Goal: Transaction & Acquisition: Purchase product/service

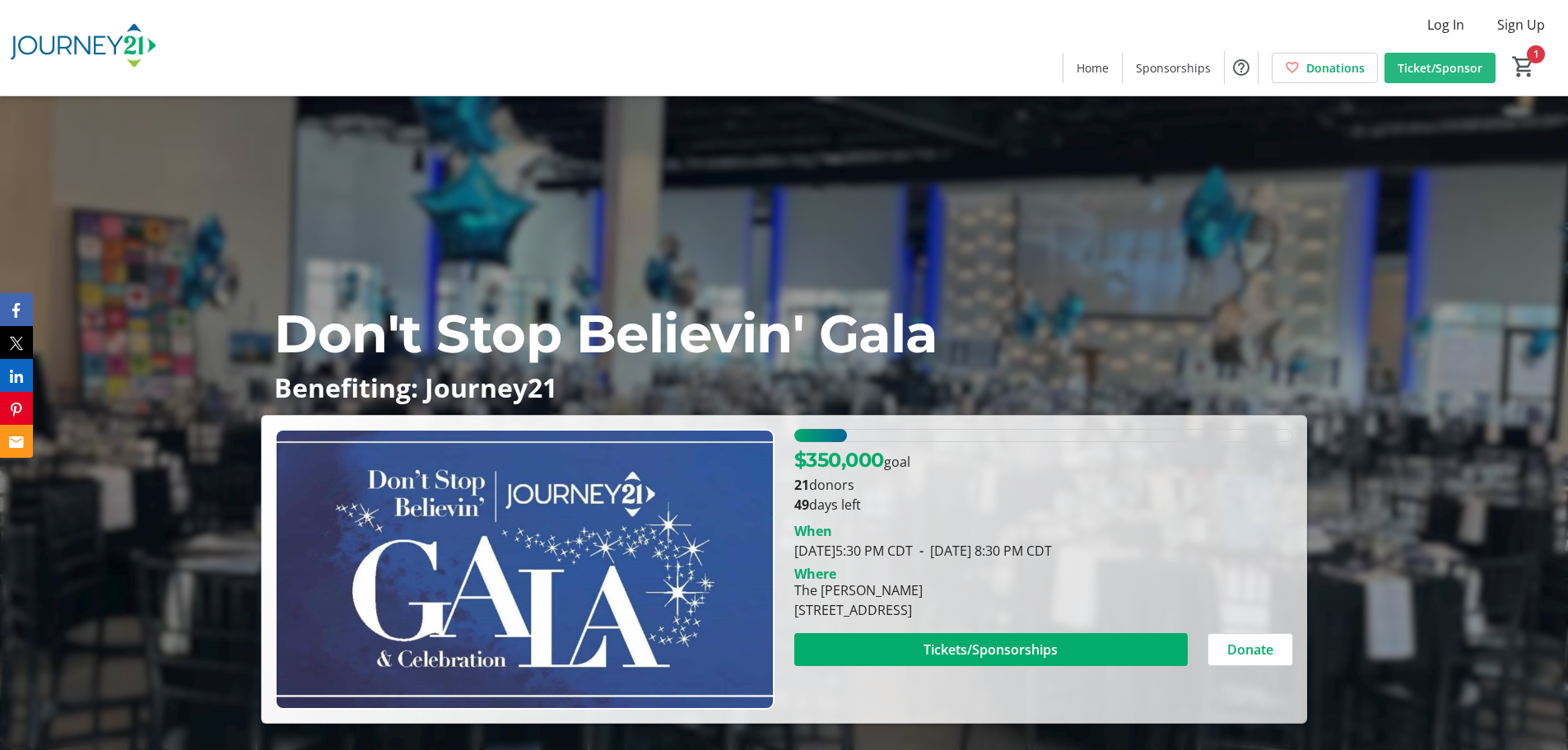
click at [1482, 72] on span "Ticket/Sponsor" at bounding box center [1440, 68] width 85 height 17
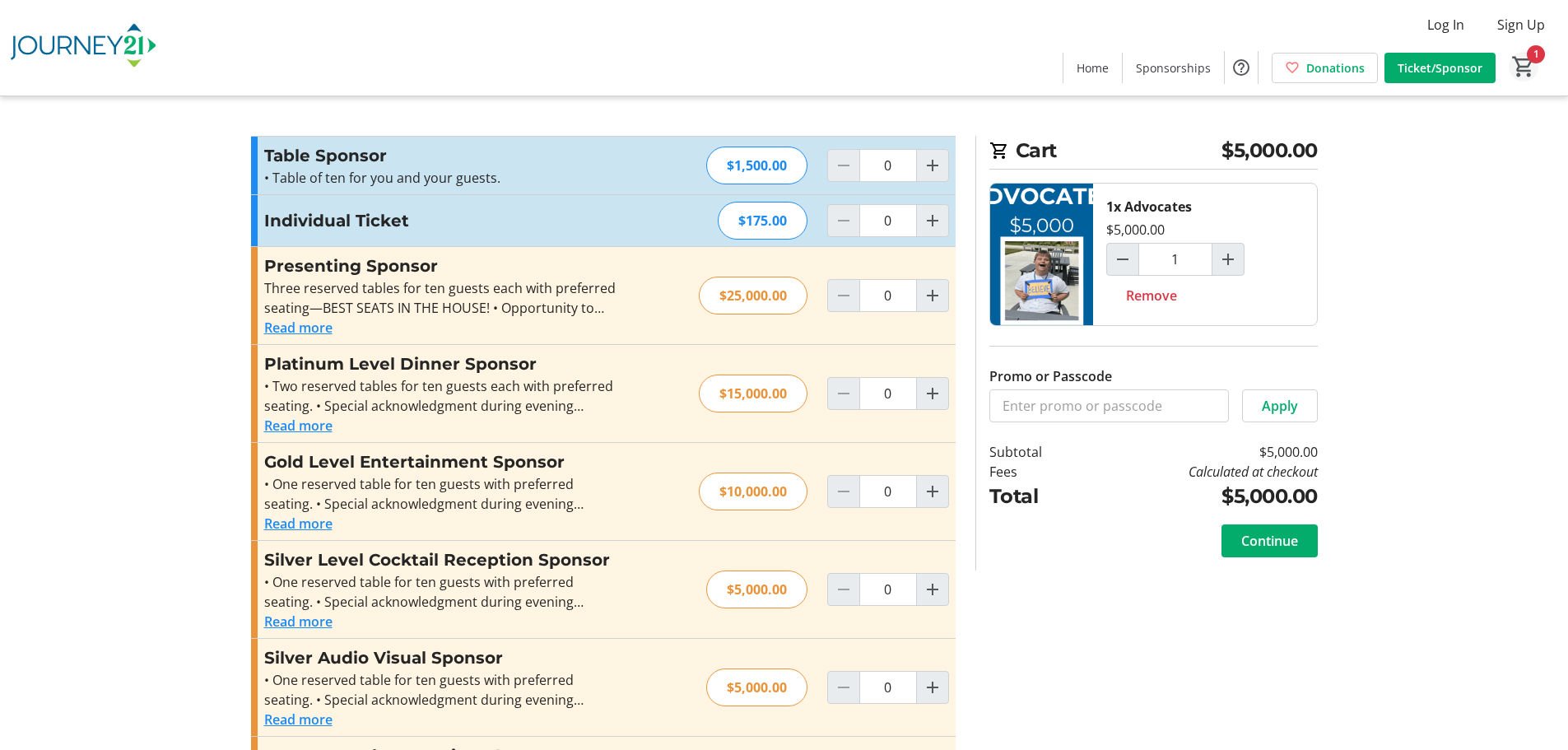
click at [1520, 69] on mat-icon "1" at bounding box center [1523, 66] width 24 height 24
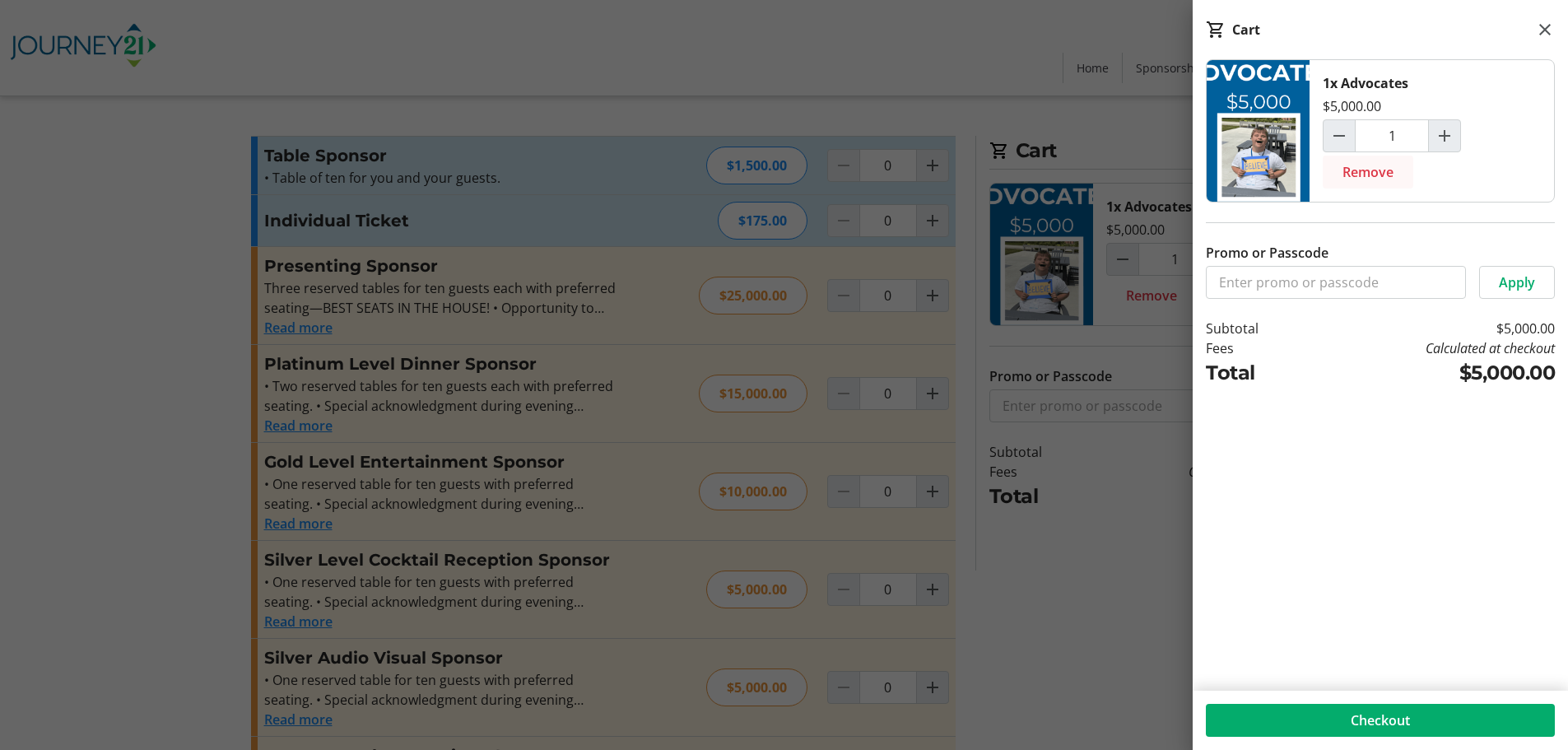
click at [1357, 167] on span "Remove" at bounding box center [1368, 172] width 51 height 20
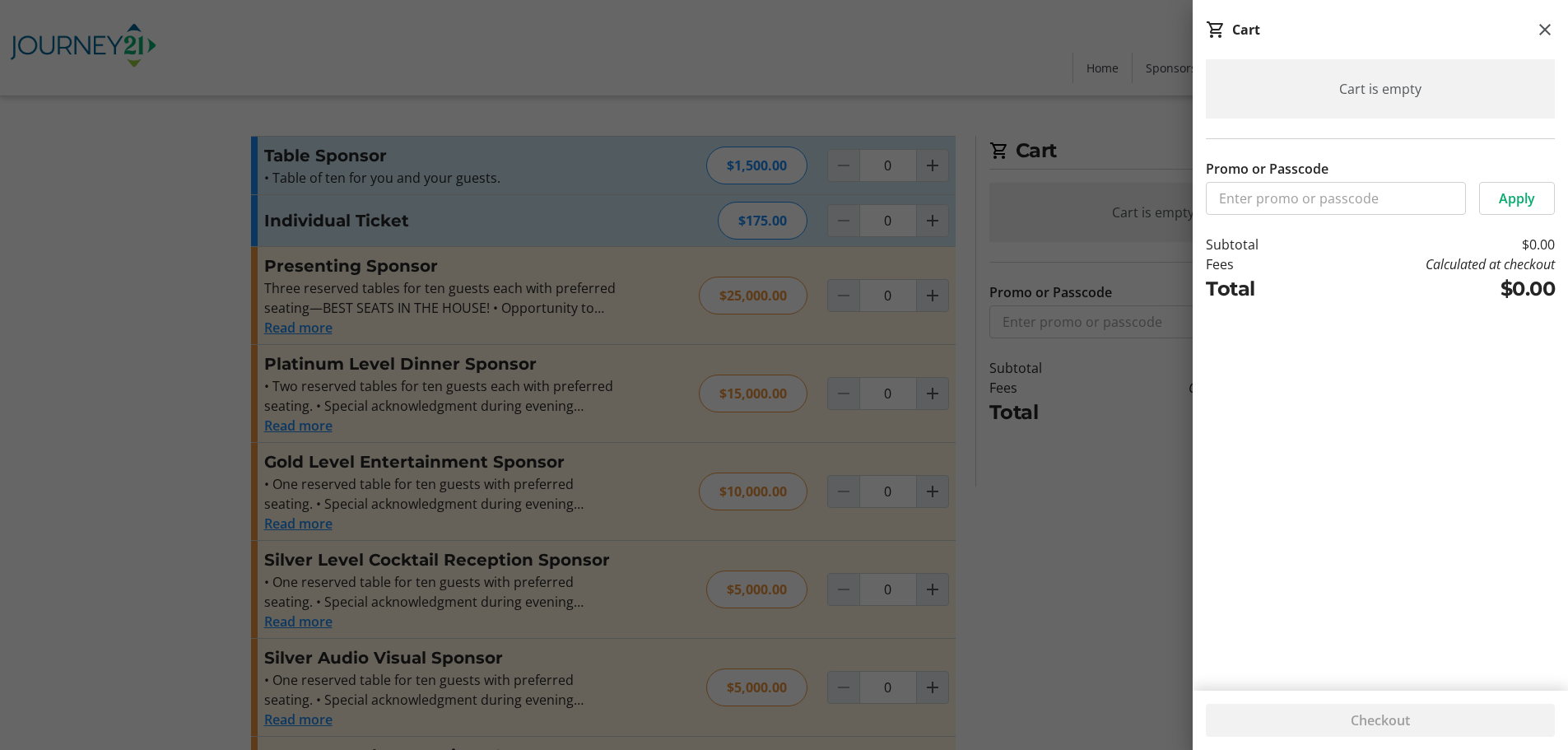
drag, startPoint x: 1103, startPoint y: 454, endPoint x: 1198, endPoint y: 386, distance: 116.8
click at [1104, 450] on div at bounding box center [784, 427] width 1568 height 854
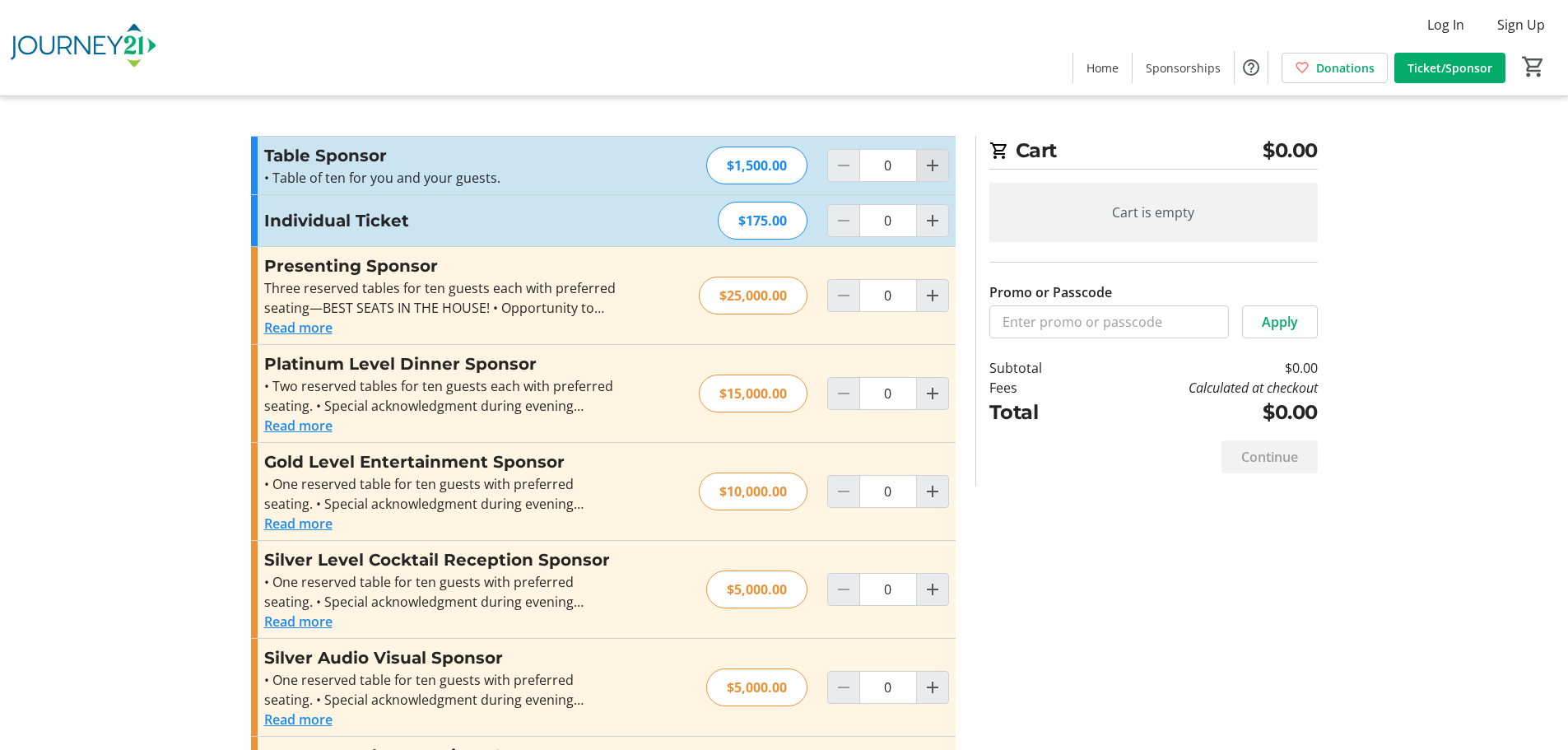
click at [940, 161] on mat-icon "Increment by one" at bounding box center [933, 166] width 20 height 20
type input "1"
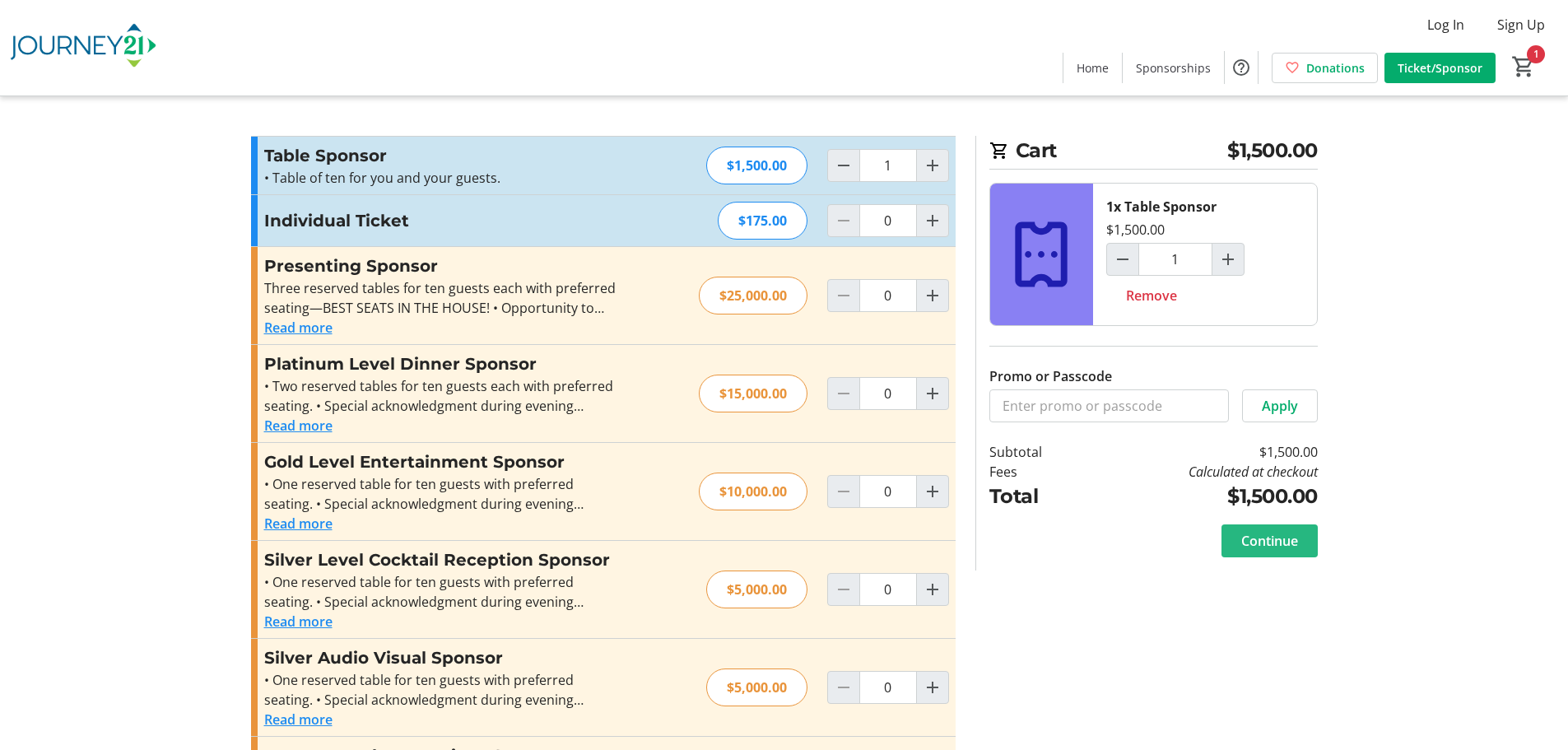
click at [1298, 541] on span "Continue" at bounding box center [1269, 541] width 57 height 20
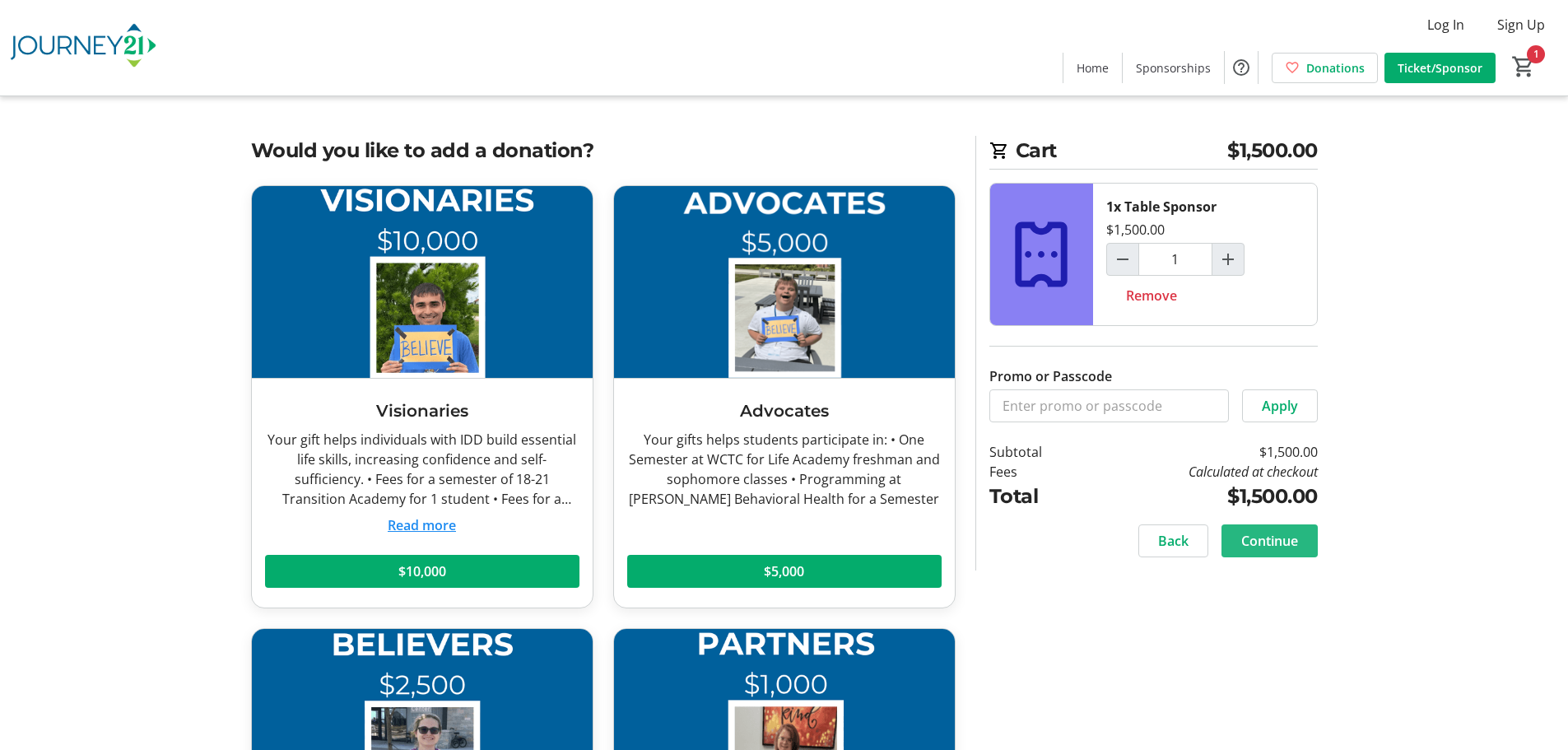
click at [1310, 531] on span at bounding box center [1269, 541] width 96 height 40
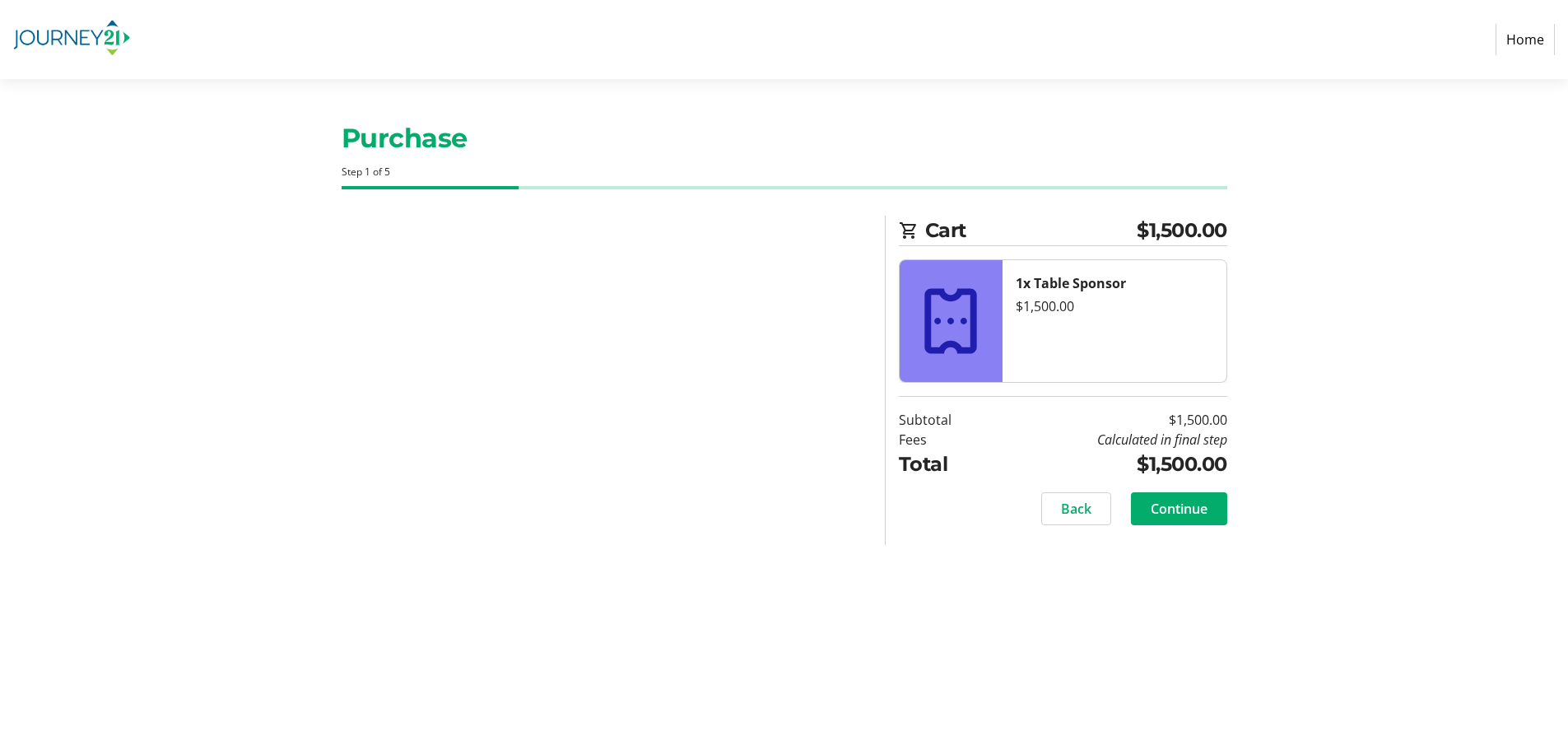
select select "US"
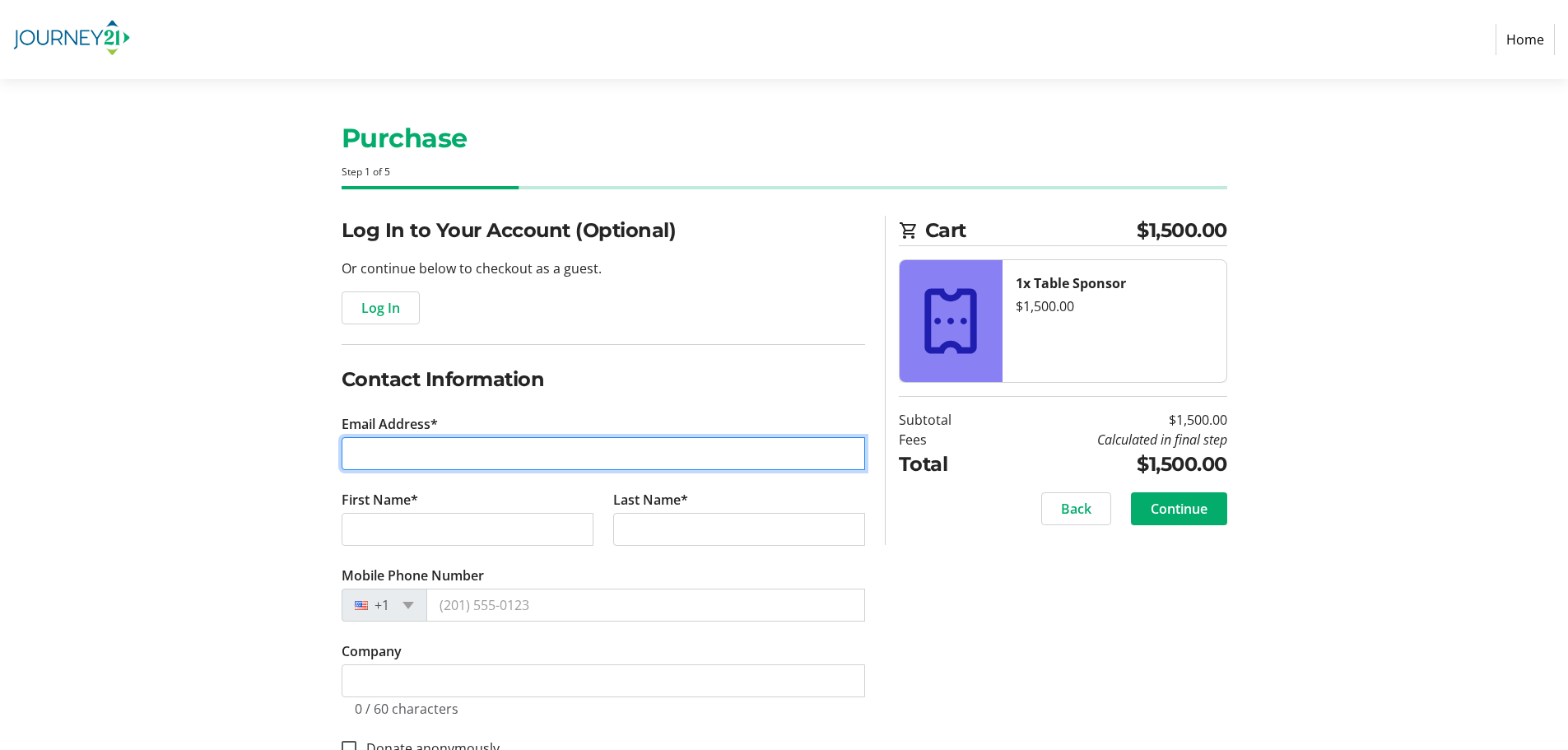
click at [407, 454] on input "Email Address*" at bounding box center [604, 454] width 524 height 33
type input "[PERSON_NAME][EMAIL_ADDRESS][DOMAIN_NAME]"
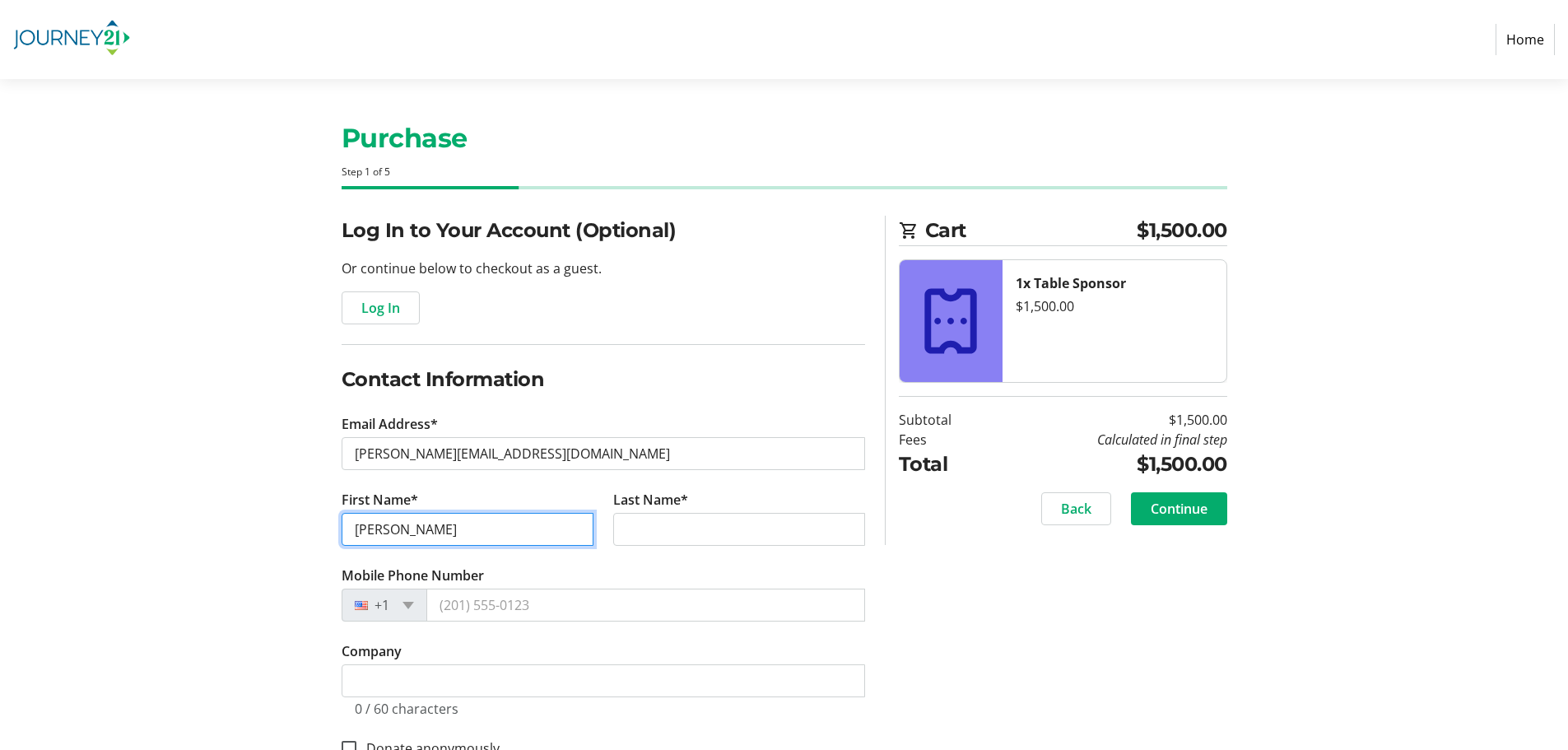
type input "[PERSON_NAME]"
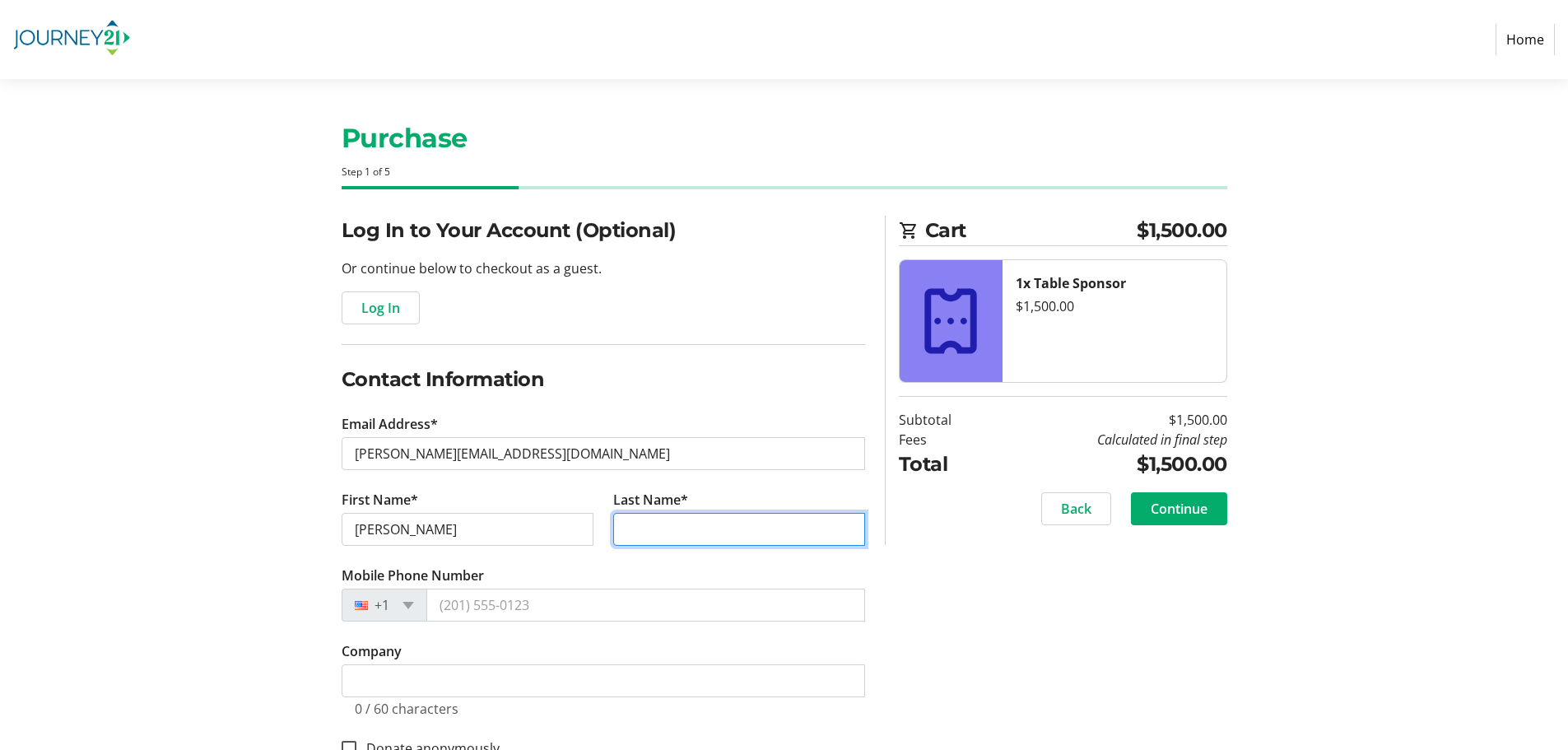
type input "M"
type input "[PERSON_NAME]"
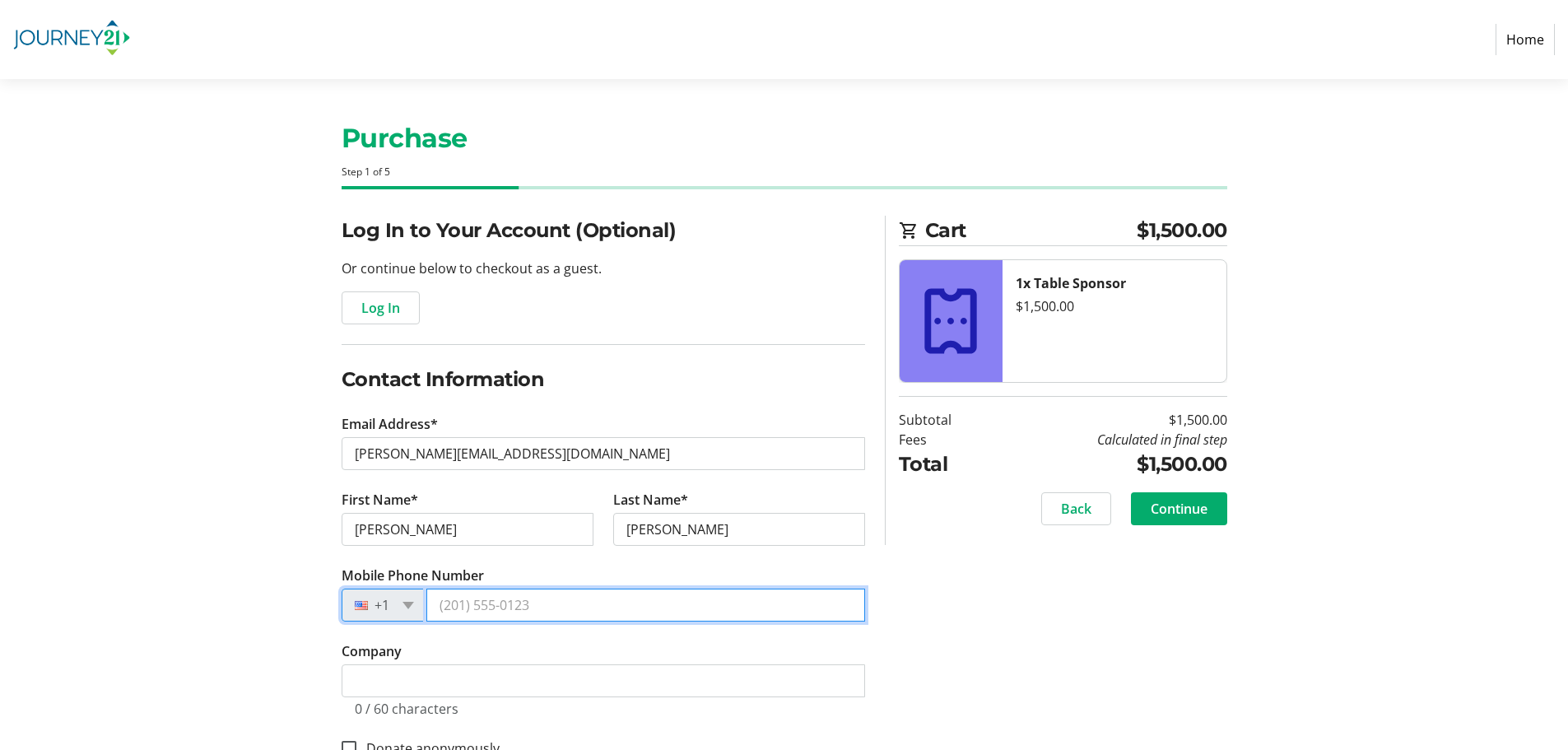
click at [465, 615] on input "Mobile Phone Number" at bounding box center [646, 605] width 439 height 33
type input "[PHONE_NUMBER]"
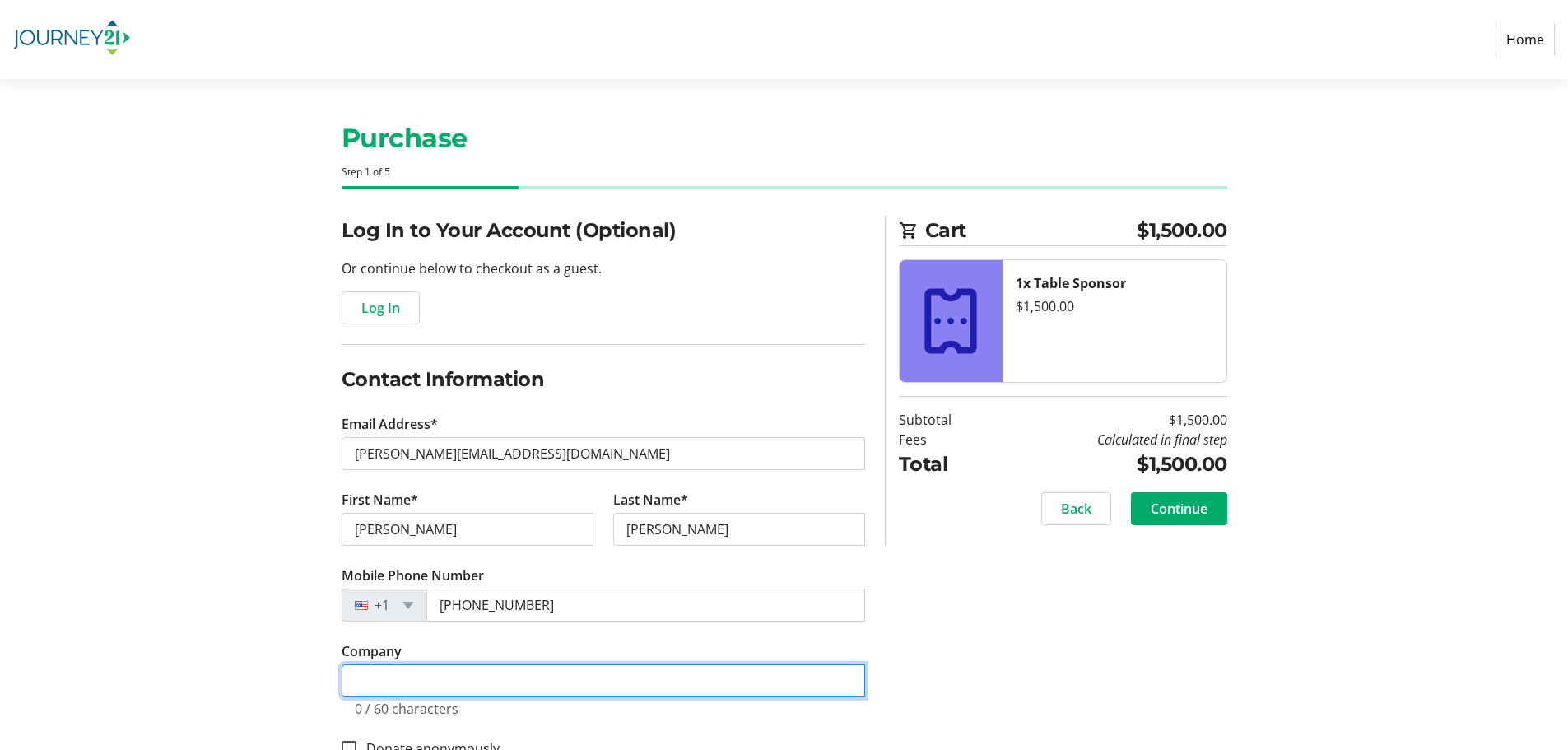
click at [446, 682] on input "Company" at bounding box center [604, 681] width 524 height 33
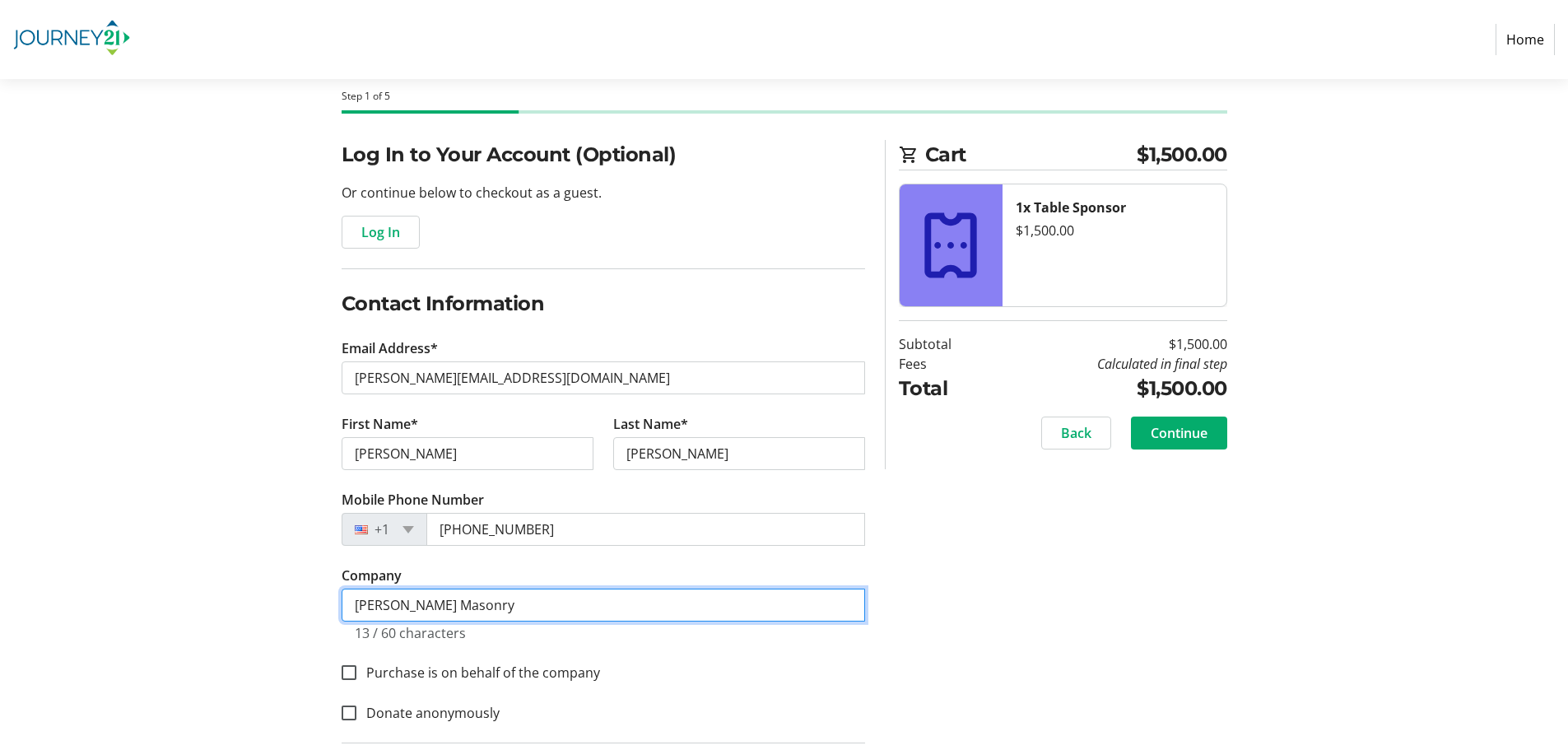
scroll to position [82, 0]
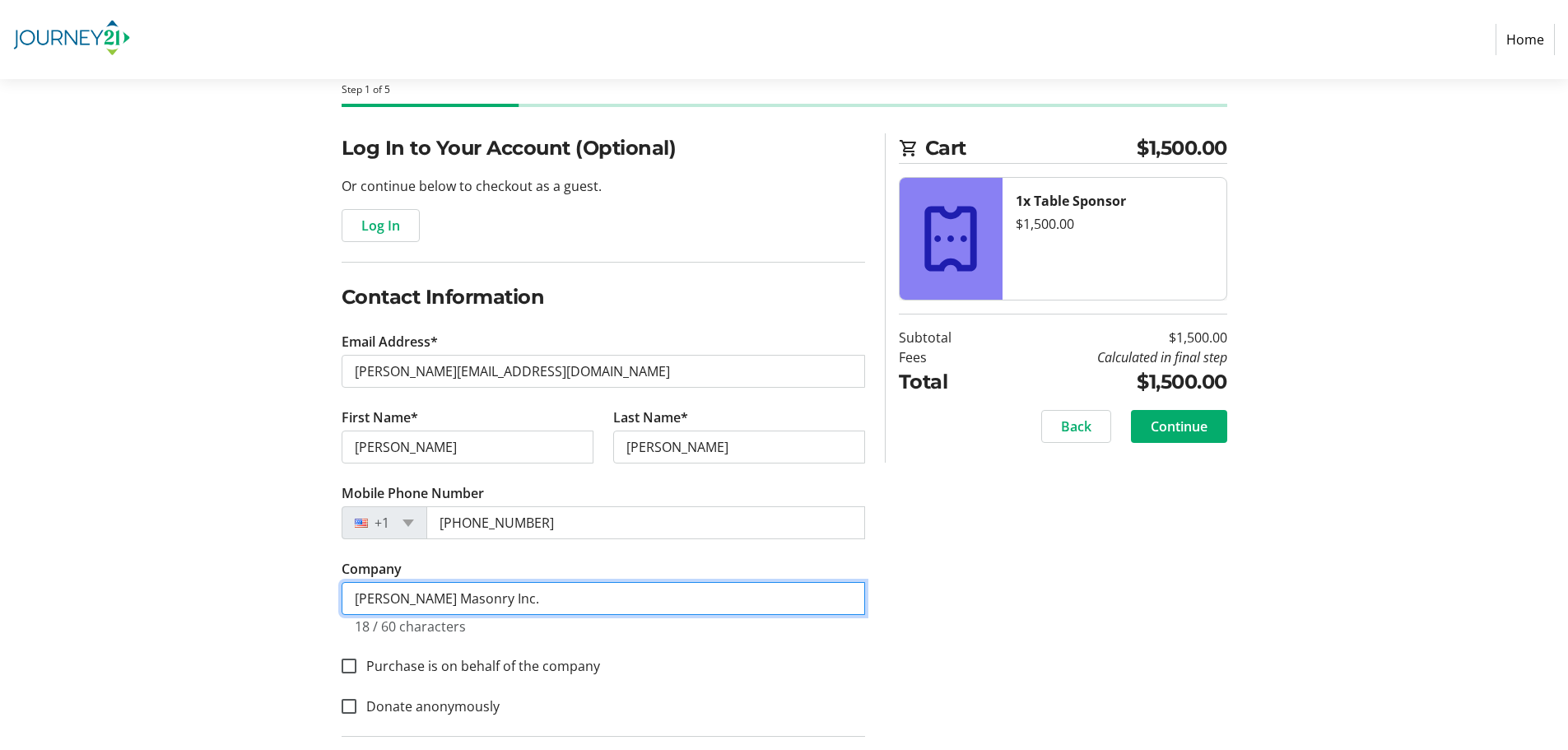
drag, startPoint x: 490, startPoint y: 591, endPoint x: 308, endPoint y: 595, distance: 182.0
click at [308, 595] on div "Log In to Your Account (Optional) Or continue below to checkout as a guest. Log…" at bounding box center [784, 584] width 1086 height 902
type input "[PERSON_NAME] Masonry Inc."
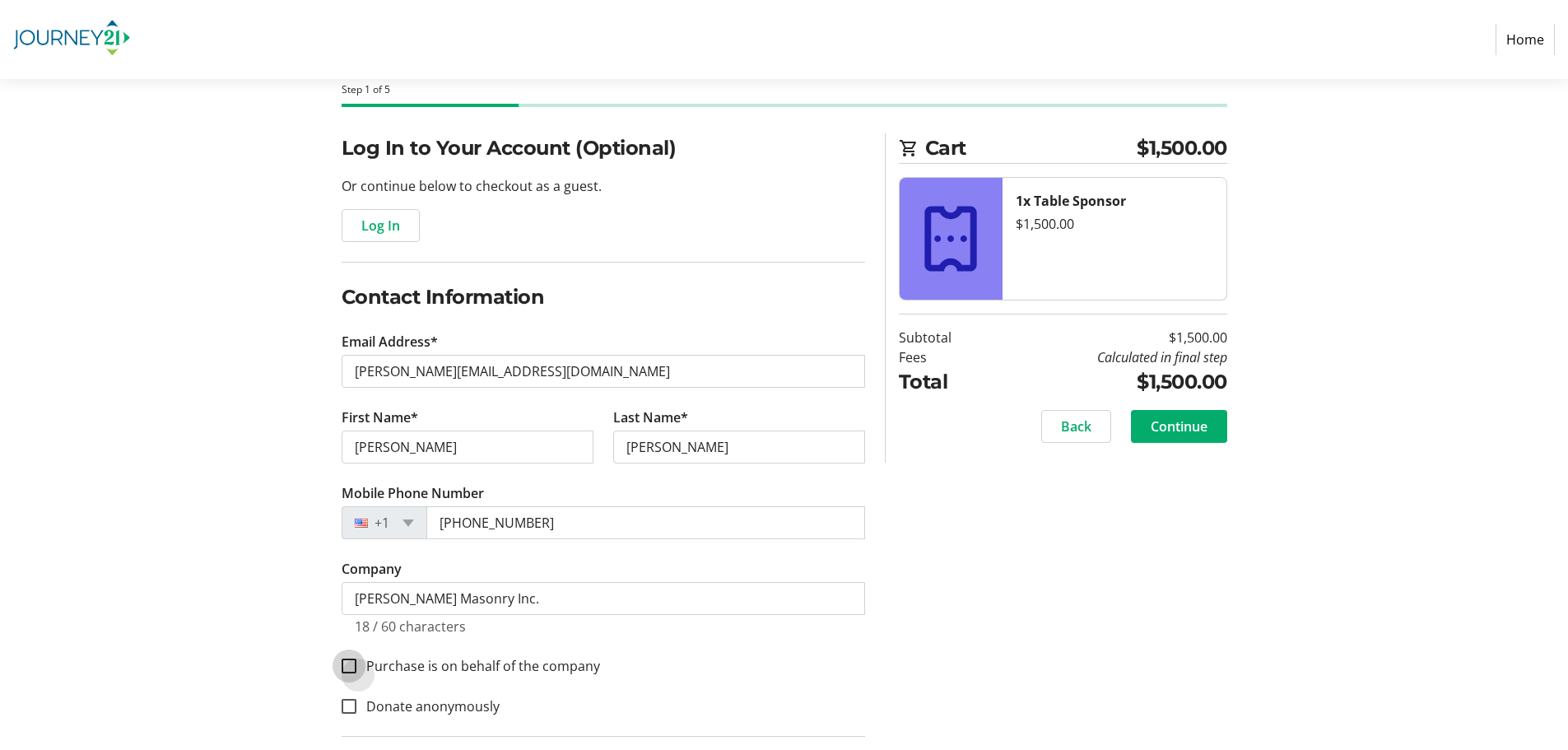
click at [347, 670] on input "Purchase is on behalf of the company" at bounding box center [349, 666] width 14 height 14
checkbox input "true"
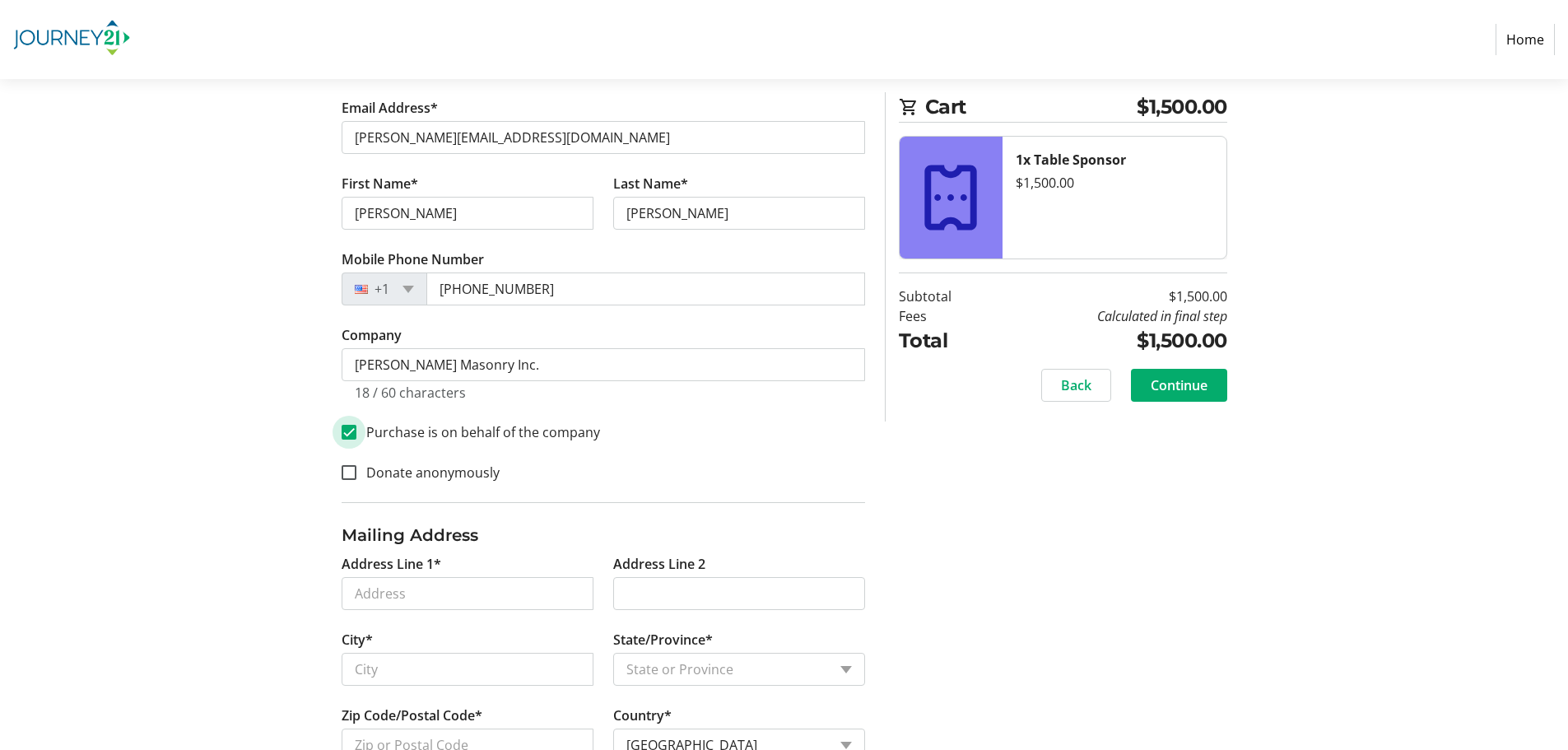
scroll to position [330, 0]
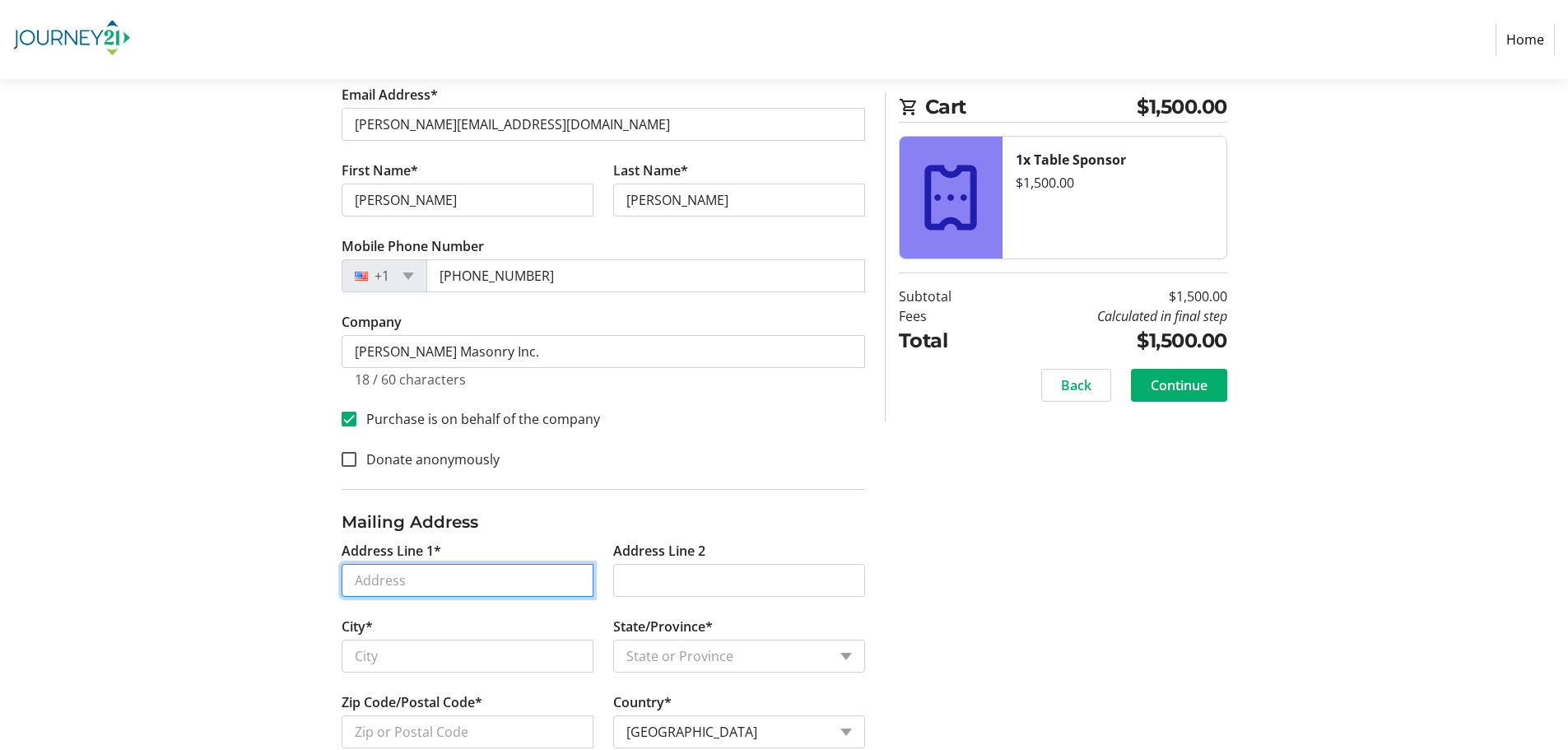
click at [405, 592] on input "Address Line 1*" at bounding box center [468, 581] width 252 height 33
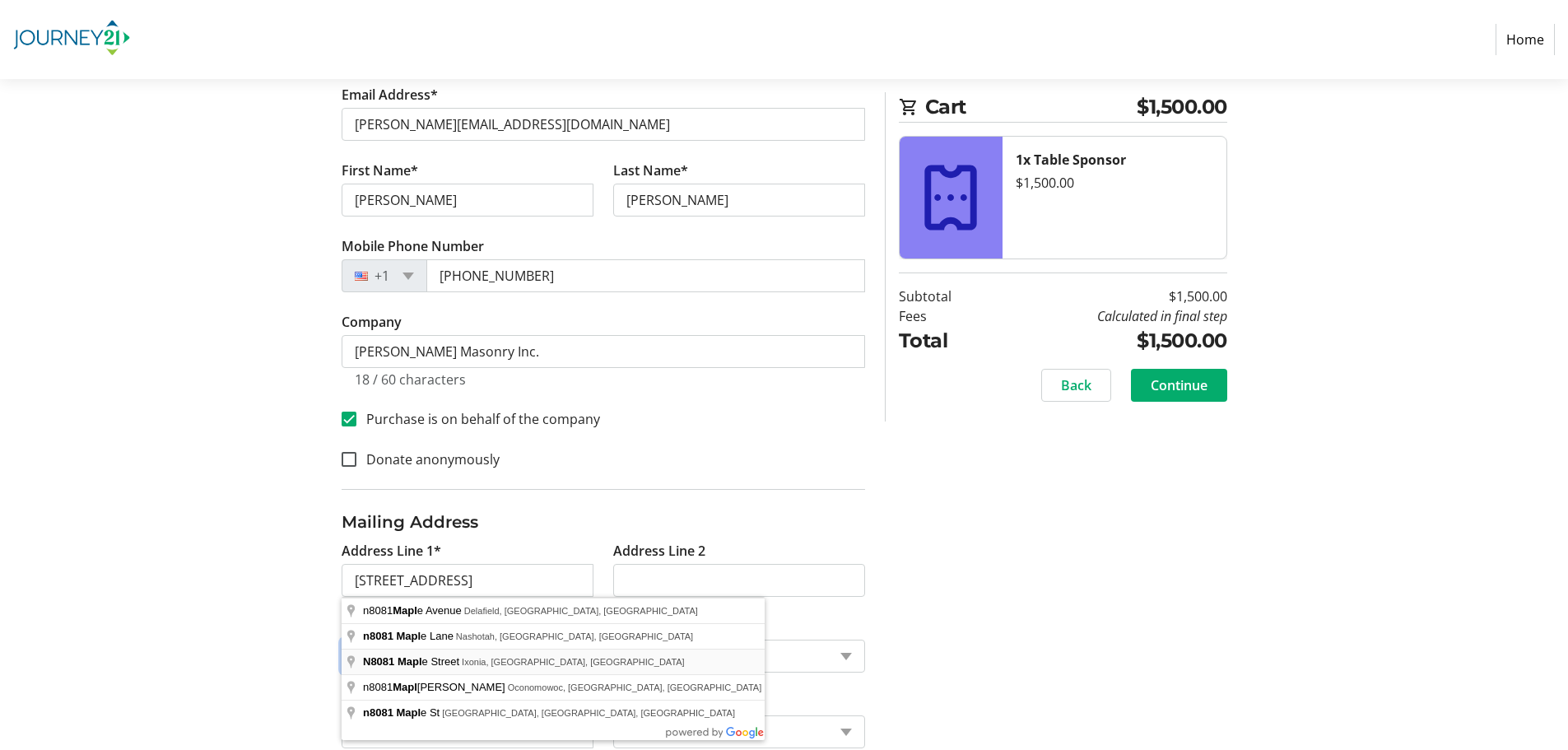
type input "[STREET_ADDRESS]"
type input "Ixonia"
select select "WI"
type input "53036"
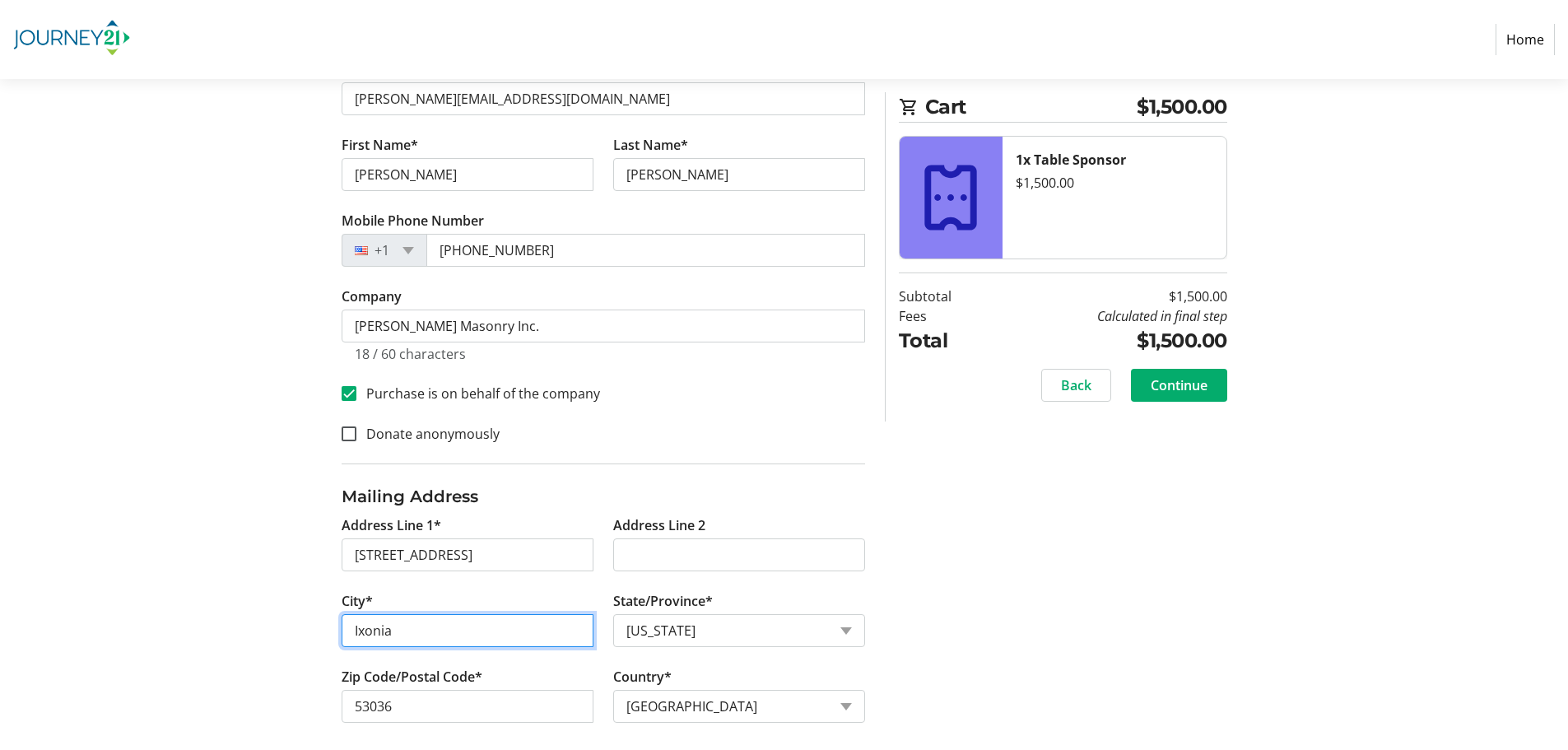
scroll to position [367, 0]
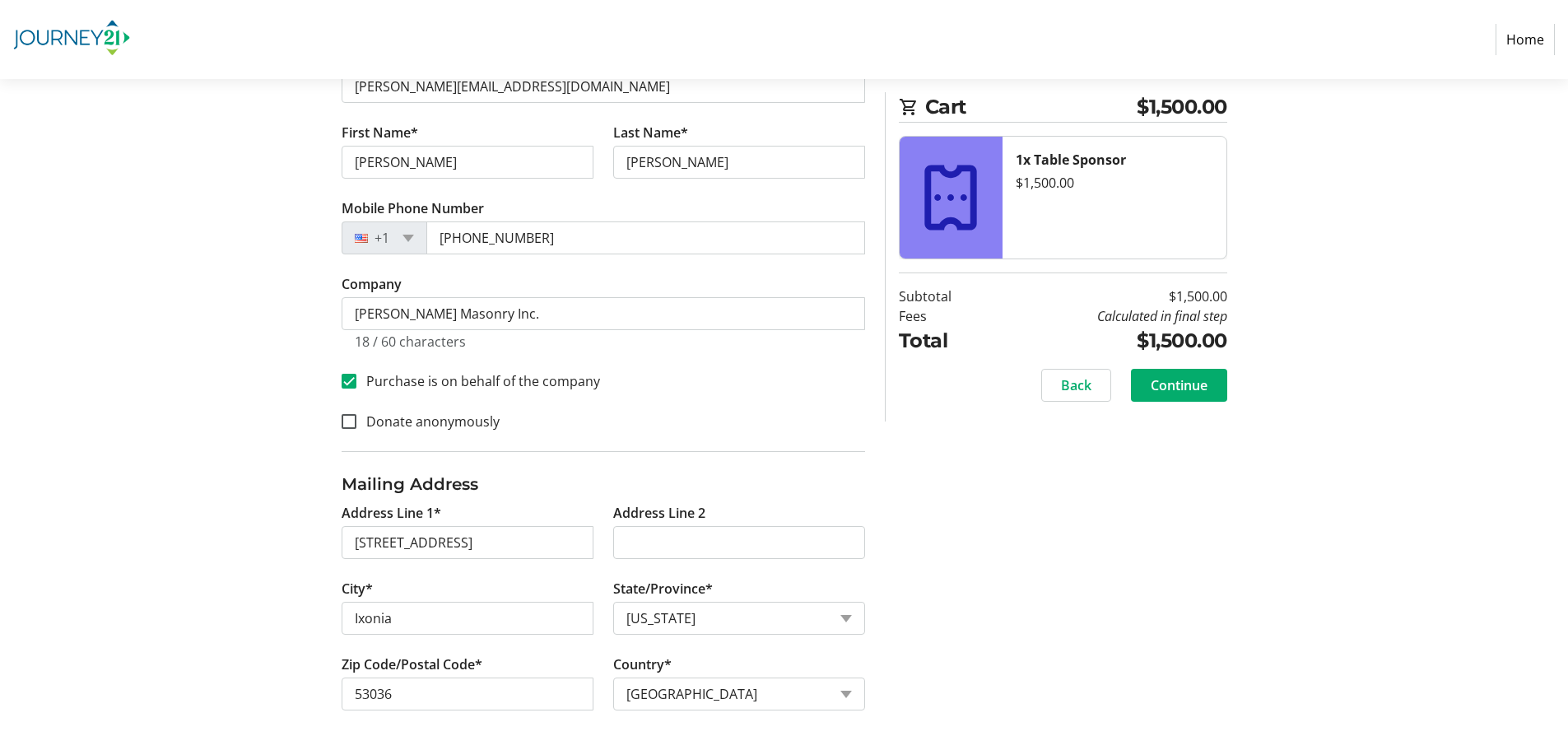
click at [1087, 575] on div "Log In to Your Account (Optional) Or continue below to checkout as a guest. Log…" at bounding box center [784, 300] width 1086 height 902
click at [1169, 384] on span "Continue" at bounding box center [1179, 385] width 57 height 20
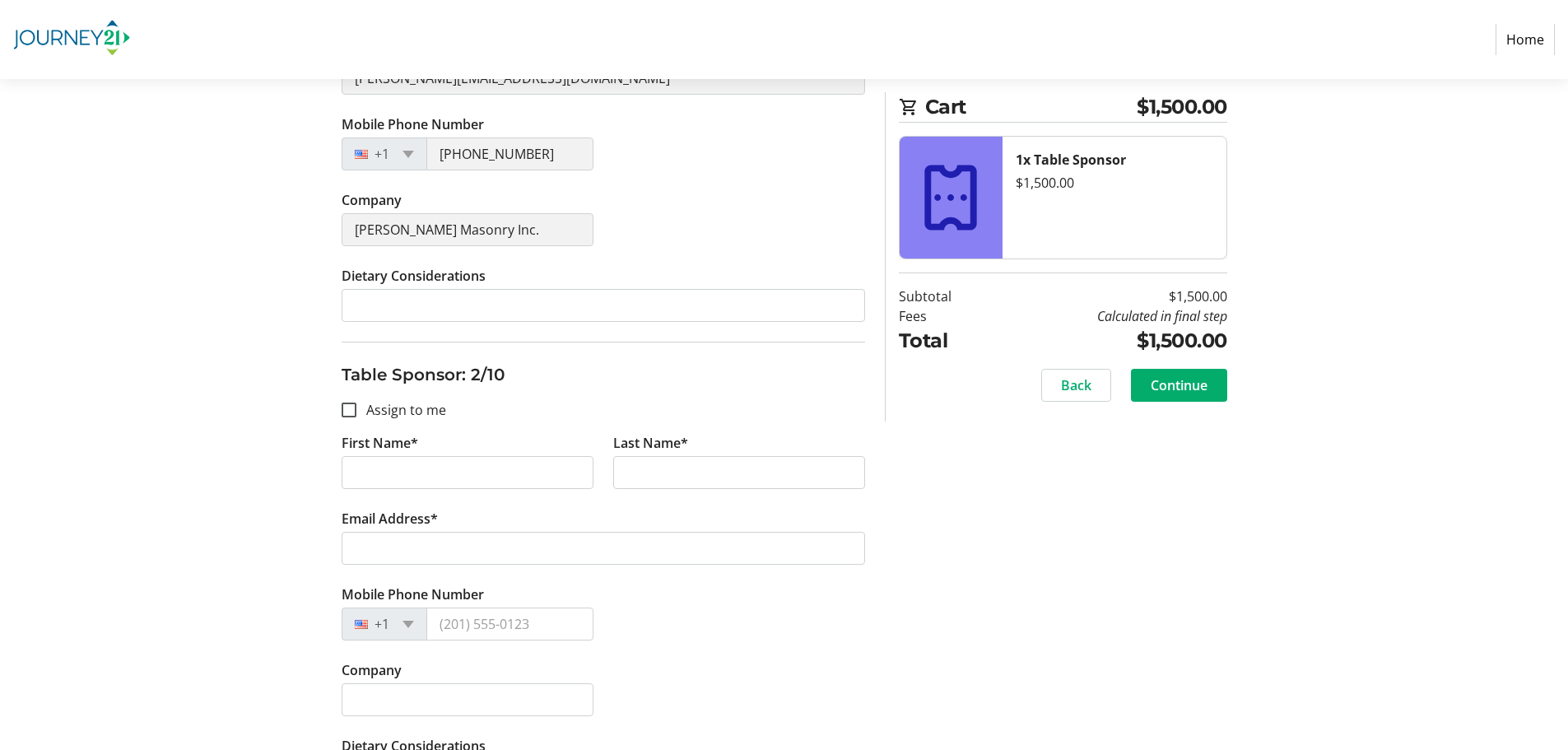
scroll to position [494, 0]
click at [386, 469] on input "First Name*" at bounding box center [468, 471] width 252 height 33
type input "[PERSON_NAME]"
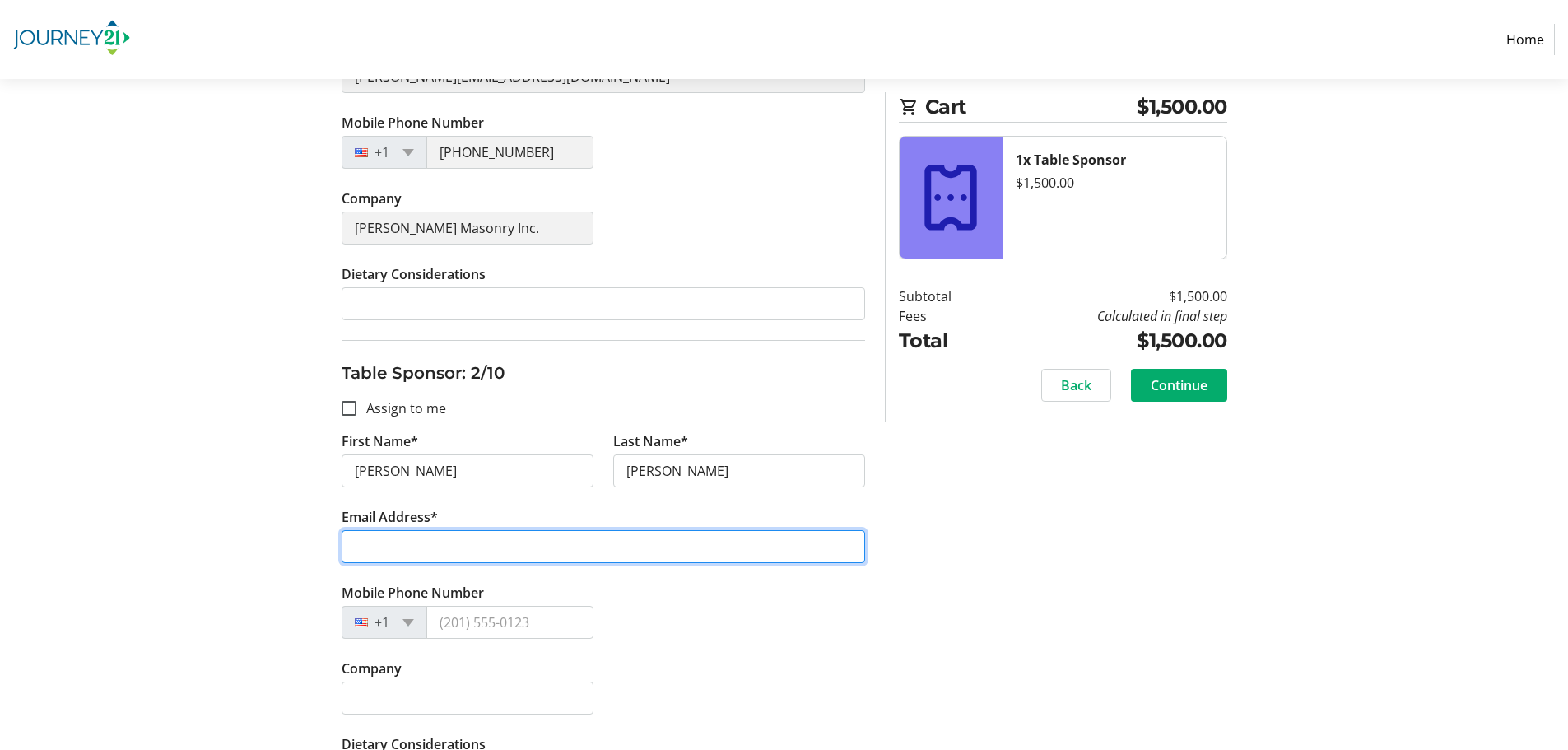
paste input "[EMAIL_ADDRESS][DOMAIN_NAME]"
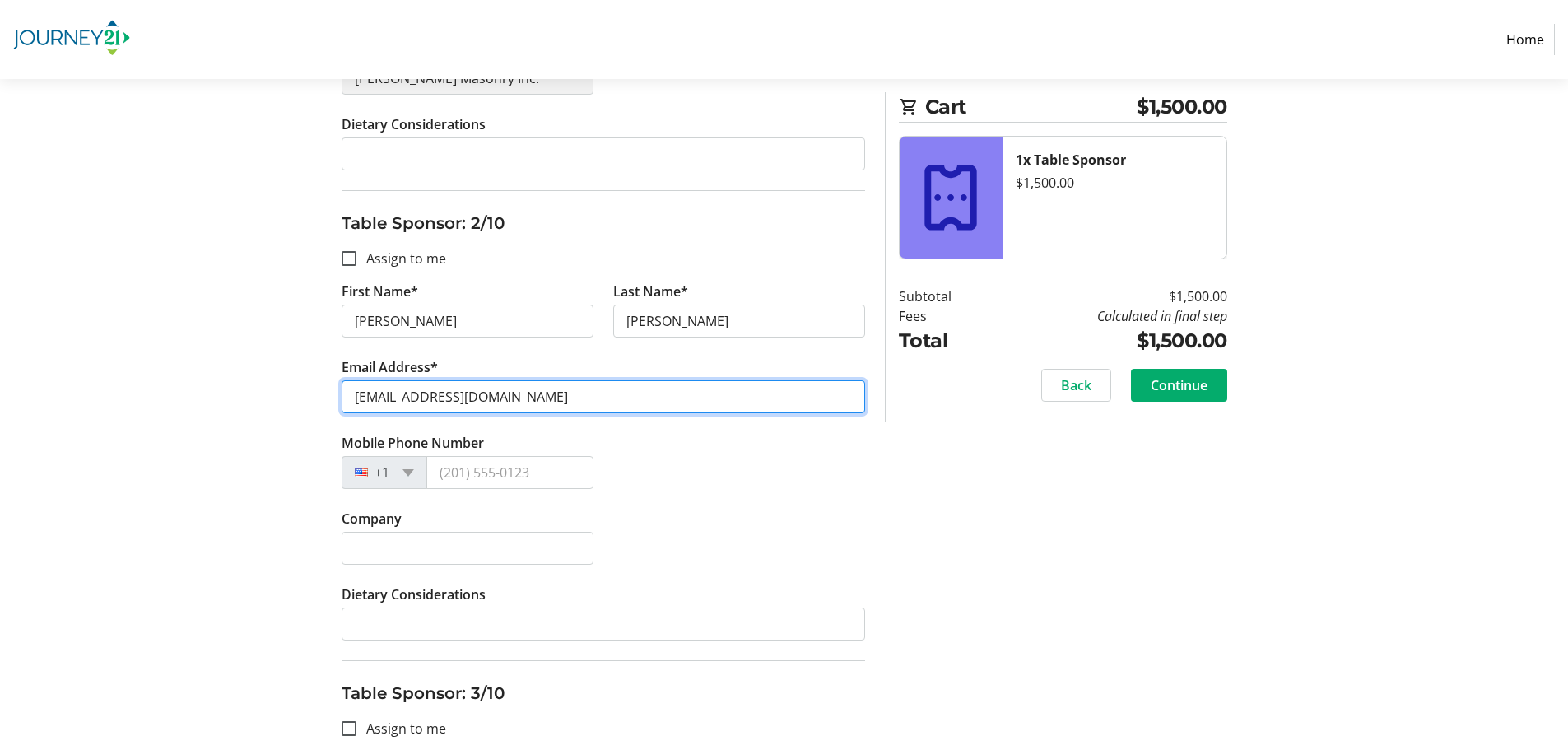
scroll to position [659, 0]
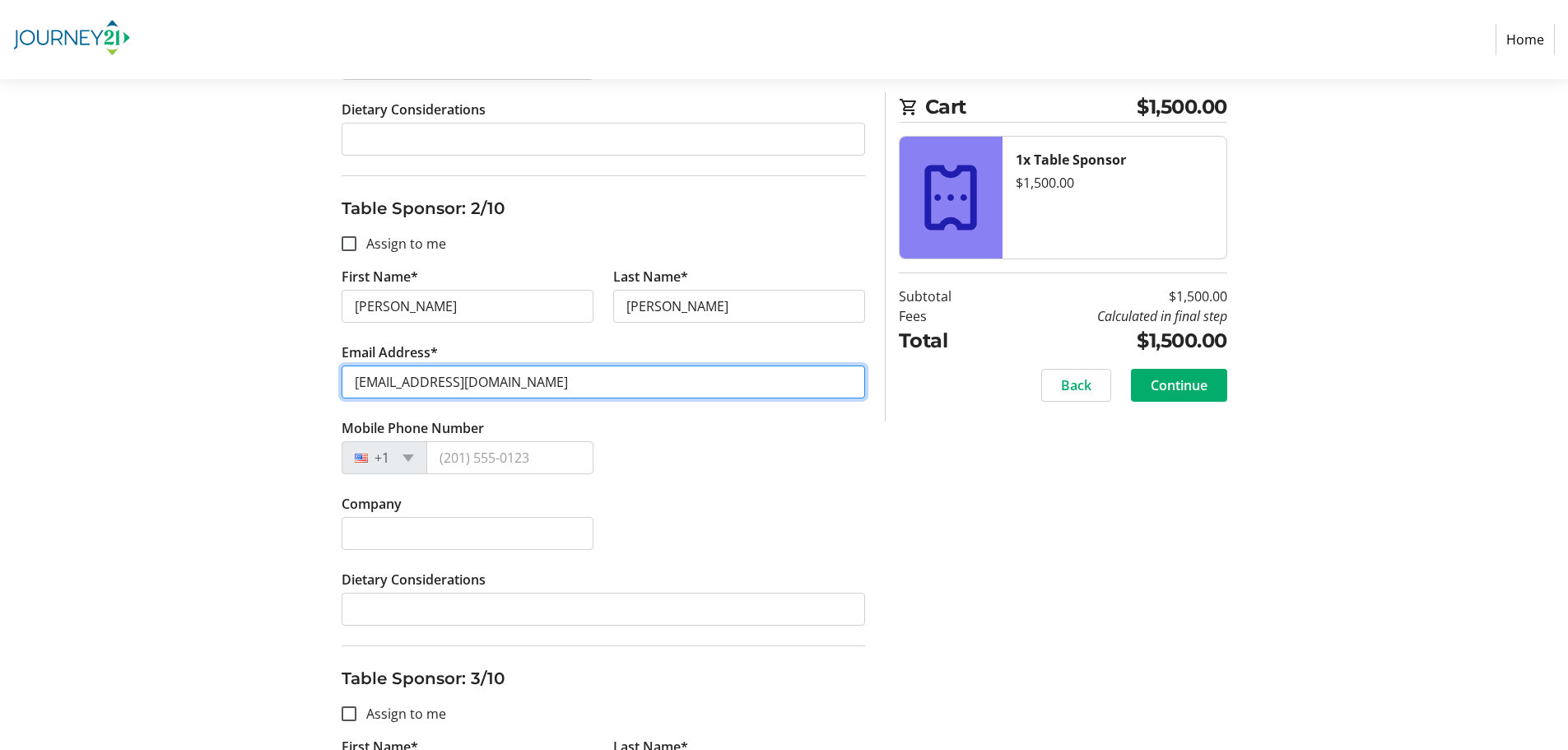
type input "[EMAIL_ADDRESS][DOMAIN_NAME]"
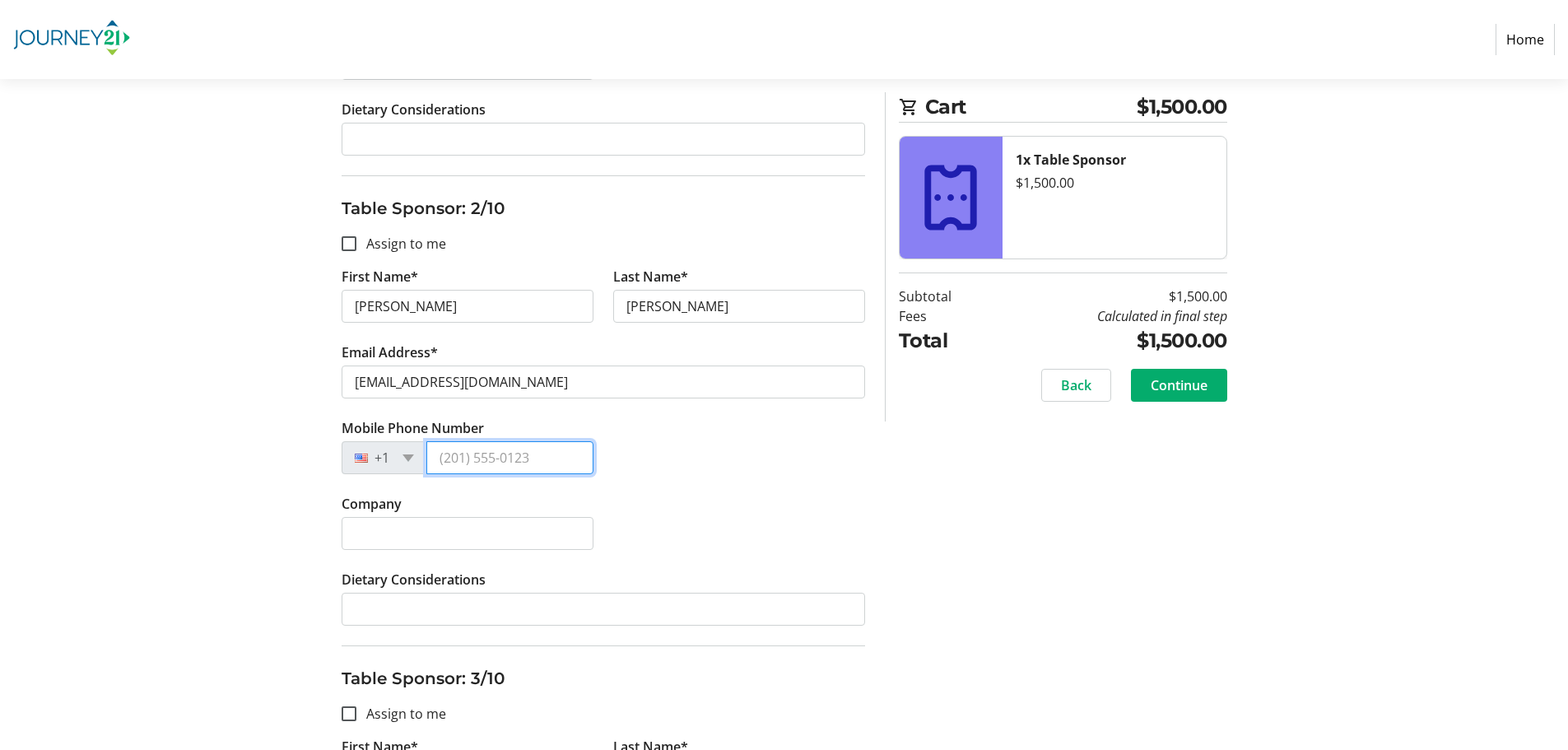
click at [461, 456] on input "Mobile Phone Number" at bounding box center [510, 457] width 167 height 33
click at [491, 465] on input "Mobile Phone Number" at bounding box center [510, 457] width 167 height 33
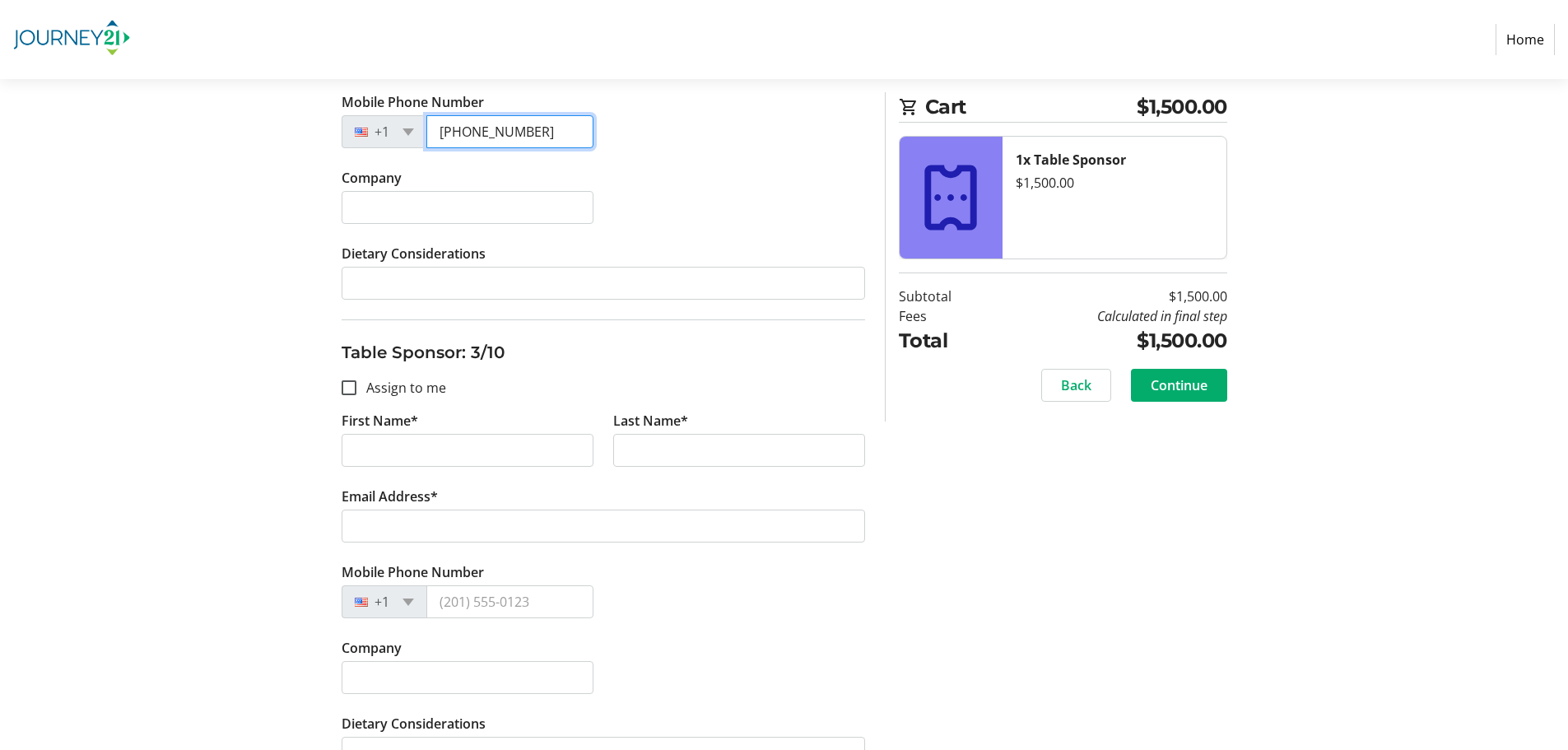
scroll to position [989, 0]
type input "[PHONE_NUMBER]"
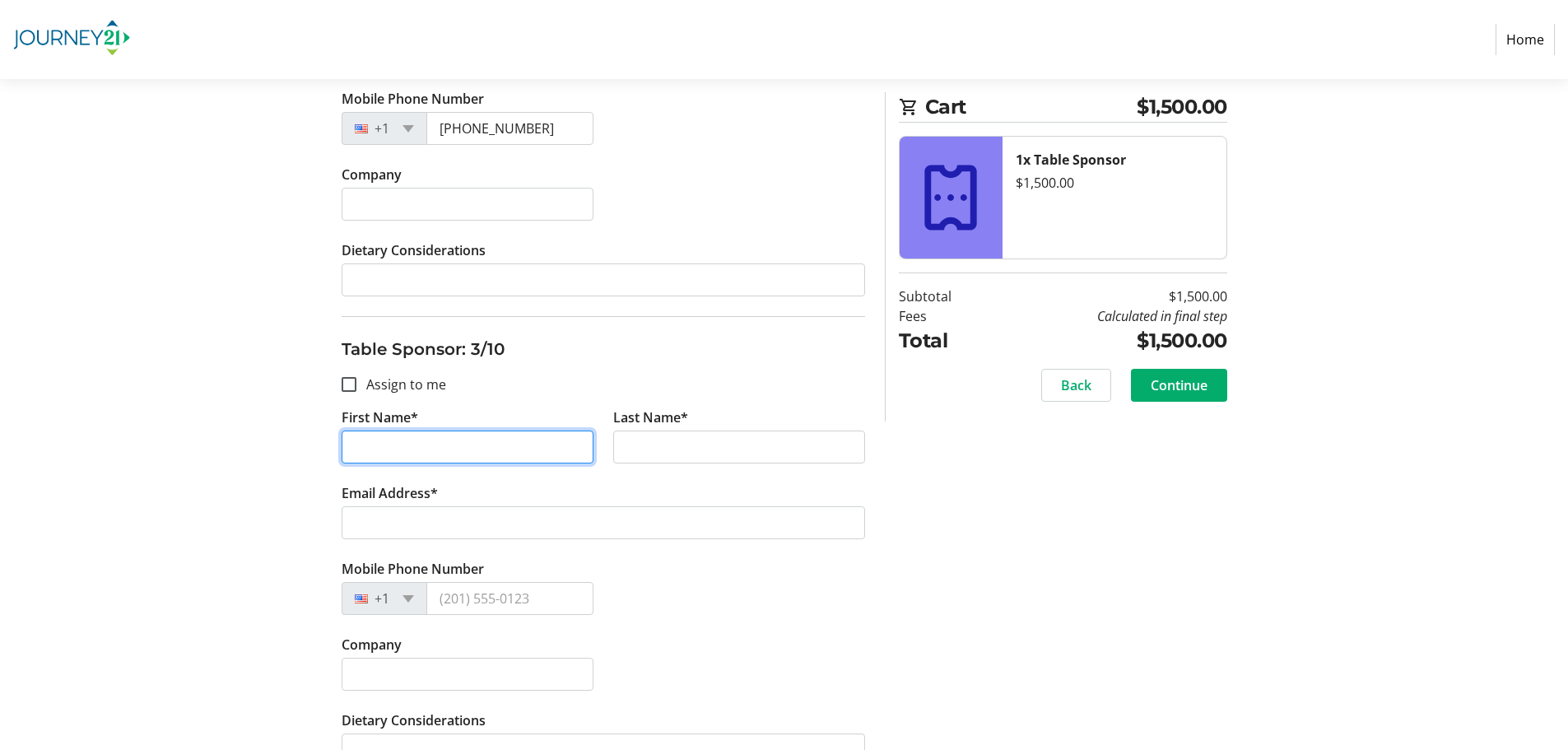
click at [362, 458] on input "First Name*" at bounding box center [468, 447] width 252 height 33
type input "[PERSON_NAME]"
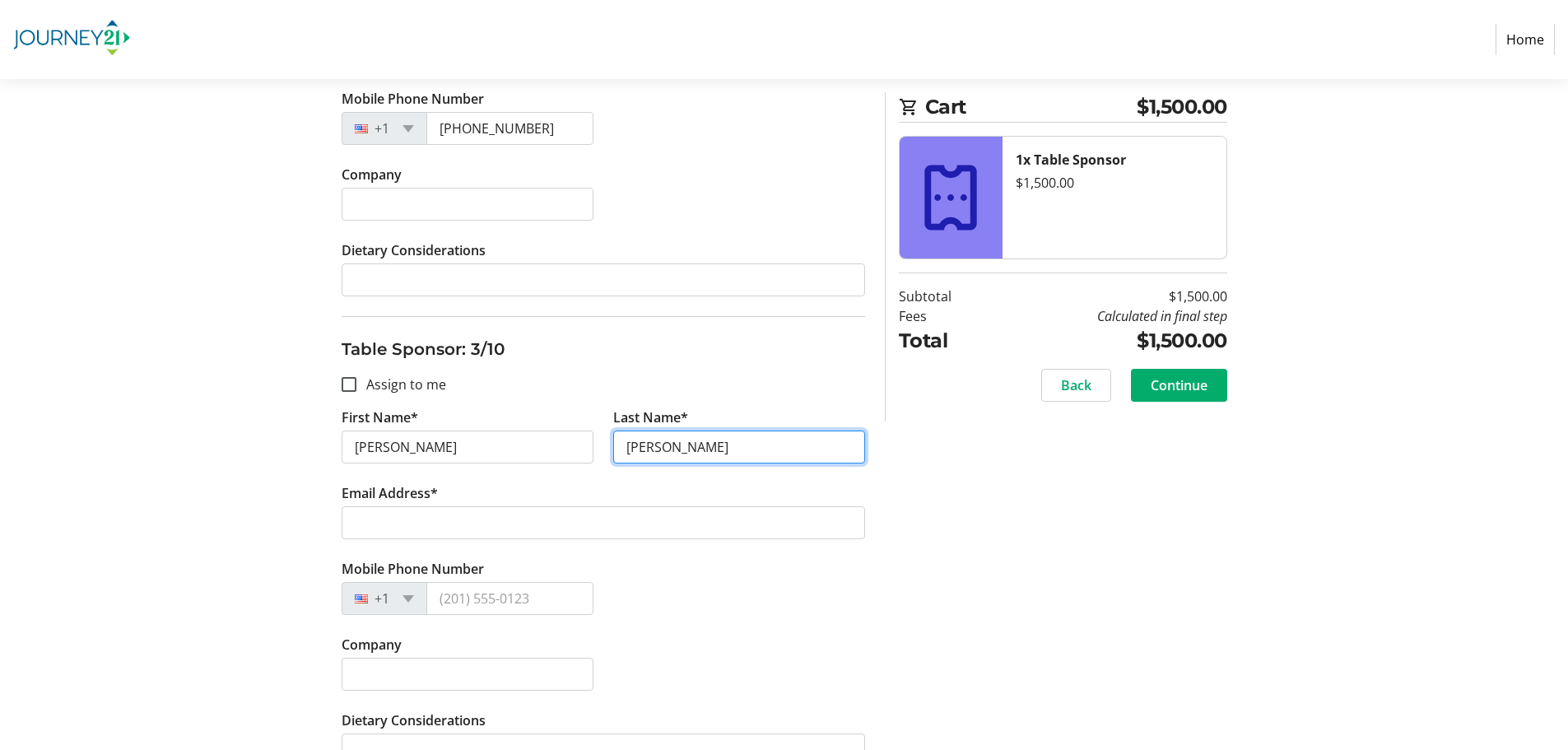
type input "[PERSON_NAME]"
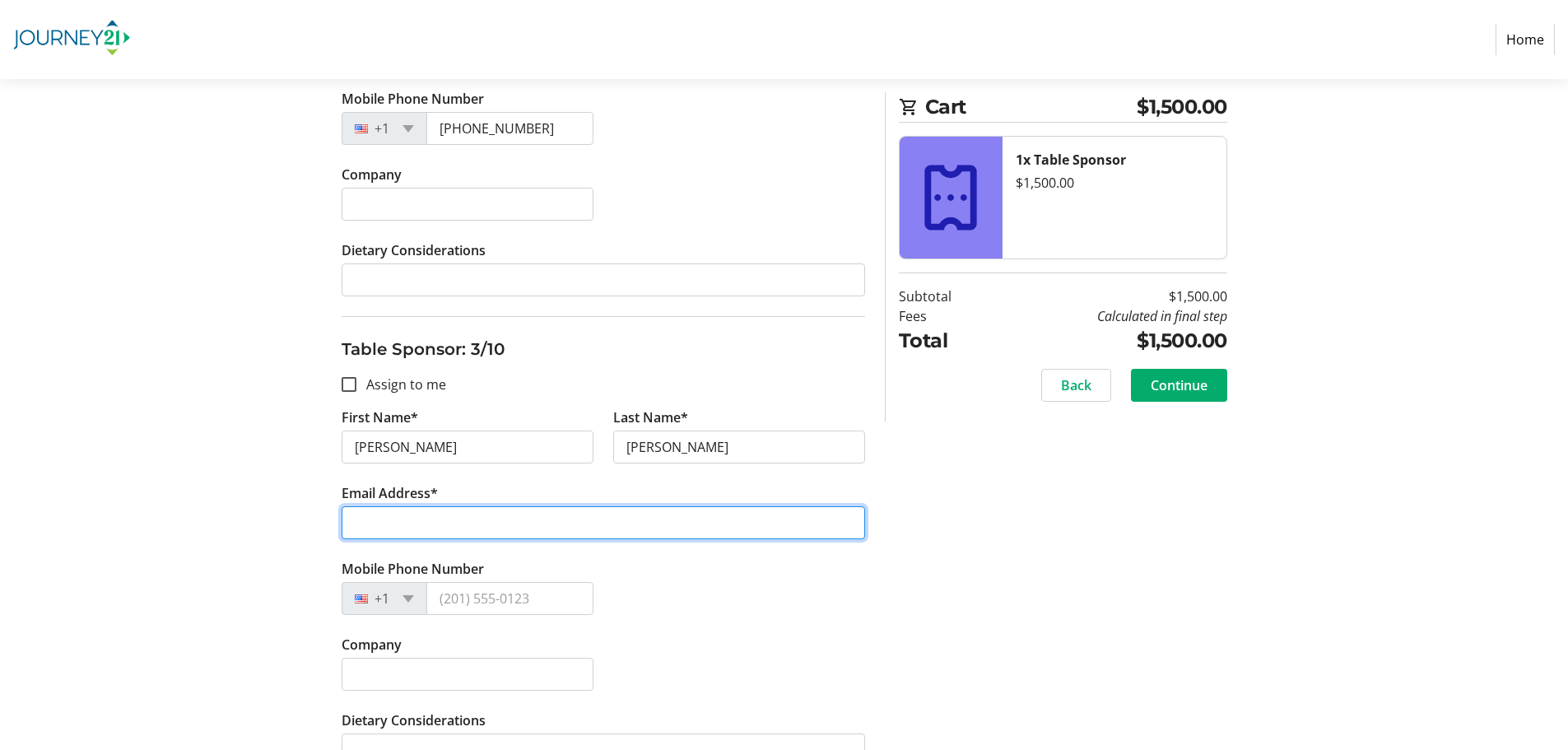
click at [415, 530] on input "Email Address*" at bounding box center [604, 523] width 524 height 33
paste input "[PERSON_NAME][EMAIL_ADDRESS][DOMAIN_NAME]"
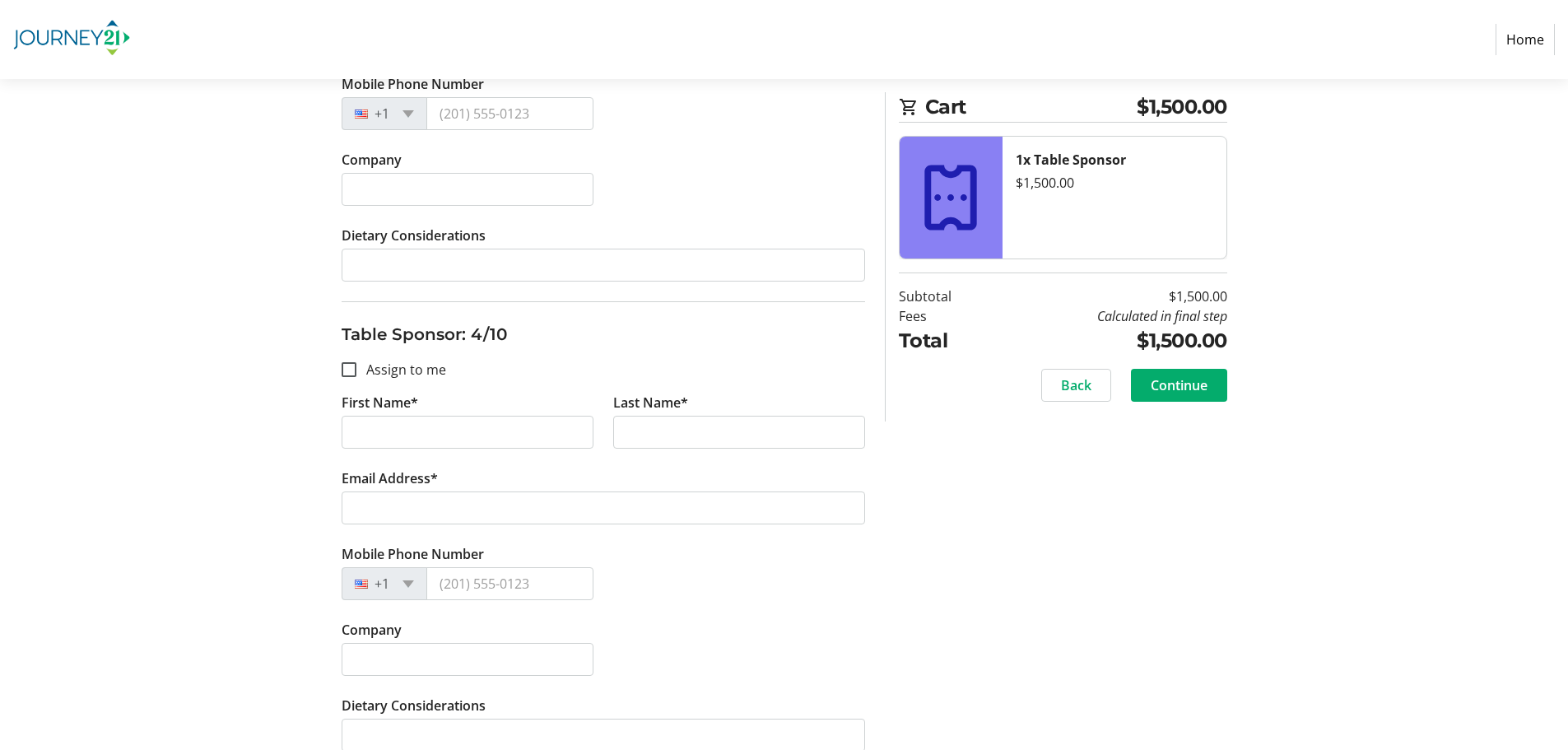
scroll to position [1482, 0]
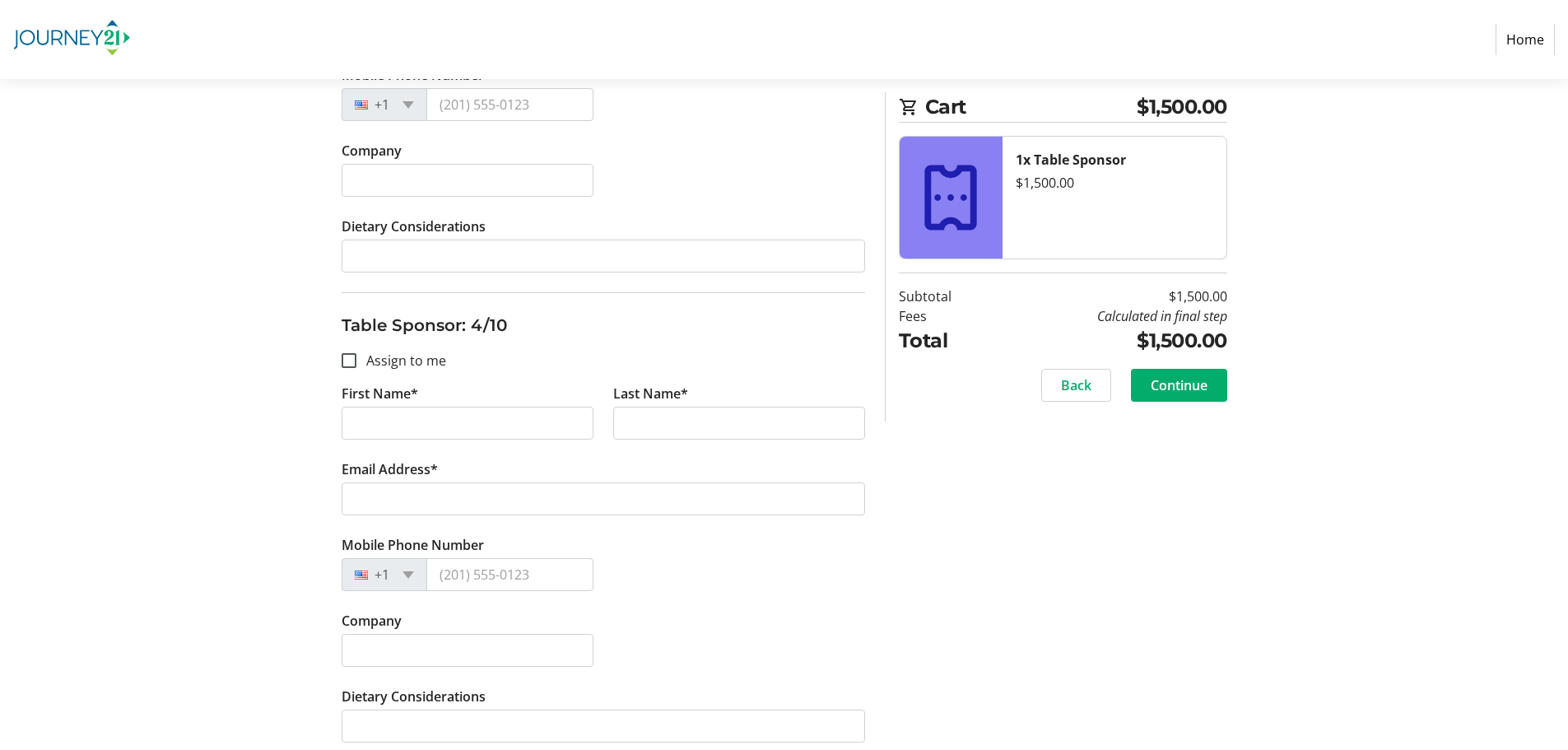
type input "[PERSON_NAME][EMAIL_ADDRESS][DOMAIN_NAME]"
click at [390, 419] on input "First Name*" at bounding box center [468, 423] width 252 height 33
type input "[PERSON_NAME]"
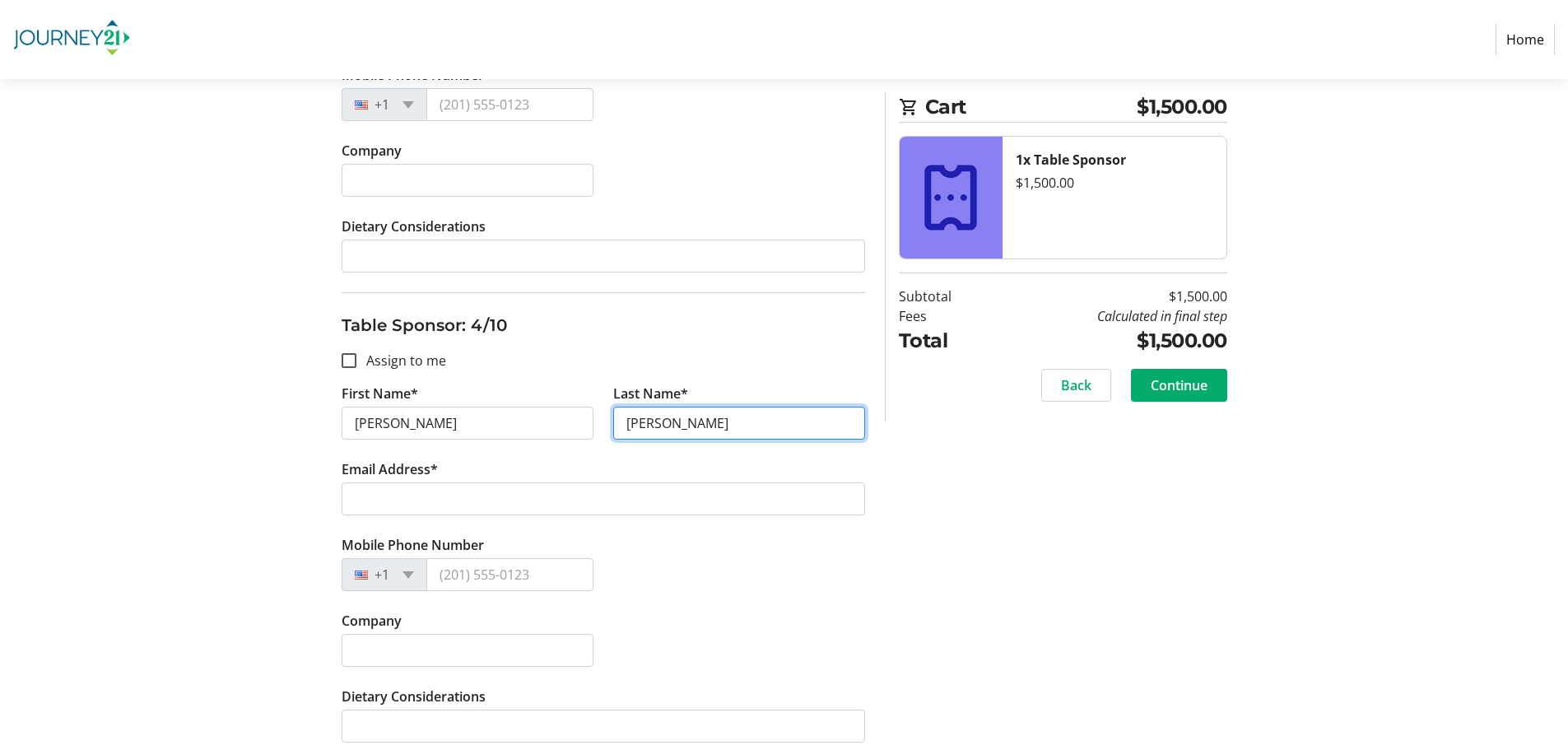
type input "[PERSON_NAME]"
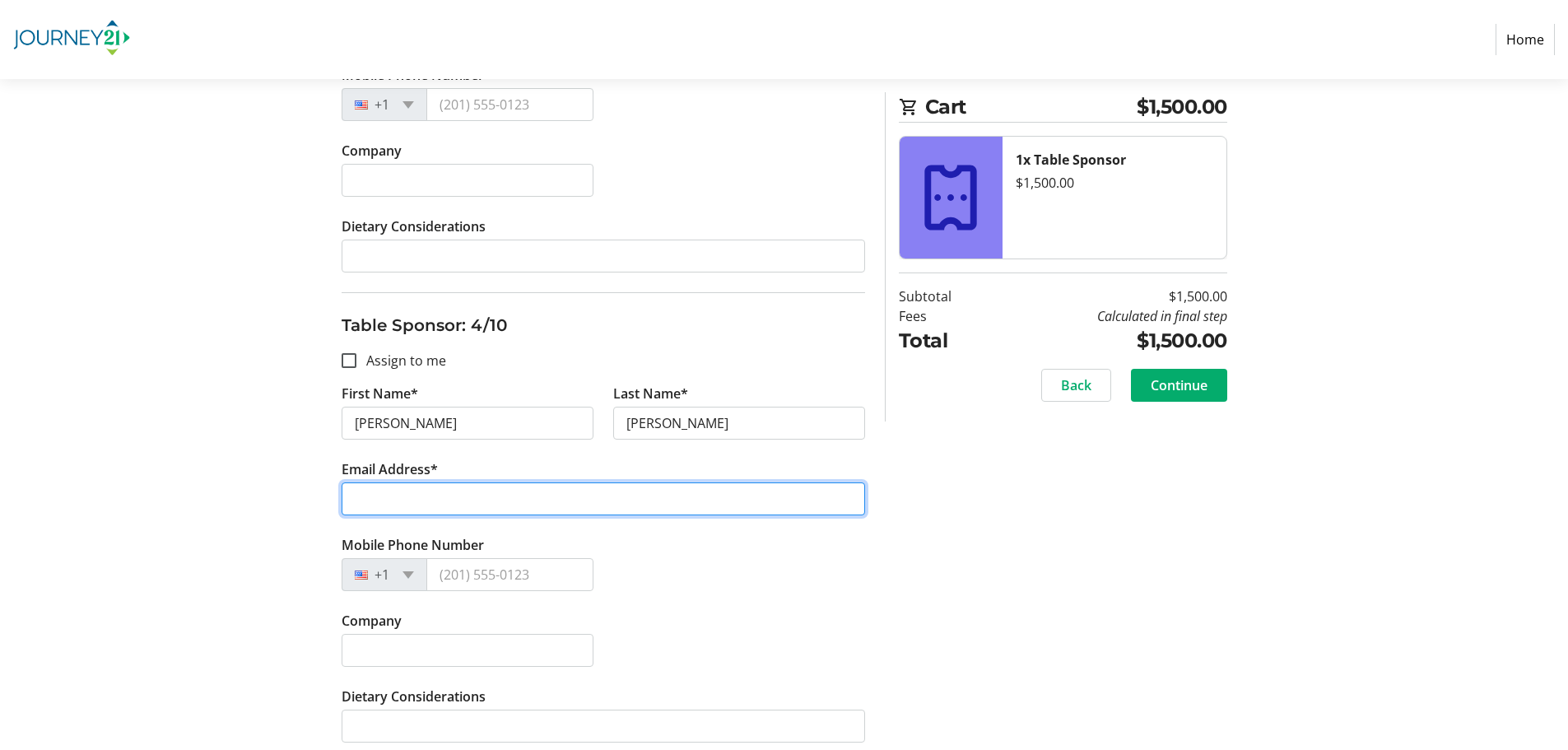
click at [458, 509] on input "Email Address*" at bounding box center [604, 499] width 524 height 33
paste input "[PERSON_NAME][EMAIL_ADDRESS][DOMAIN_NAME]"
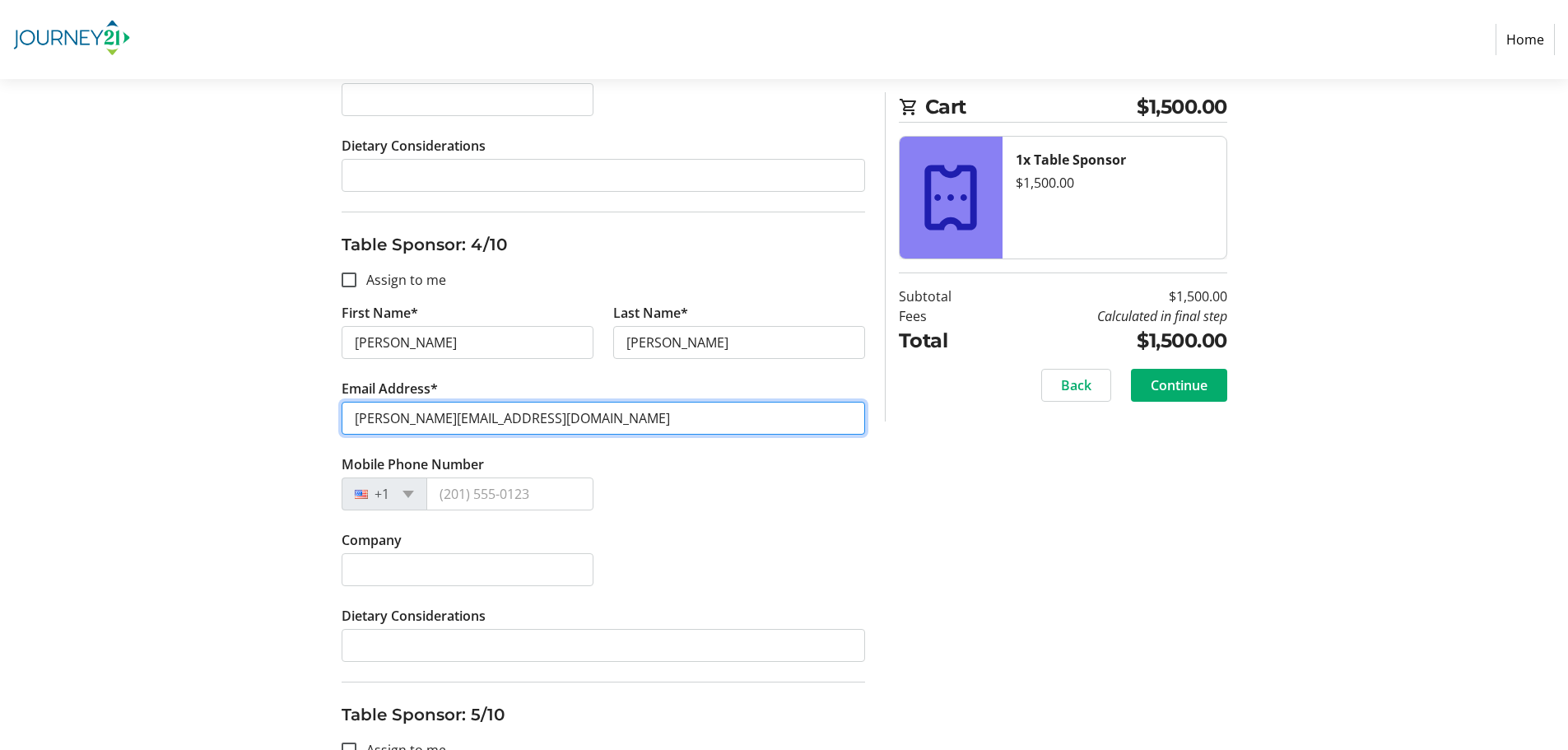
scroll to position [1565, 0]
type input "[PERSON_NAME][EMAIL_ADDRESS][DOMAIN_NAME]"
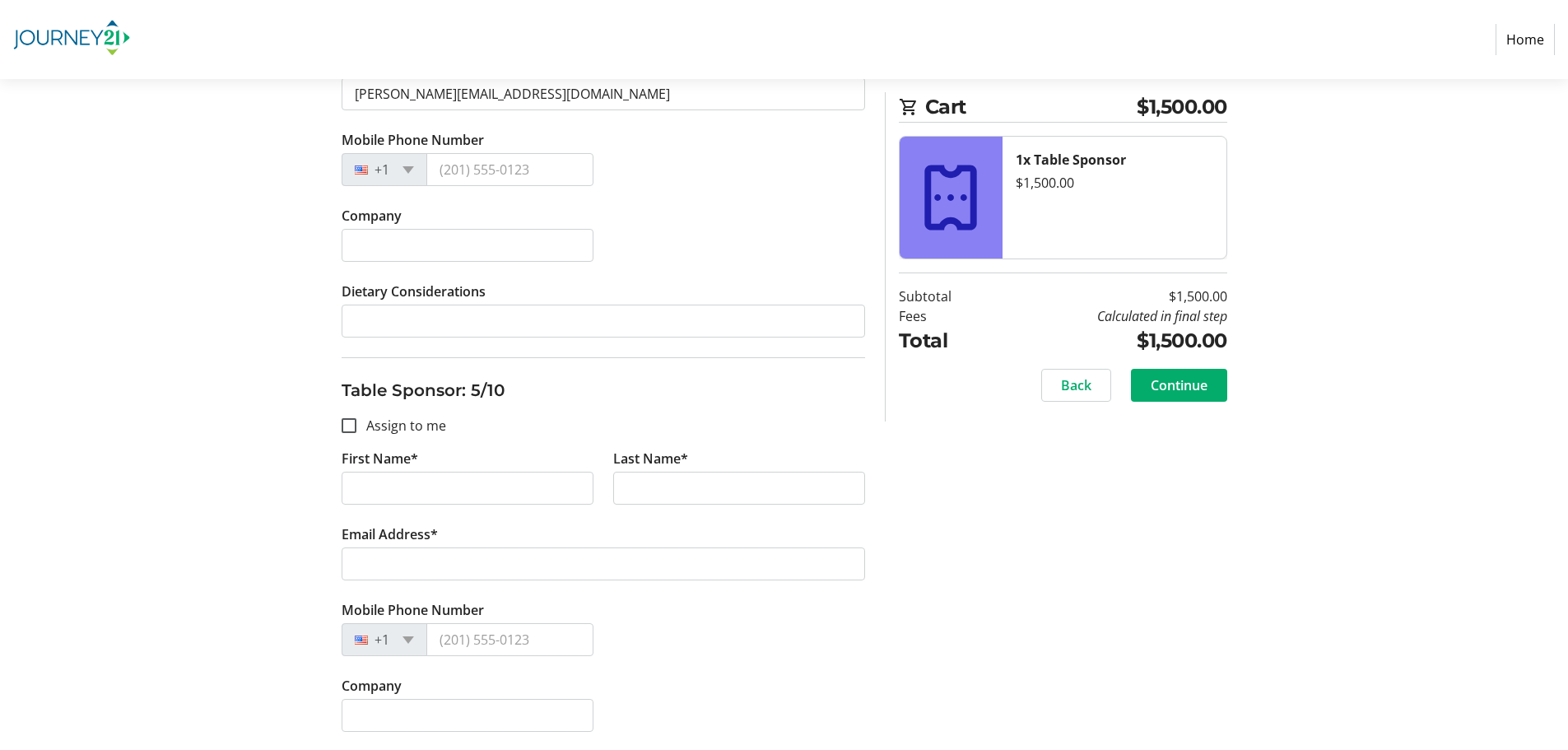
scroll to position [1894, 0]
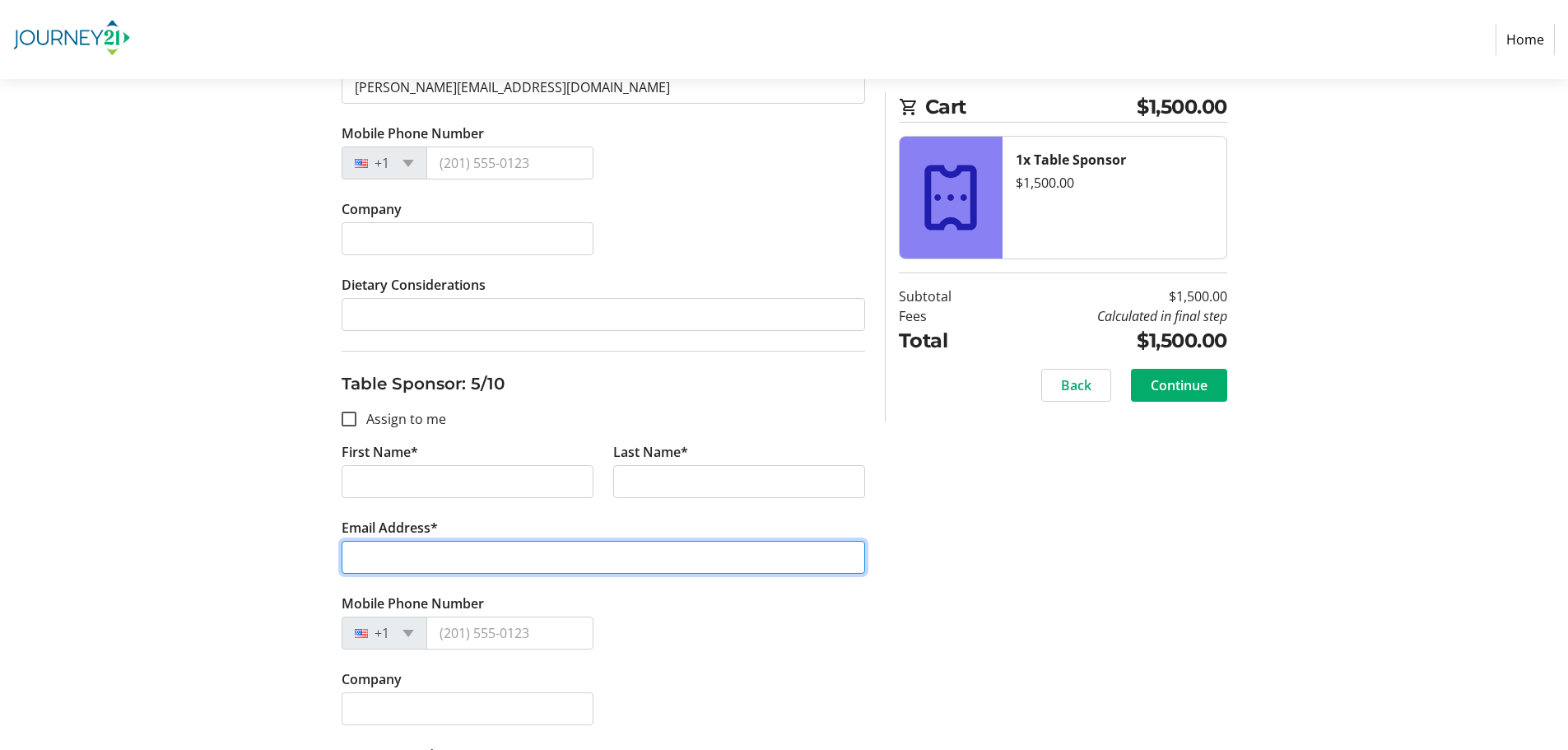
click at [469, 556] on input "Email Address*" at bounding box center [604, 557] width 524 height 33
paste input "[EMAIL_ADDRESS][DOMAIN_NAME]"
type input "[EMAIL_ADDRESS][DOMAIN_NAME]"
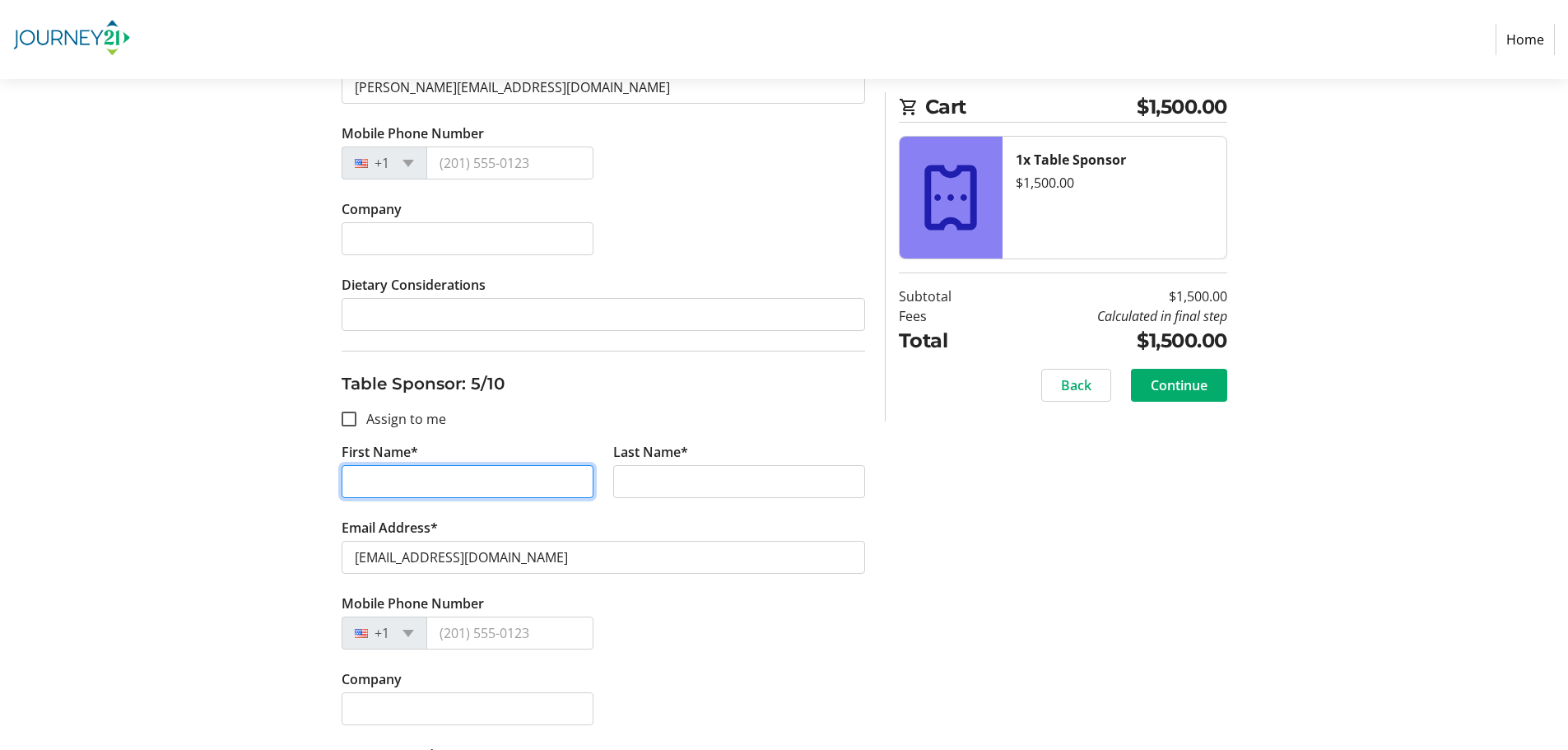
click at [401, 468] on input "First Name*" at bounding box center [468, 482] width 252 height 33
type input "[PERSON_NAME]"
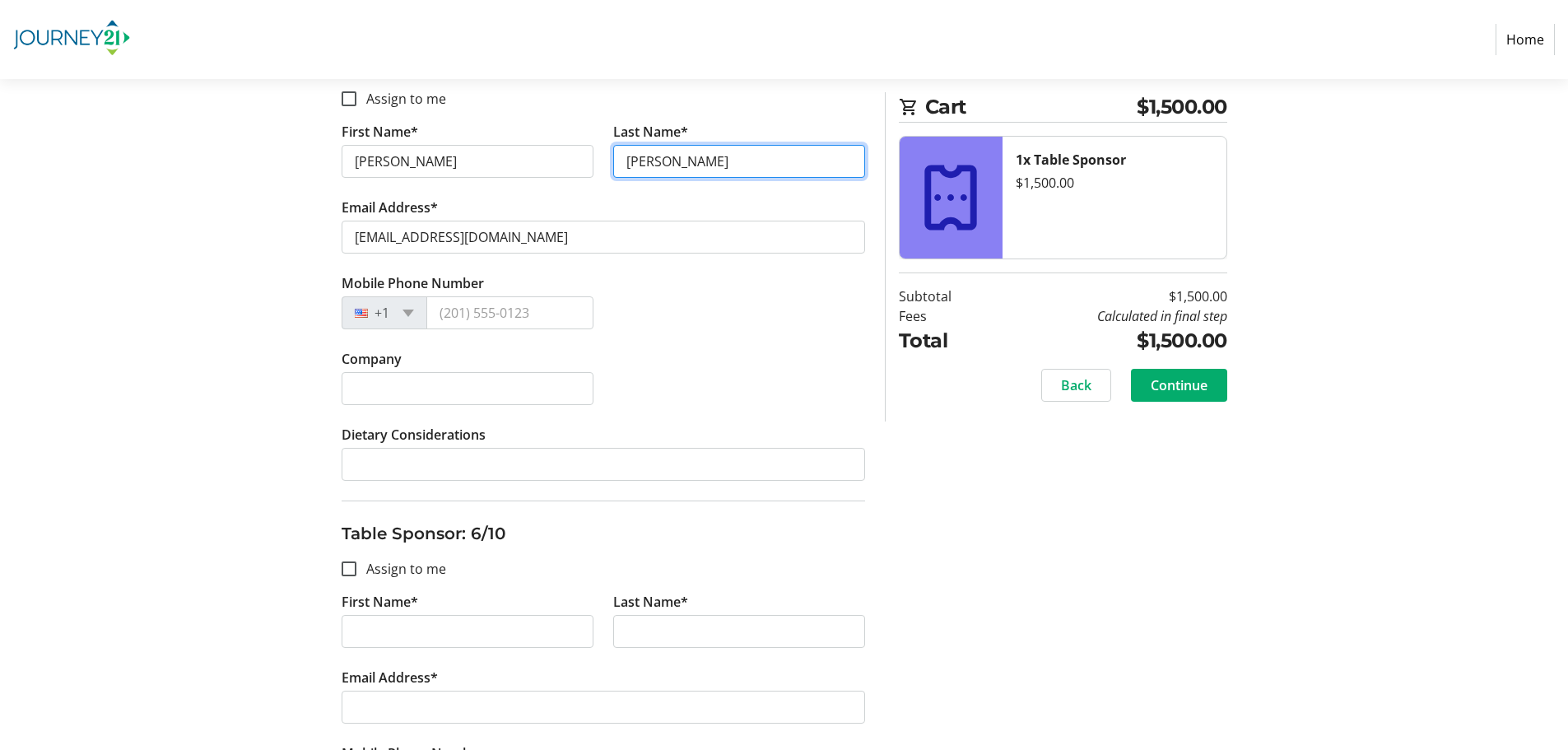
scroll to position [2306, 0]
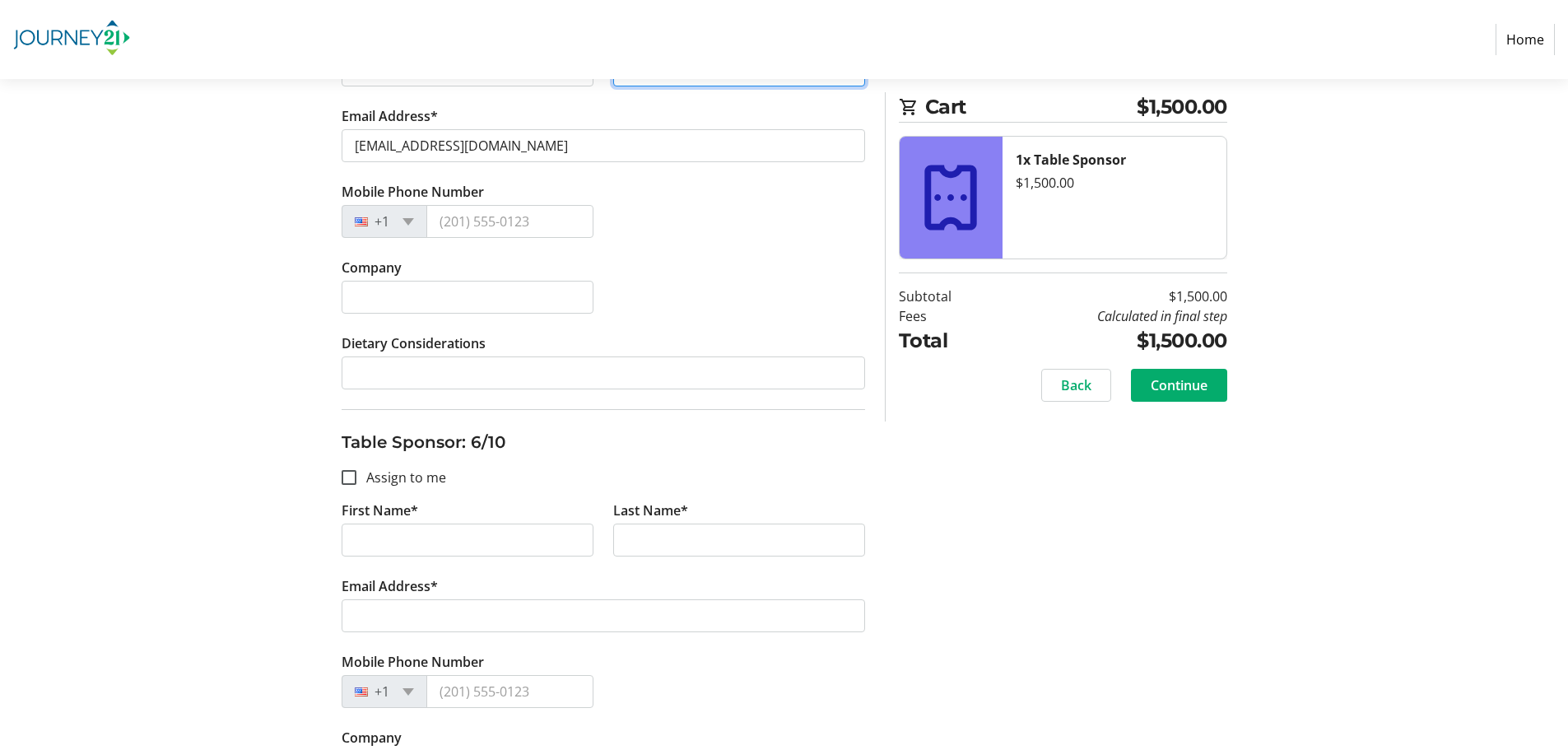
type input "[PERSON_NAME]"
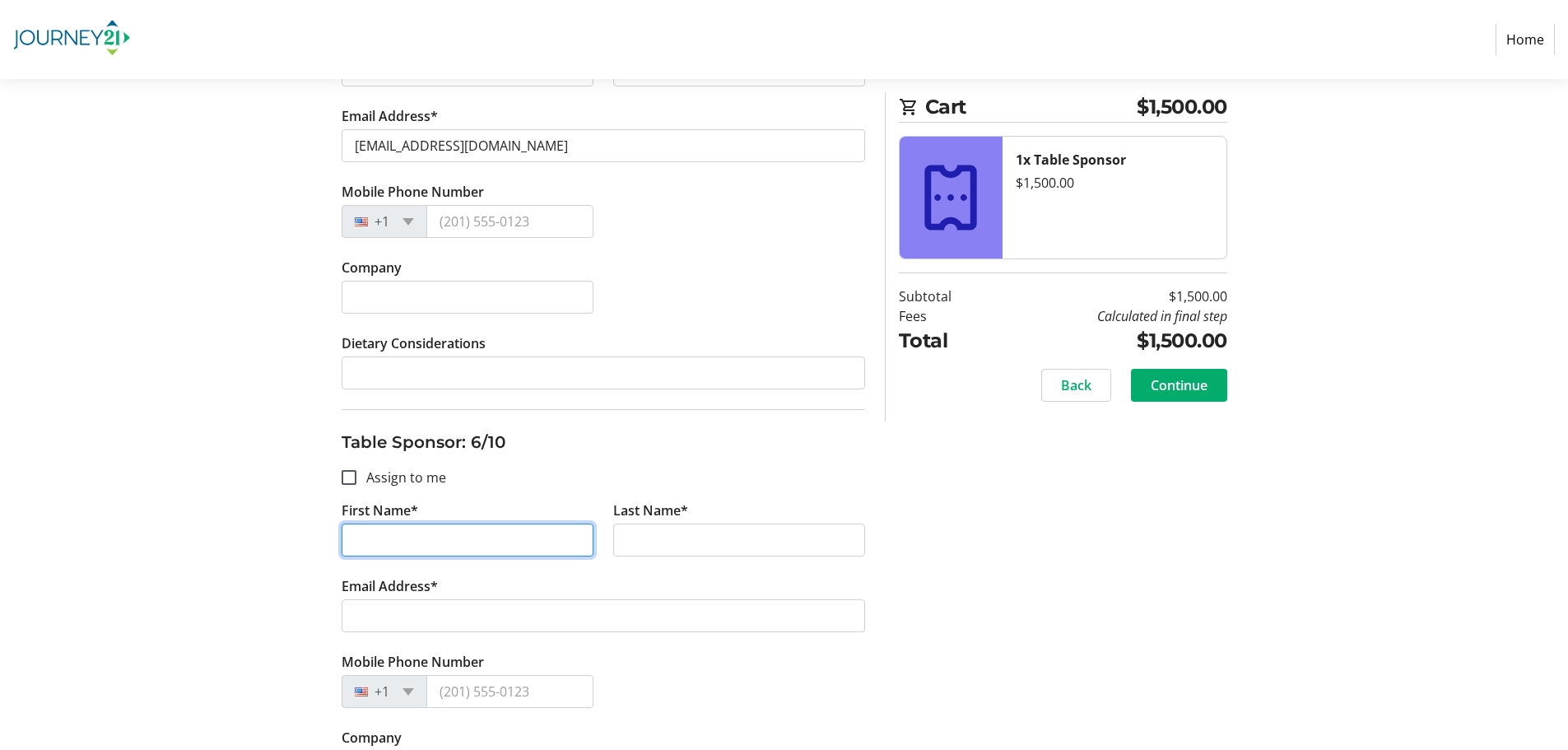
click at [397, 533] on input "First Name*" at bounding box center [468, 540] width 252 height 33
type input "[PERSON_NAME]"
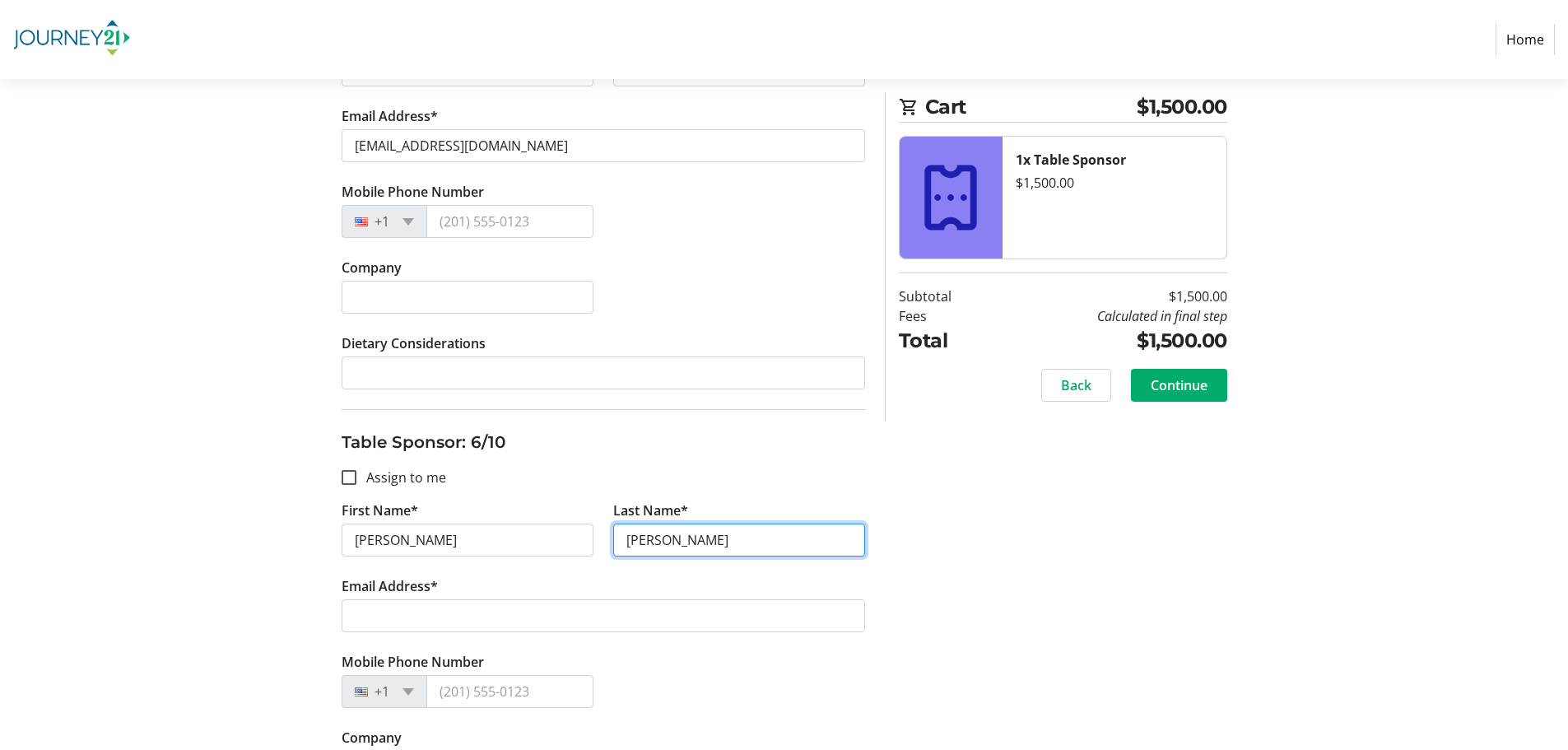
type input "[PERSON_NAME]"
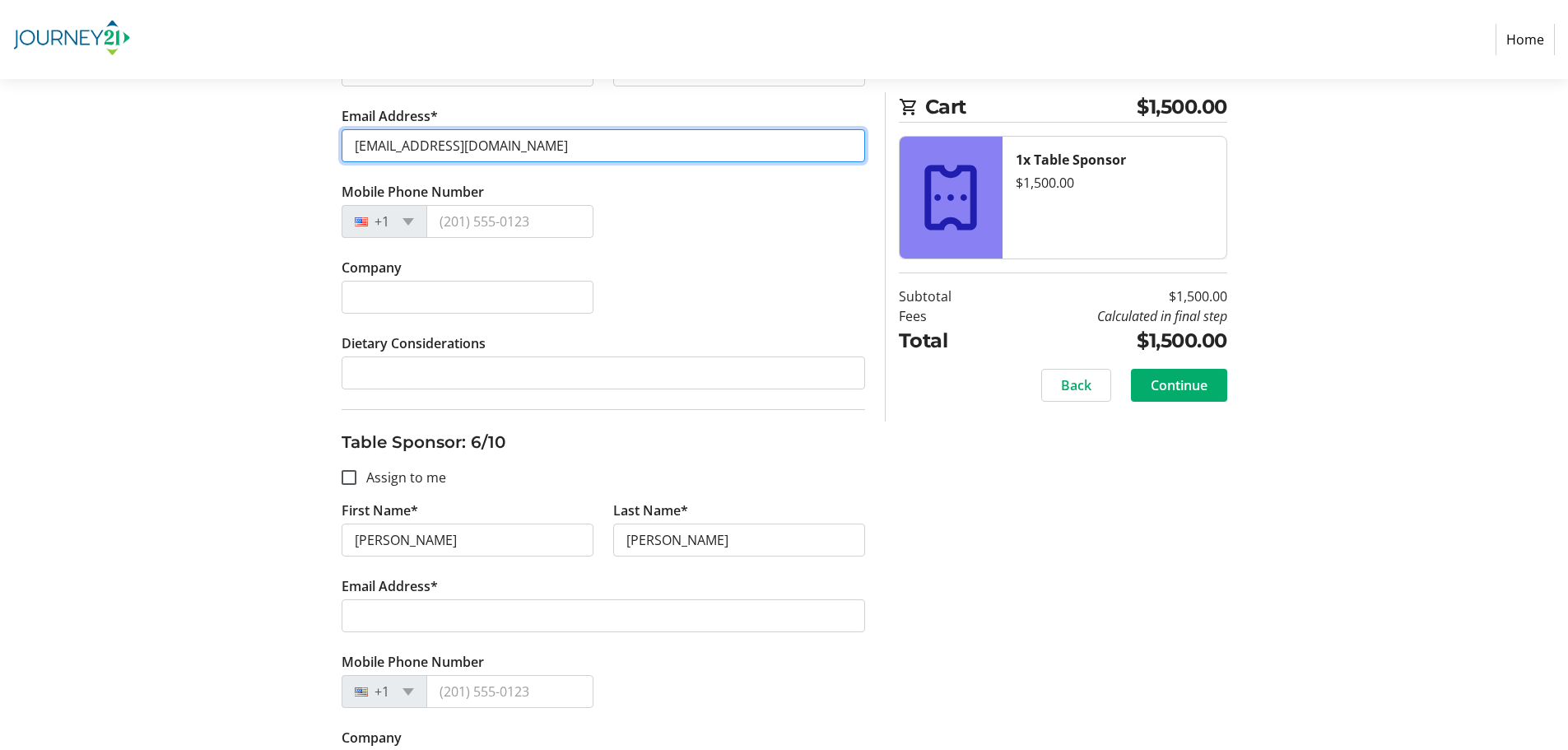
drag, startPoint x: 518, startPoint y: 149, endPoint x: 338, endPoint y: 150, distance: 180.0
click at [338, 150] on div "Assign Tickets Enter details for each attendee so that they receive their ticke…" at bounding box center [604, 335] width 544 height 4851
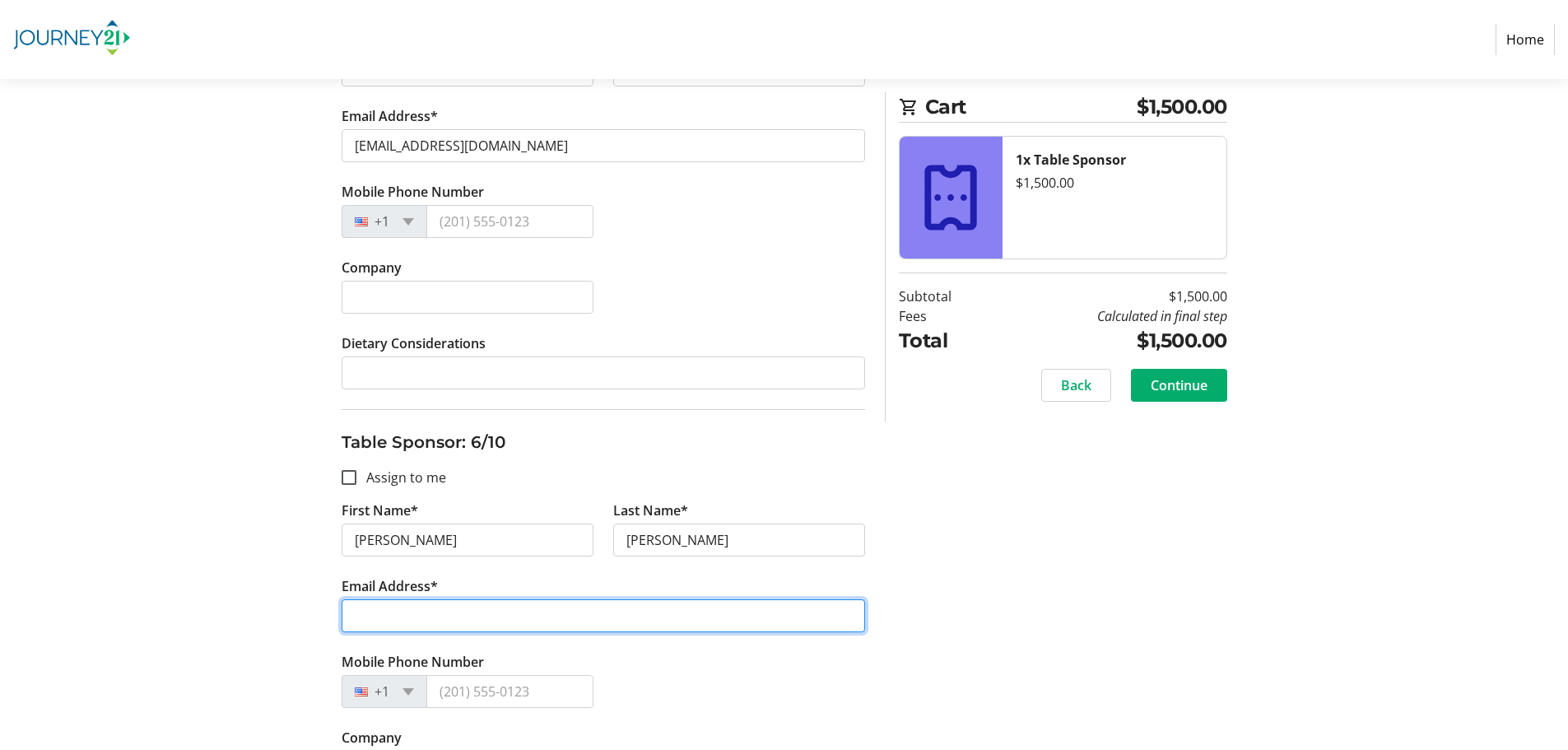
click at [478, 611] on input "Email Address*" at bounding box center [604, 616] width 524 height 33
paste input "[EMAIL_ADDRESS][DOMAIN_NAME]"
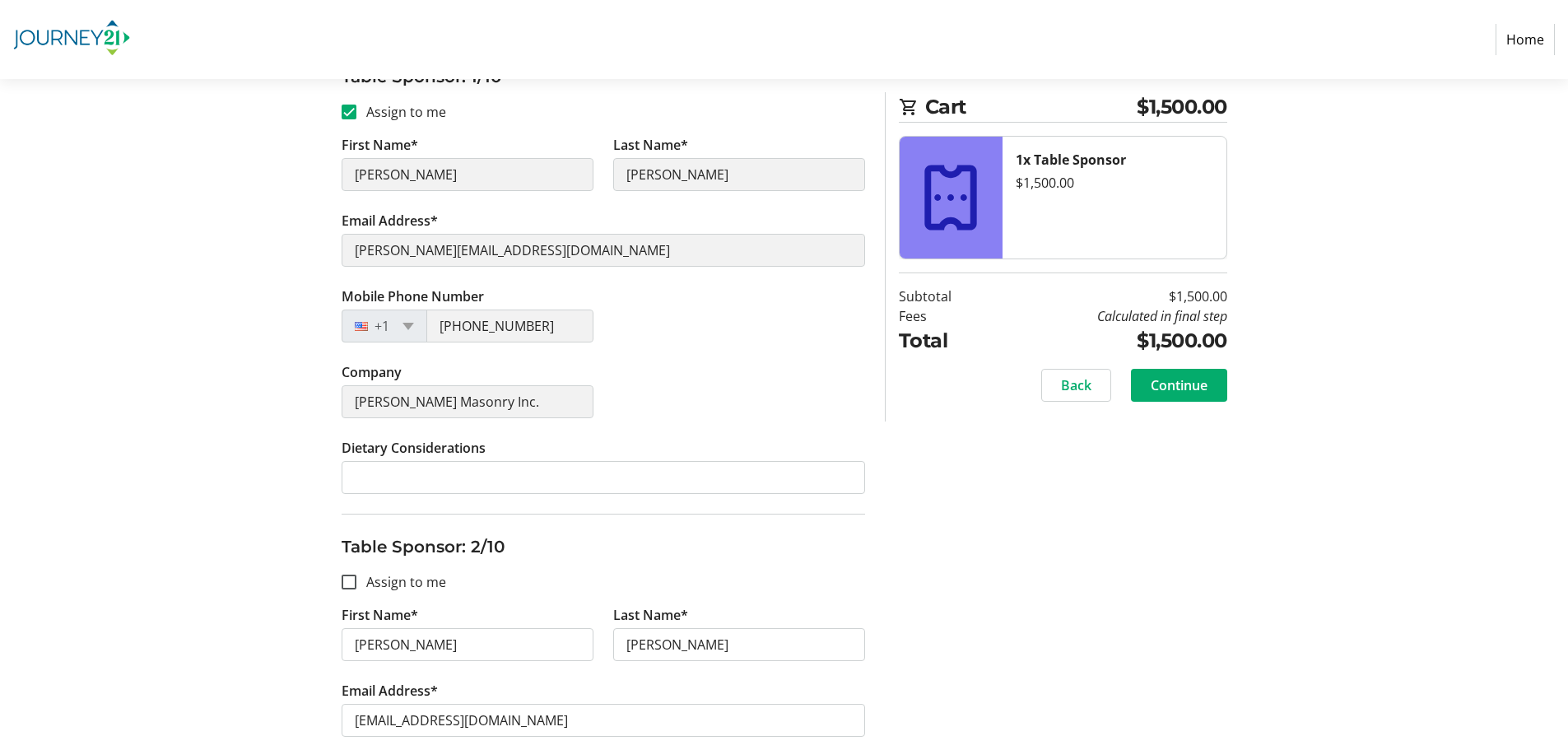
scroll to position [330, 0]
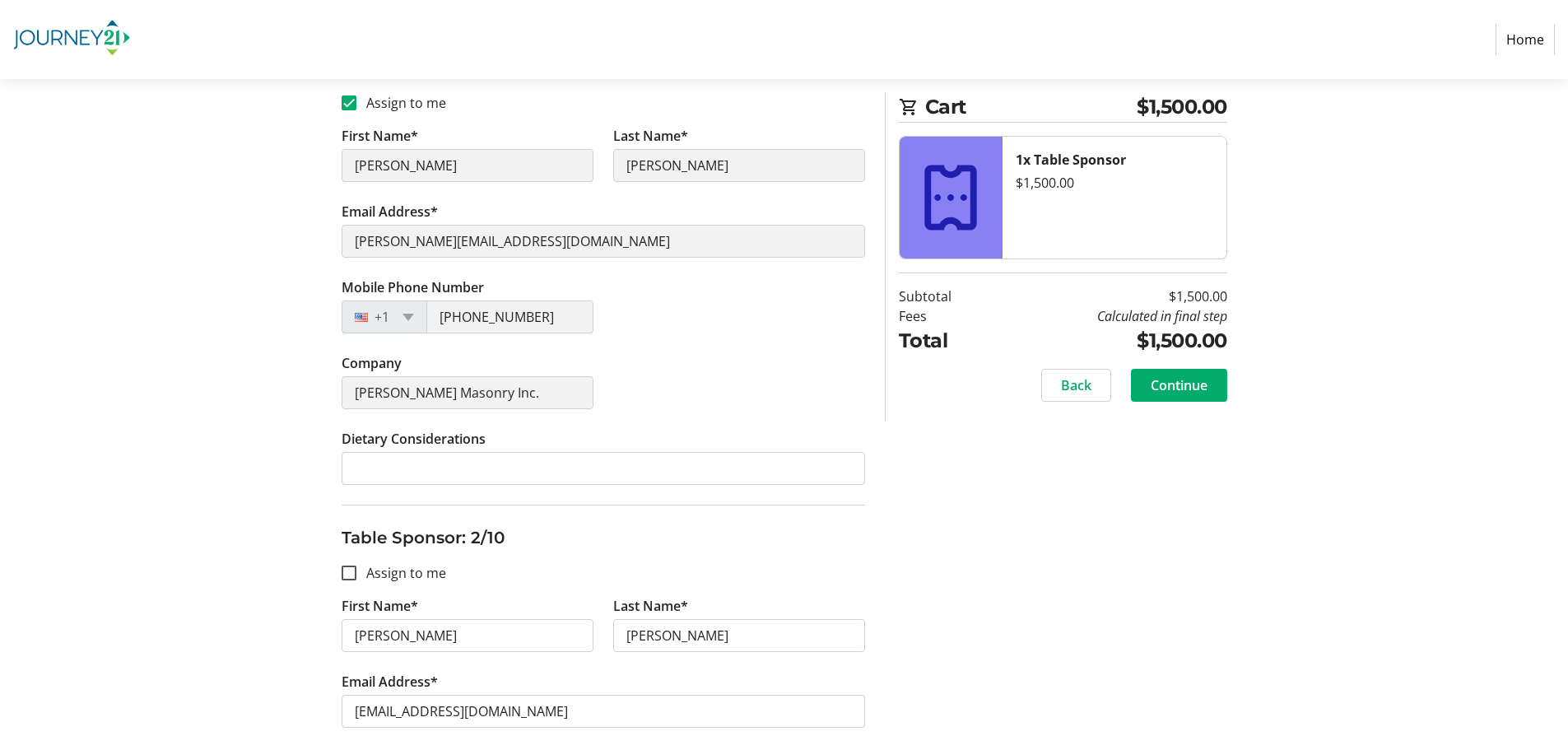
type input "[EMAIL_ADDRESS][DOMAIN_NAME]"
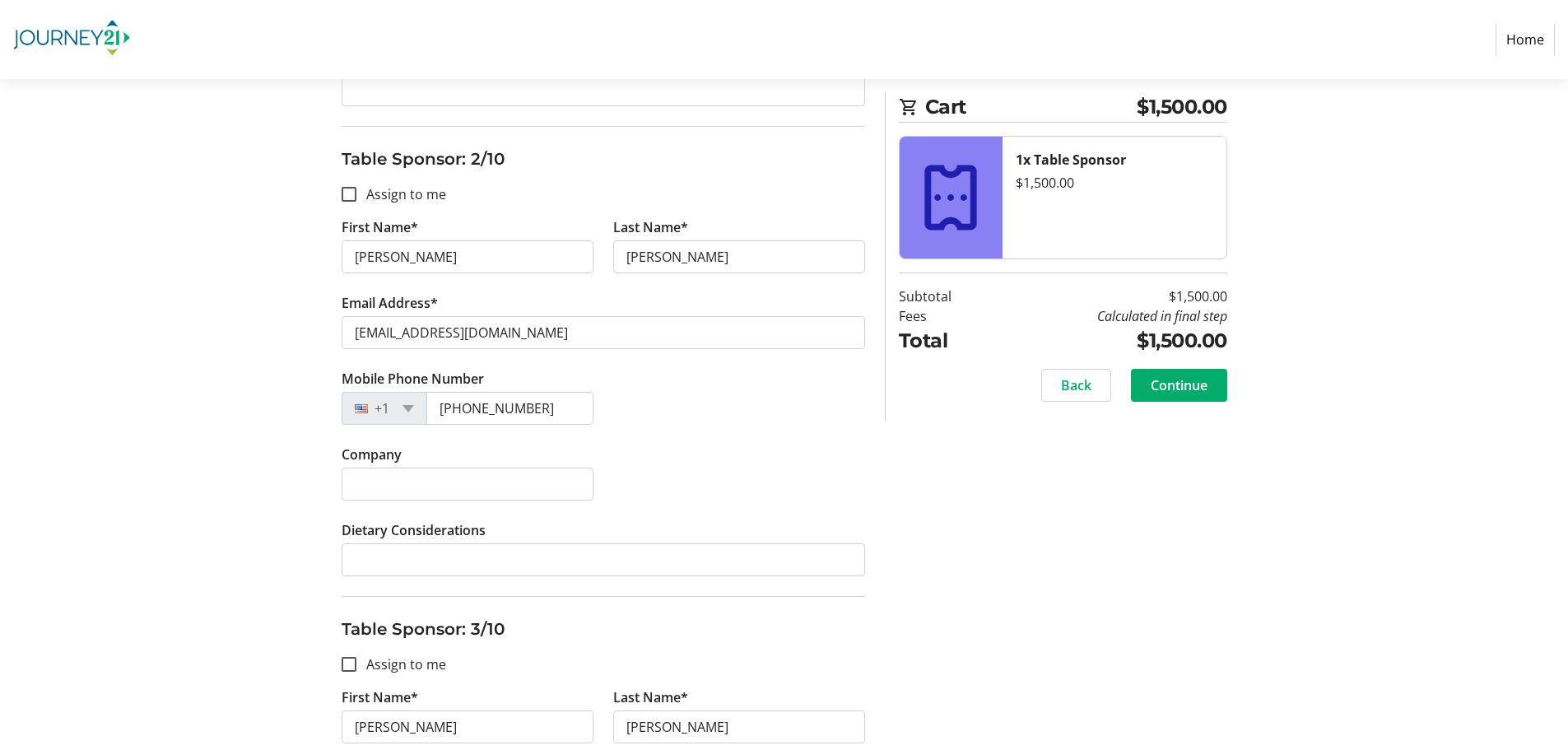
scroll to position [741, 0]
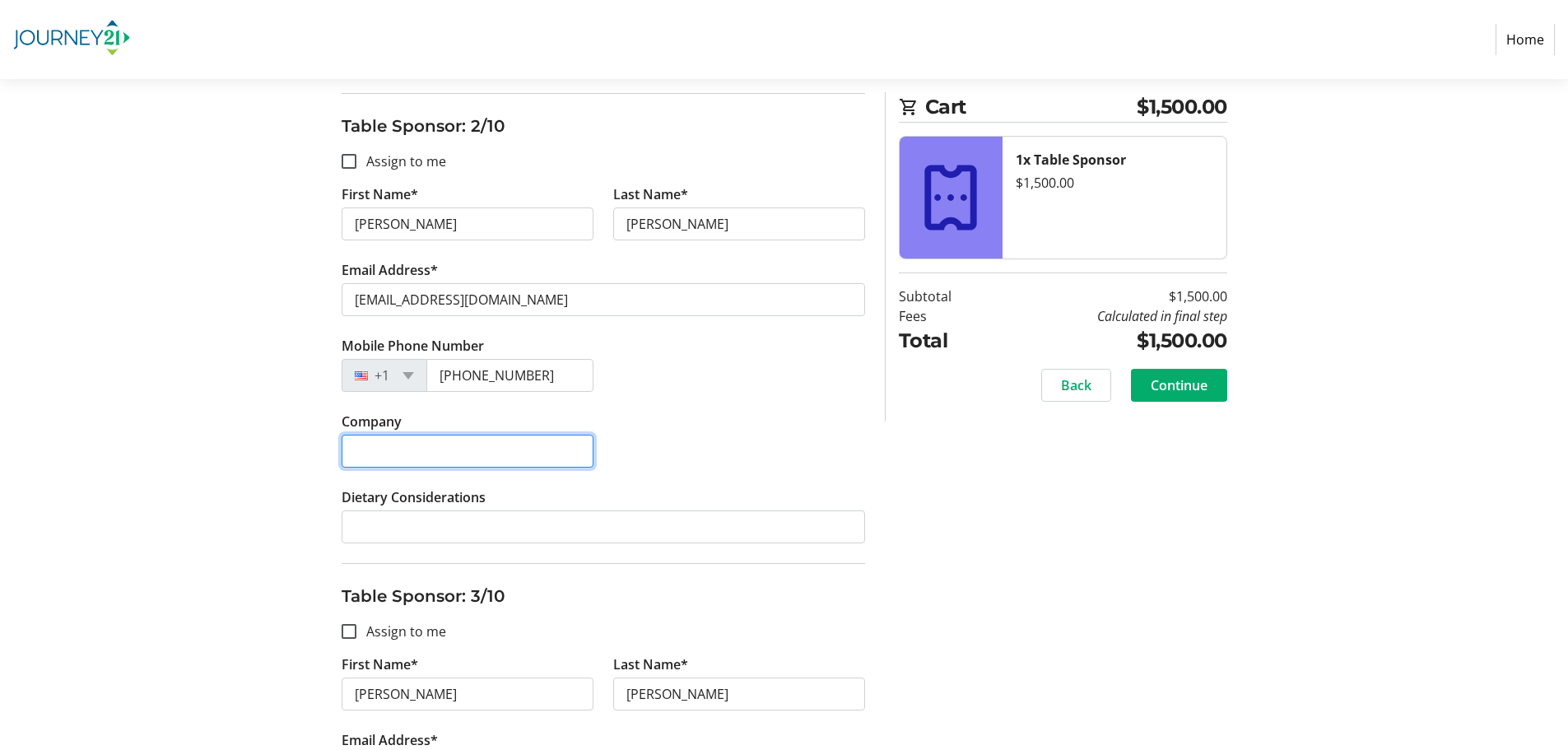
click at [401, 447] on input "Company" at bounding box center [468, 451] width 252 height 33
paste input "[PERSON_NAME] Masonry Inc."
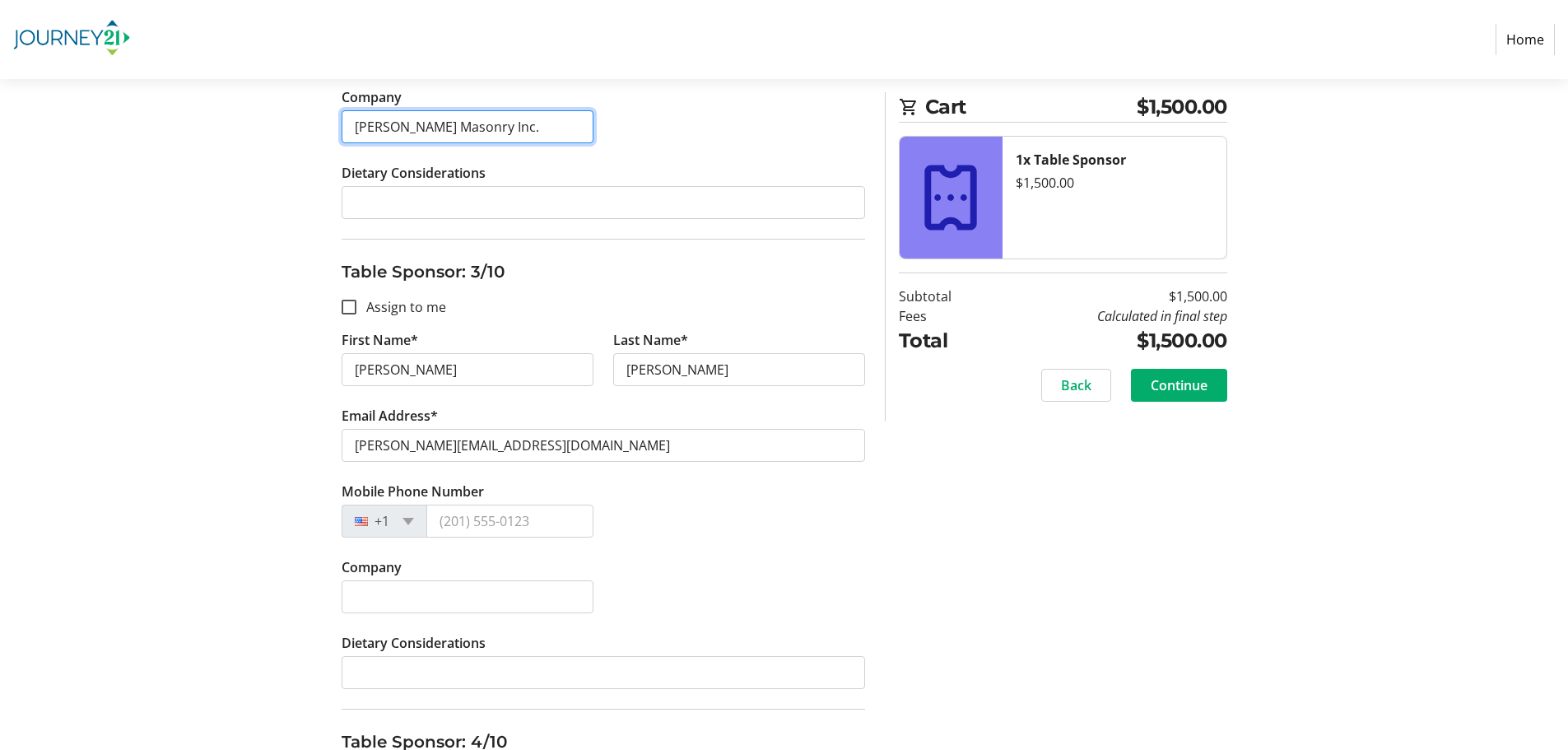
scroll to position [1071, 0]
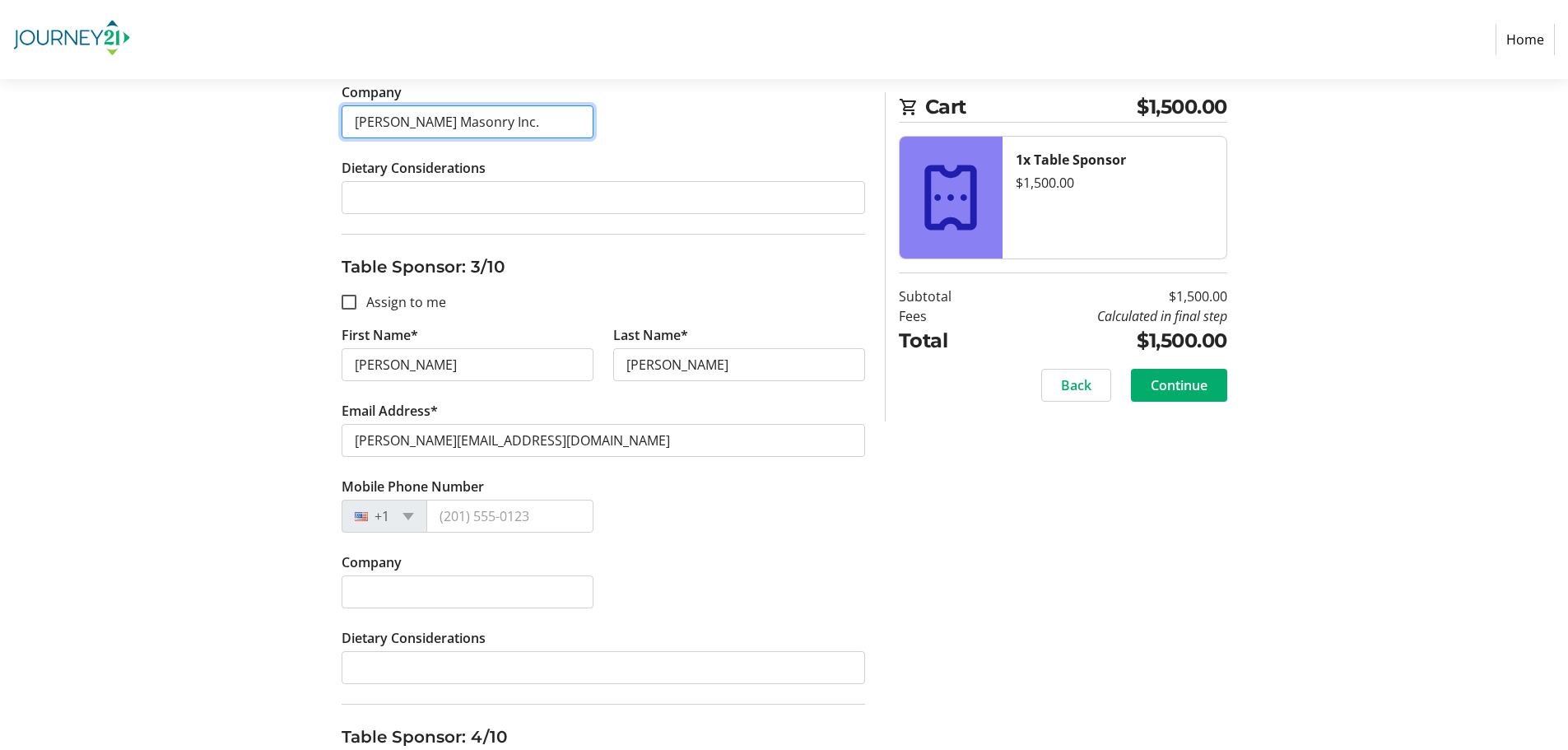
type input "[PERSON_NAME] Masonry Inc."
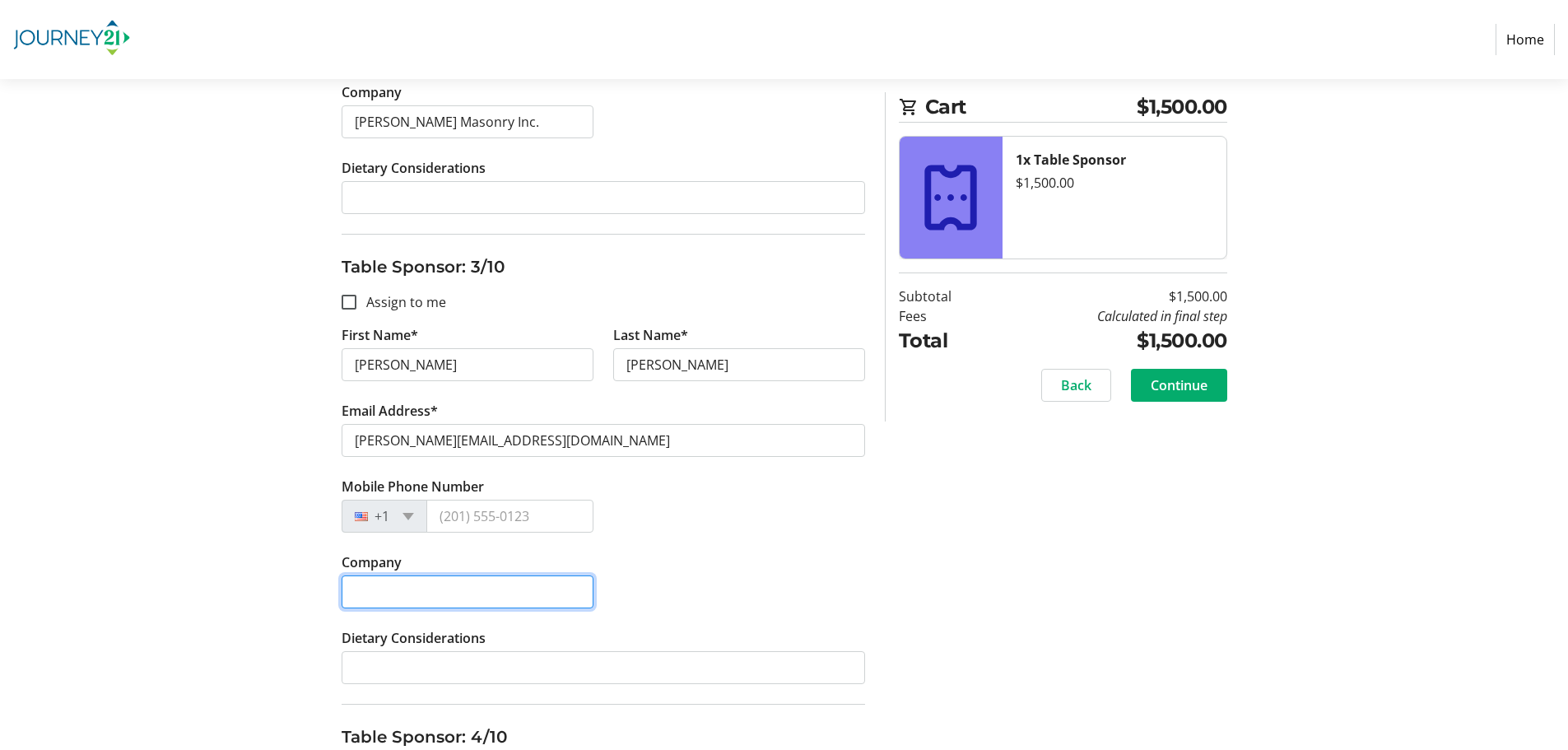
click at [402, 585] on input "Company" at bounding box center [468, 592] width 252 height 33
paste input "[PERSON_NAME] Masonry Inc."
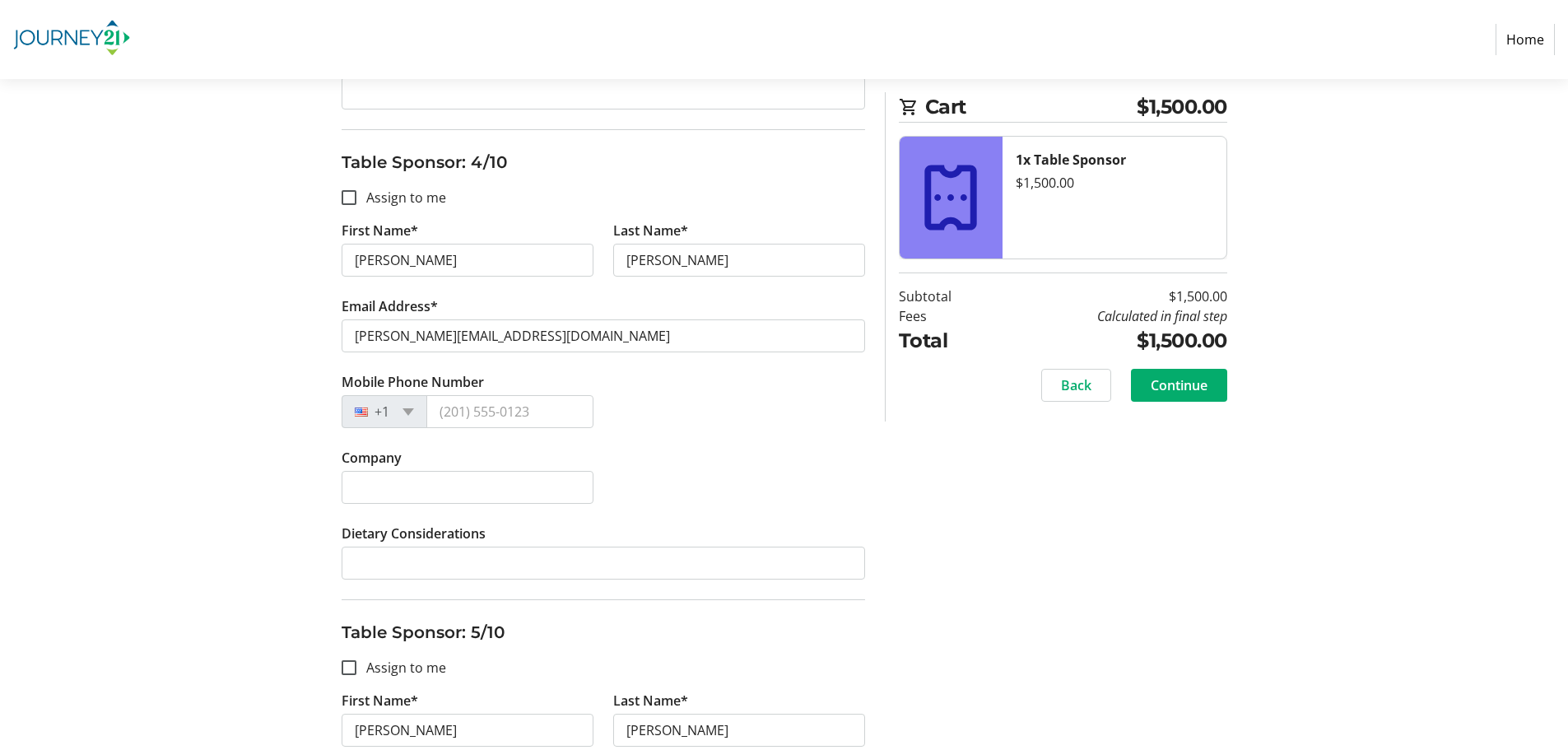
scroll to position [1647, 0]
type input "[PERSON_NAME] Masonry Inc."
click at [527, 497] on input "Company" at bounding box center [468, 485] width 252 height 33
paste input "[PERSON_NAME] Masonry Inc."
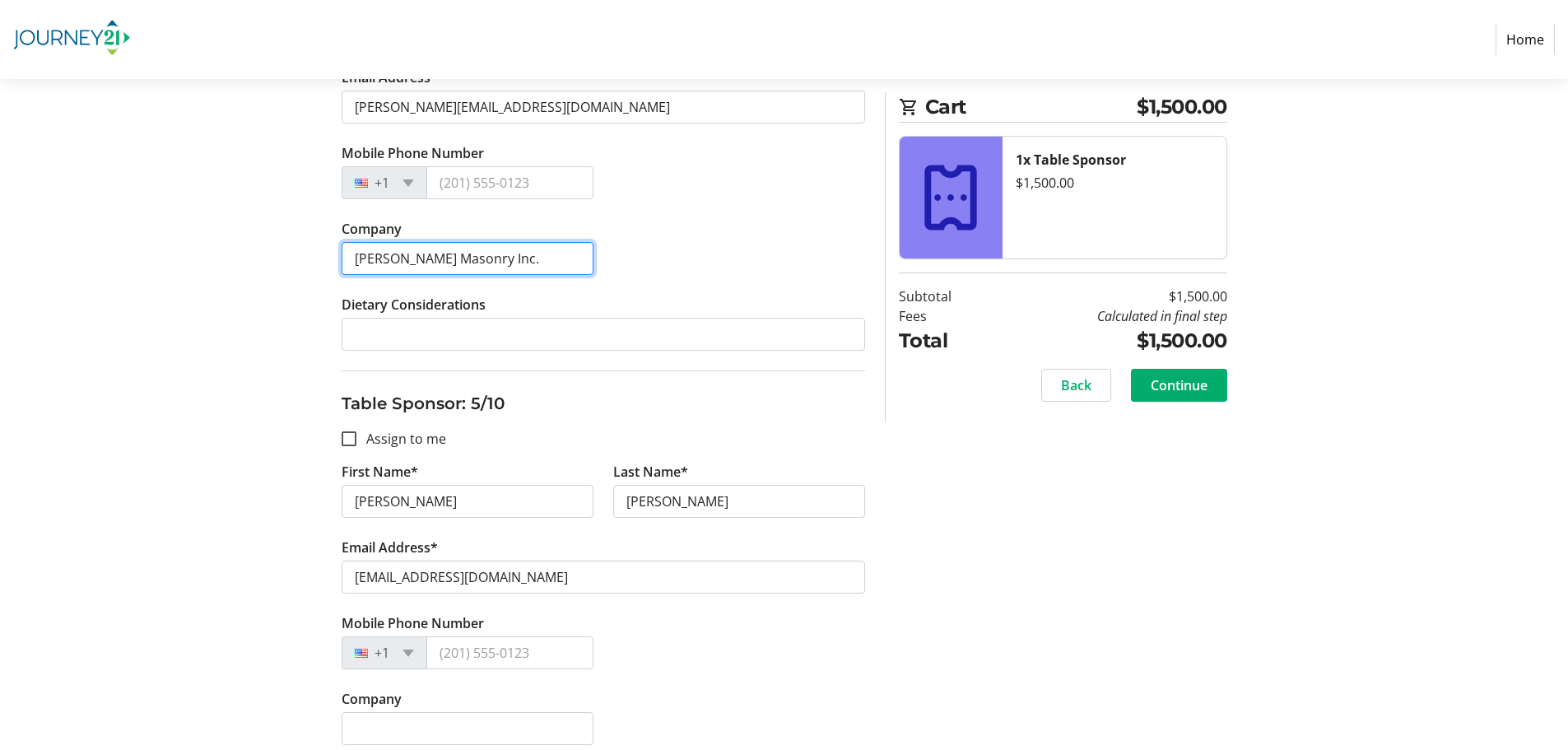
scroll to position [1894, 0]
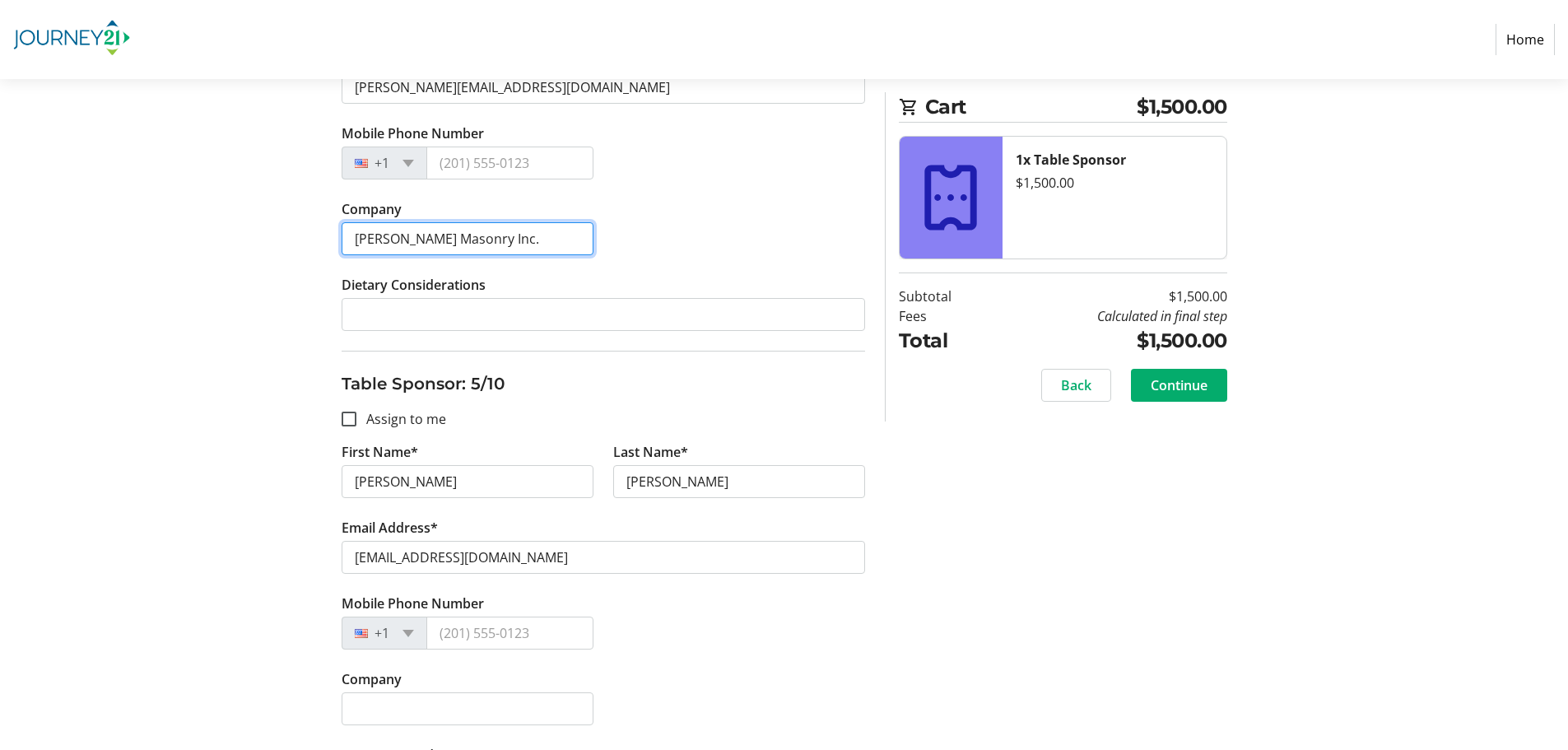
type input "[PERSON_NAME] Masonry Inc."
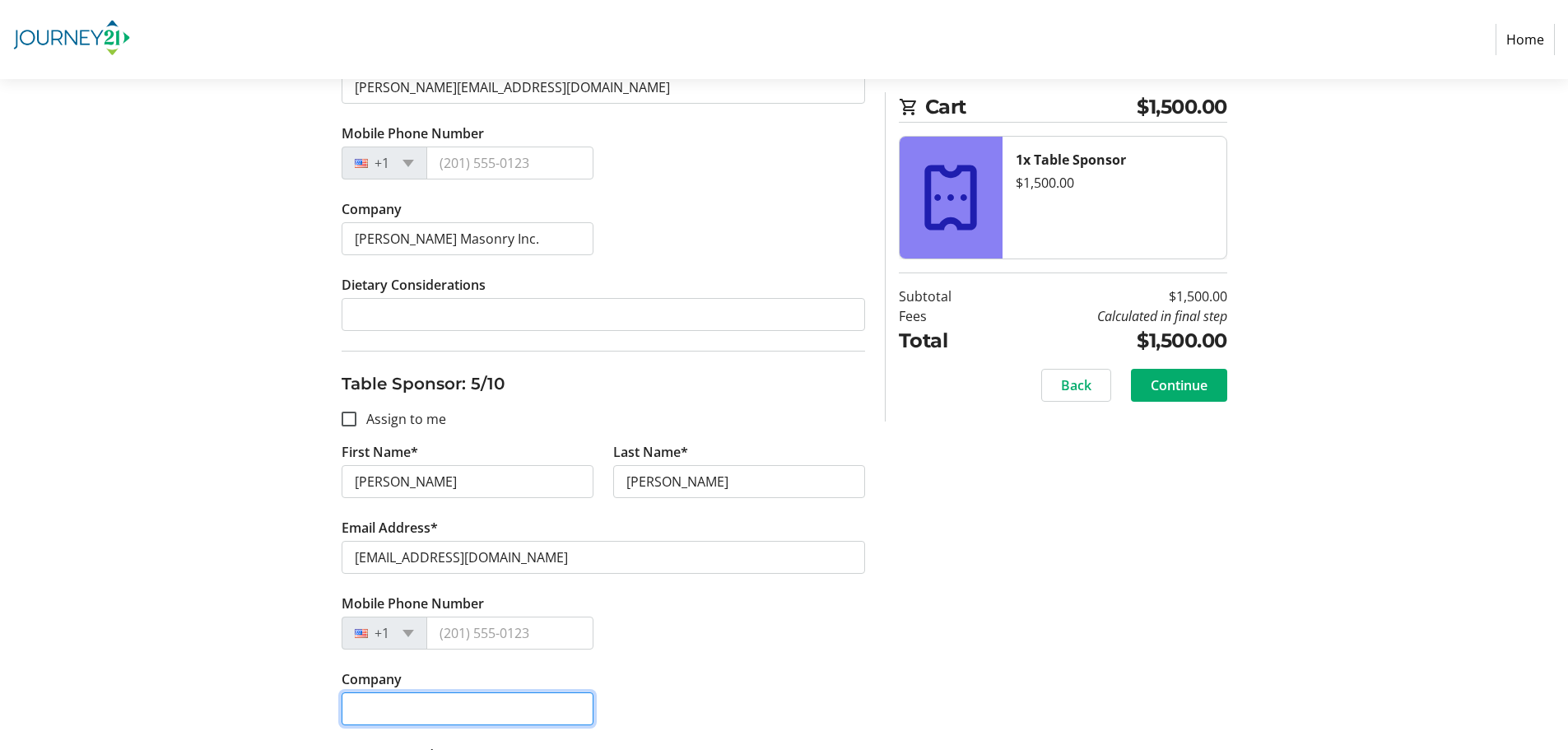
click at [481, 697] on input "Company" at bounding box center [468, 709] width 252 height 33
paste input "[PERSON_NAME] Masonry Inc."
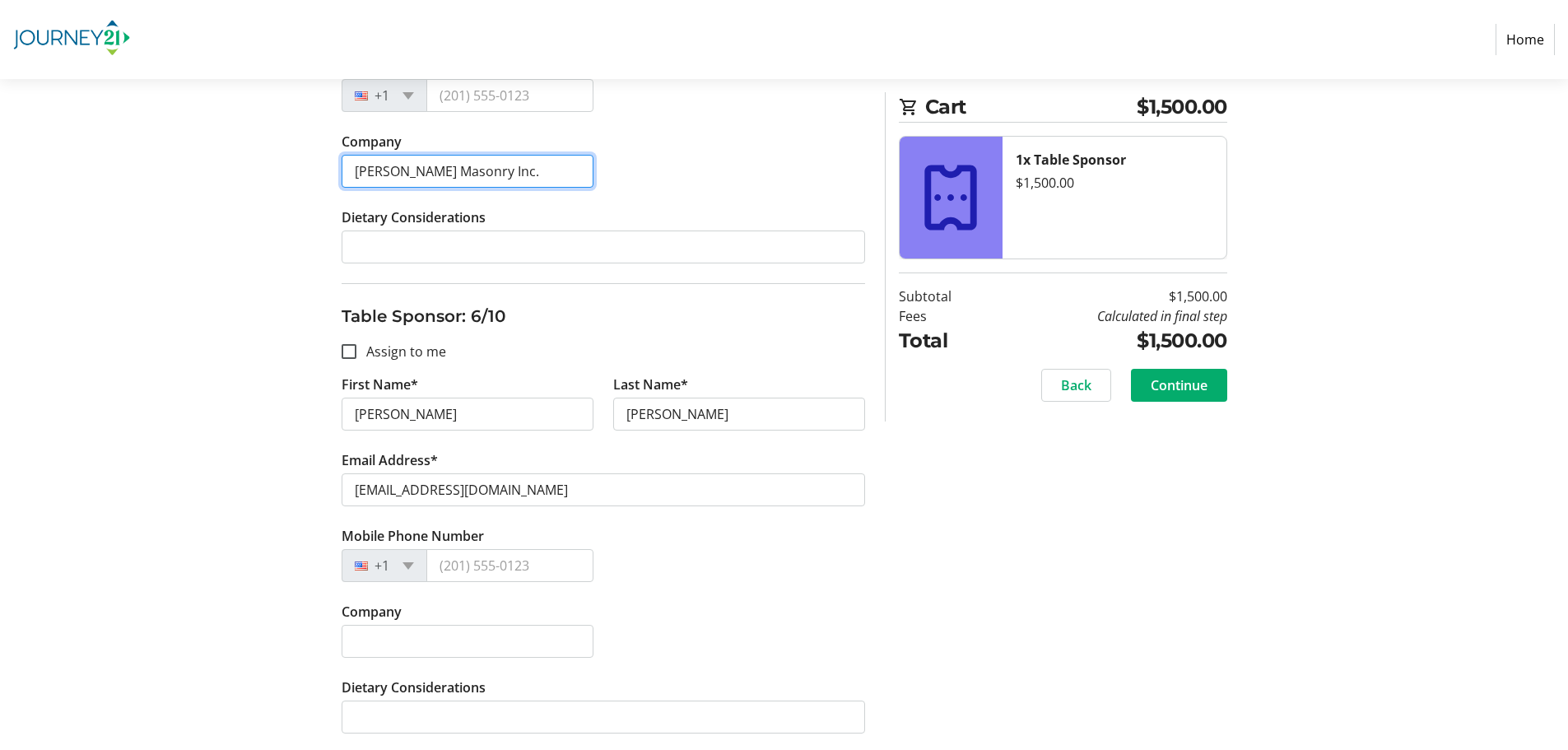
scroll to position [2471, 0]
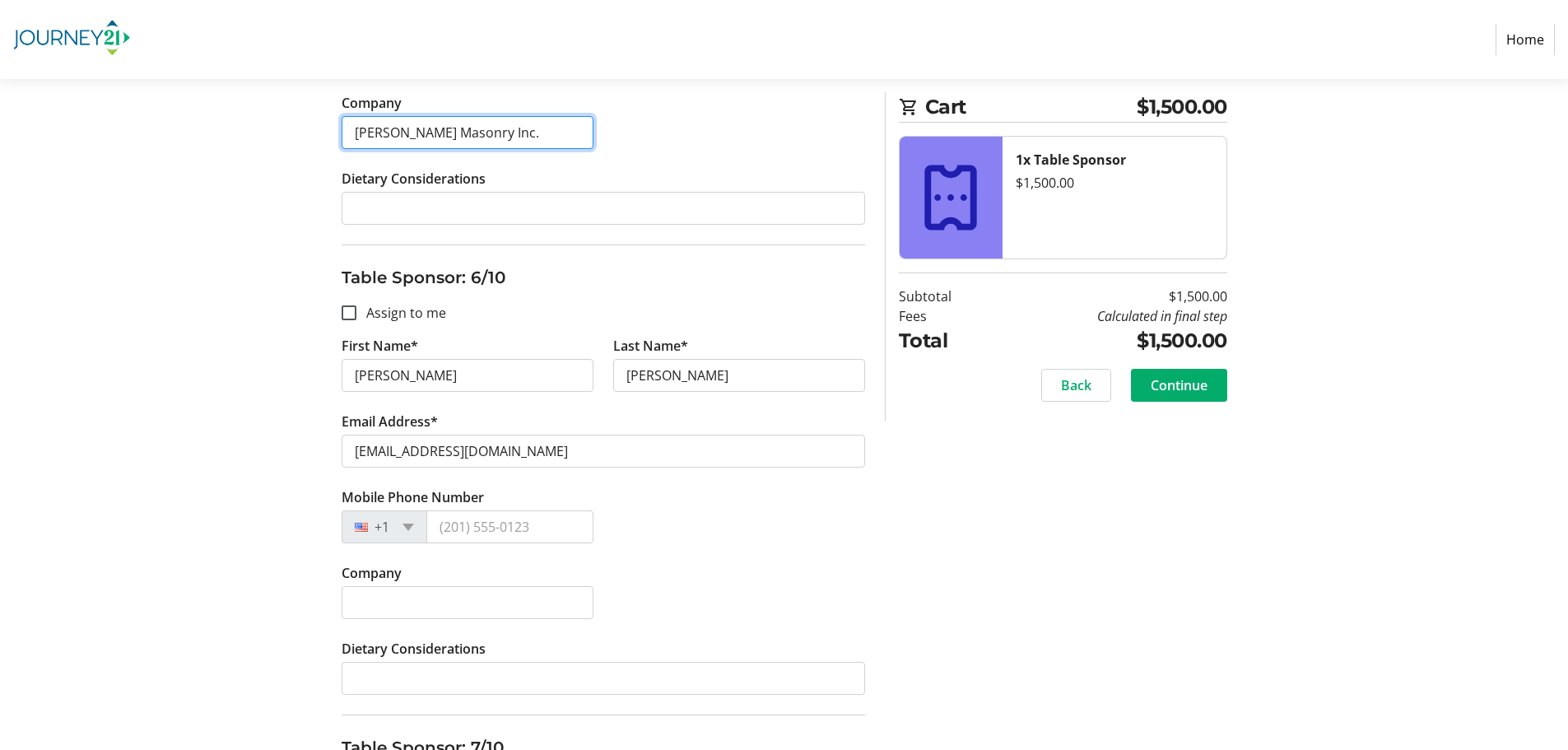
type input "[PERSON_NAME] Masonry Inc."
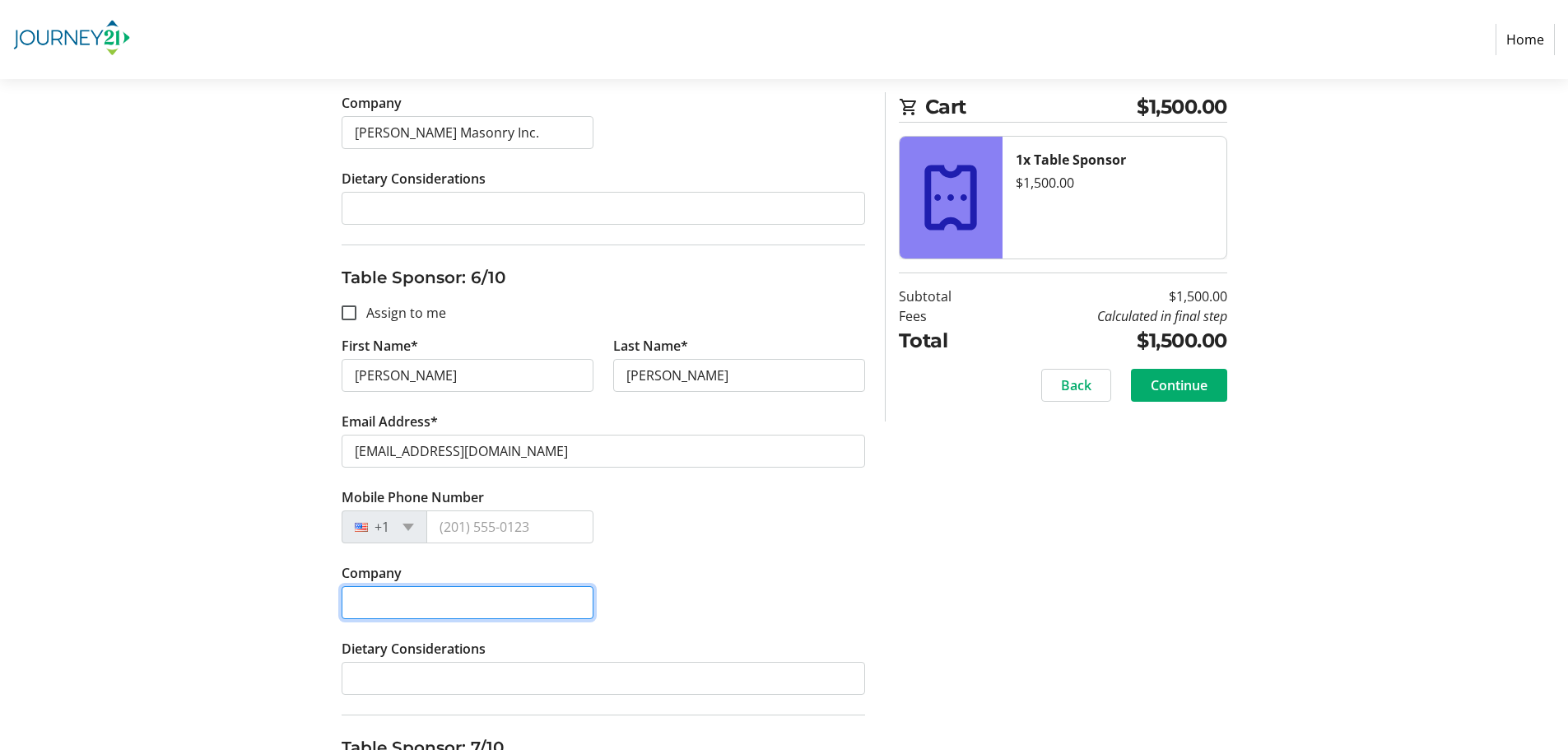
click at [468, 594] on input "Company" at bounding box center [468, 602] width 252 height 33
paste input "[PERSON_NAME] Masonry Inc."
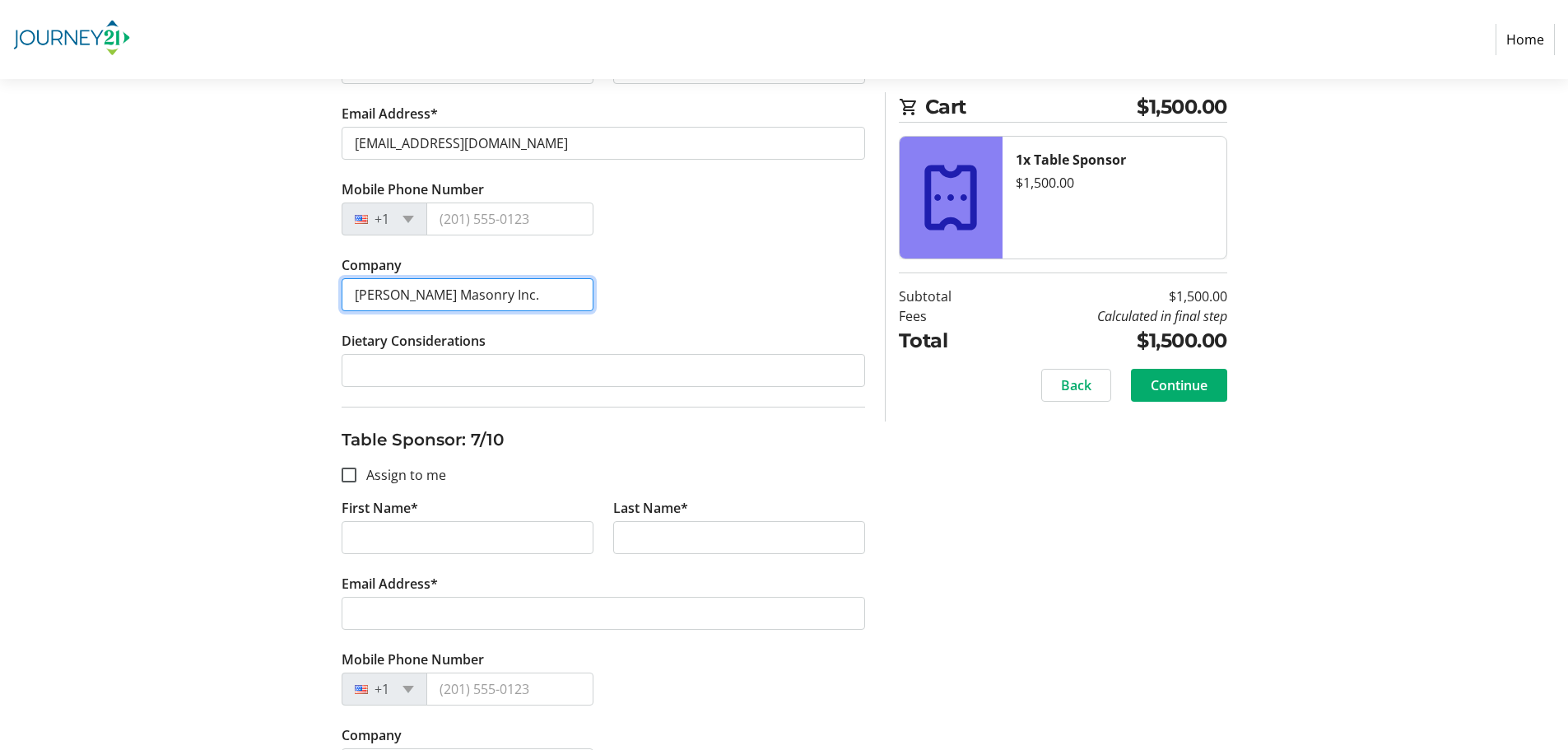
scroll to position [2800, 0]
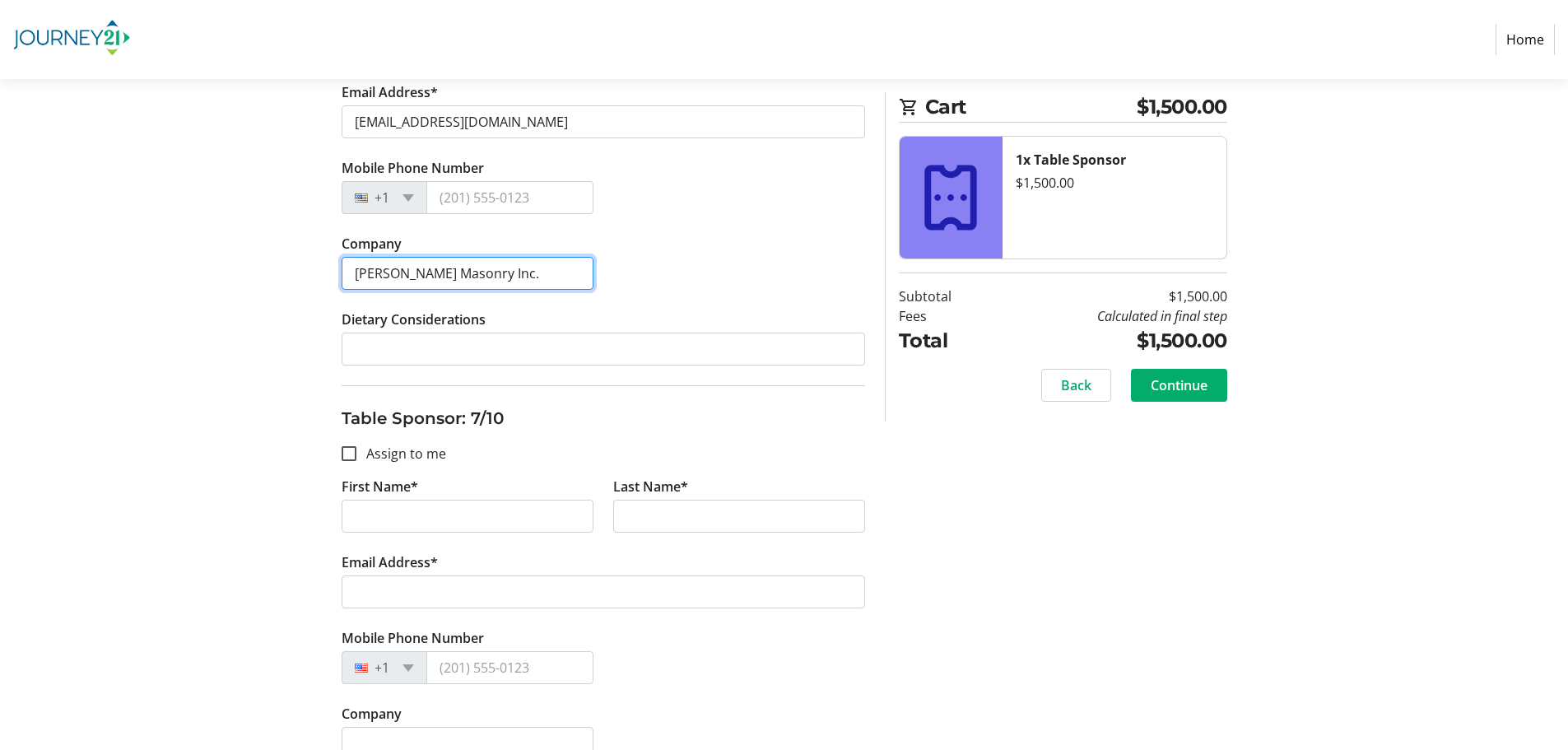
type input "[PERSON_NAME] Masonry Inc."
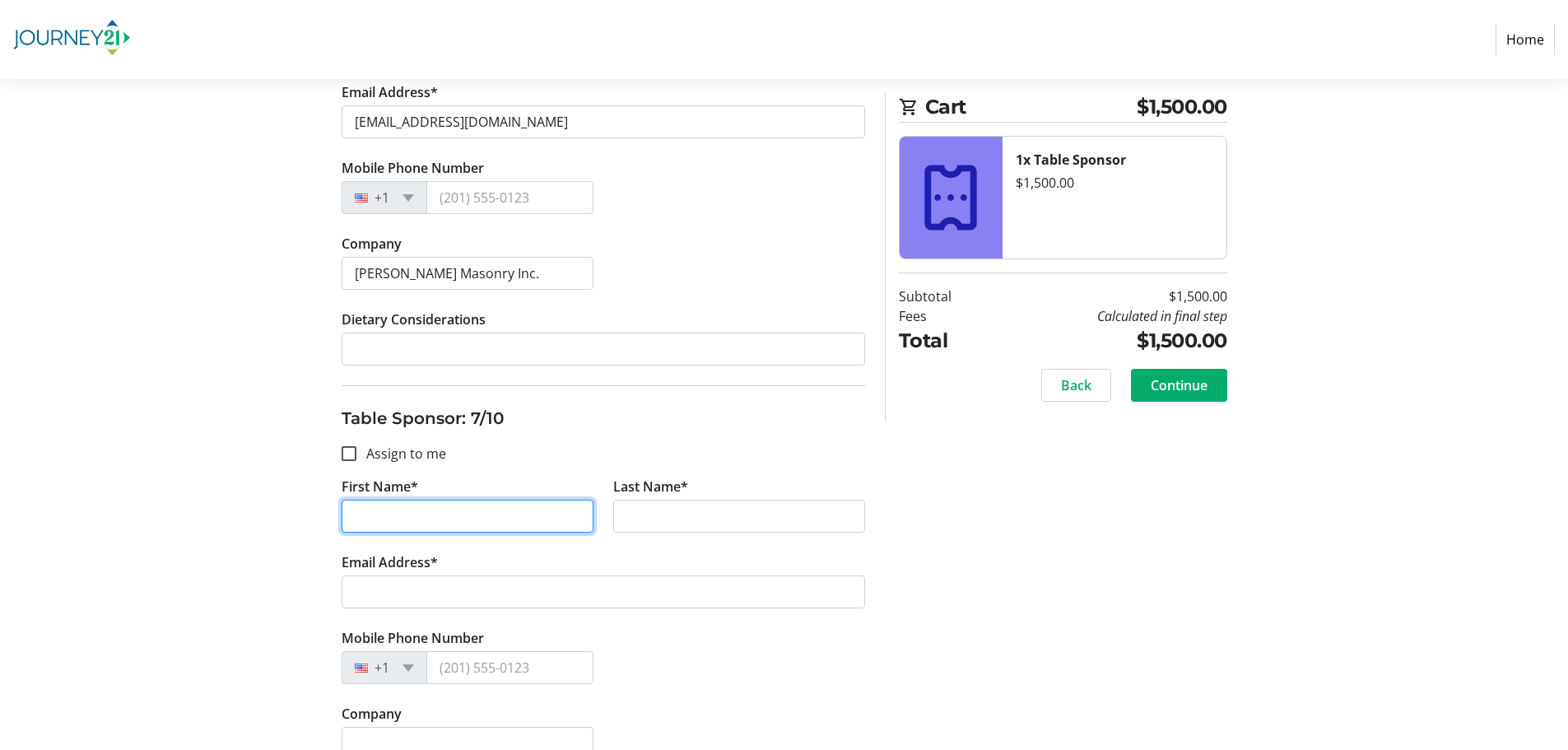
click at [438, 526] on input "First Name*" at bounding box center [468, 516] width 252 height 33
type input "[GEOGRAPHIC_DATA]"
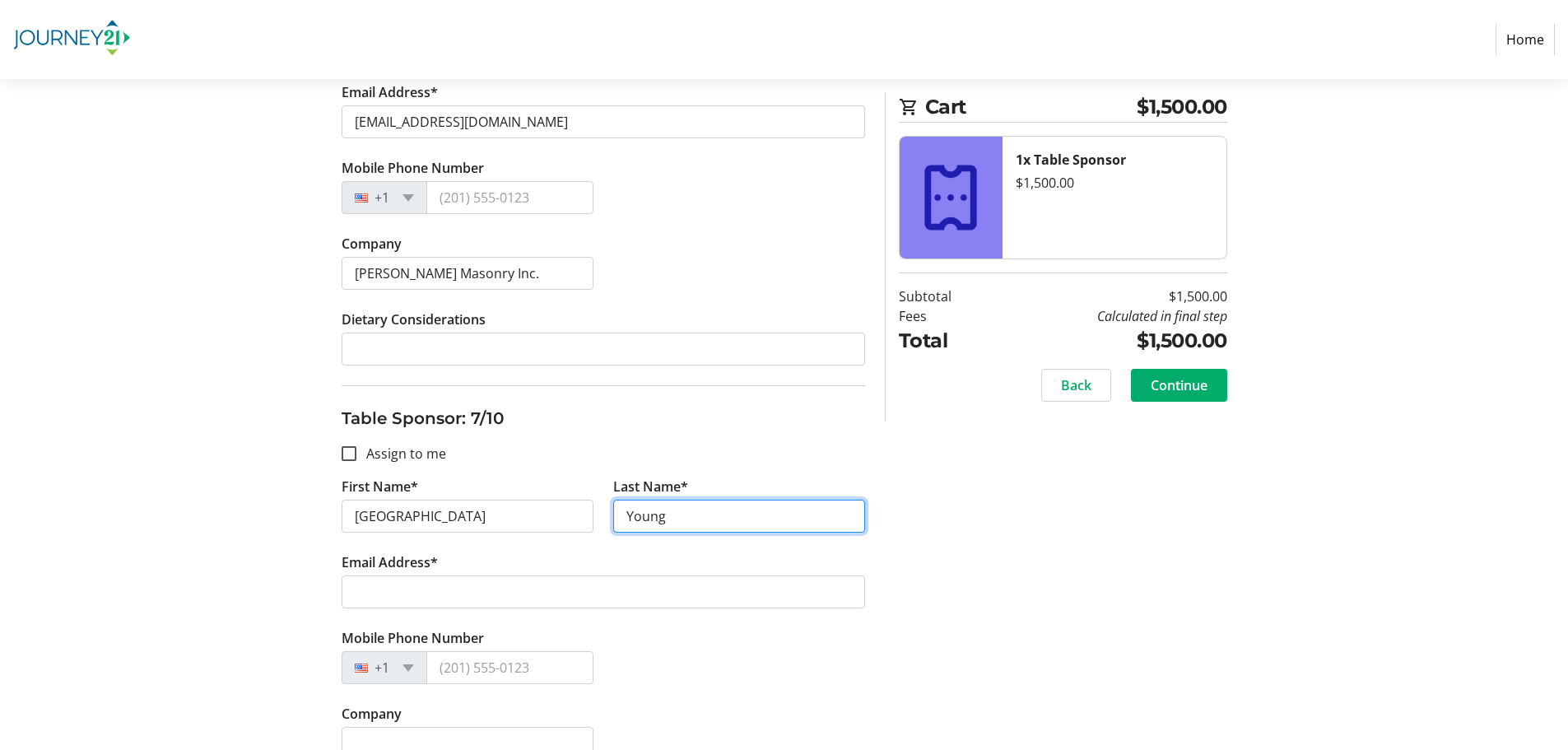
type input "Young"
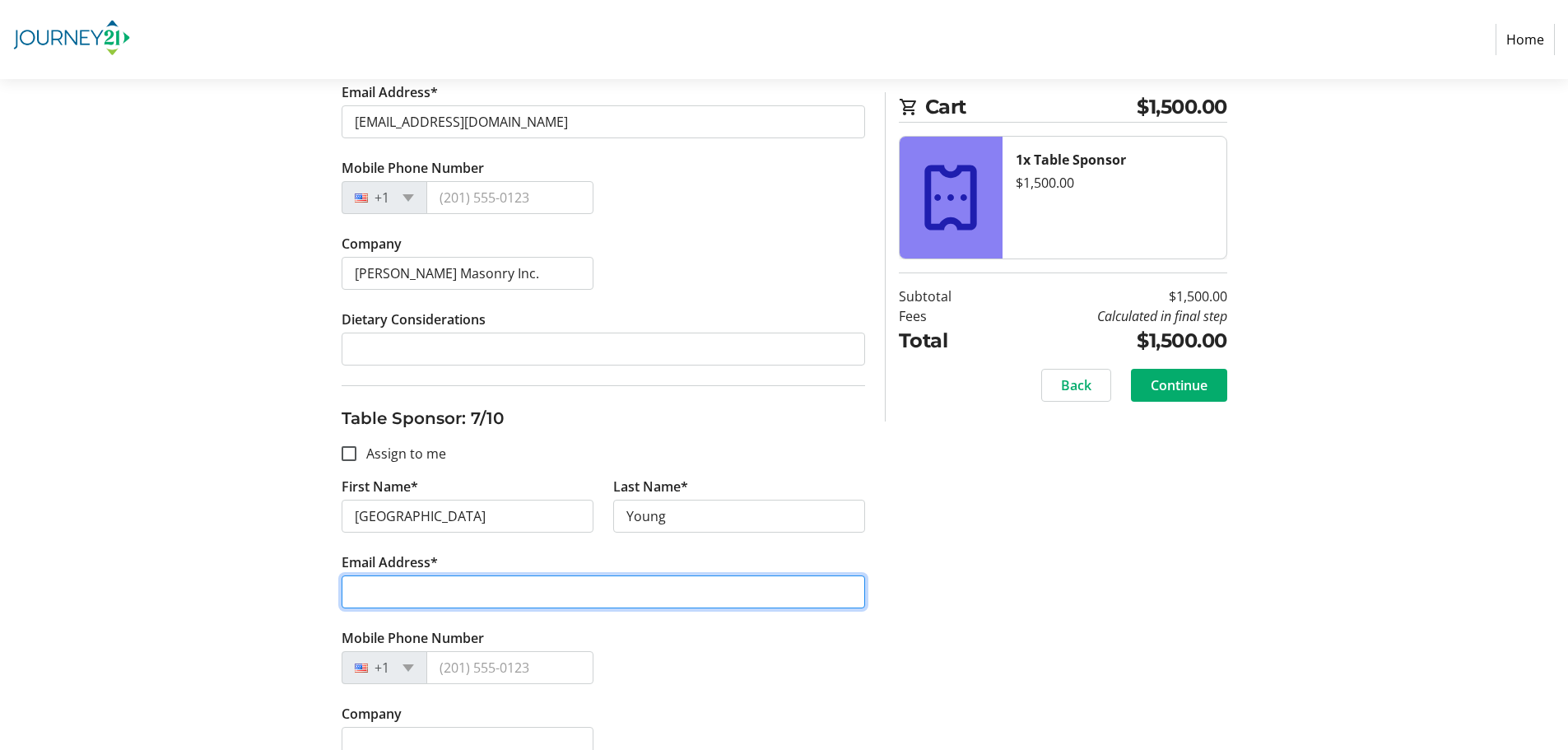
click at [571, 589] on input "Email Address*" at bounding box center [604, 592] width 524 height 33
paste input "[PERSON_NAME][EMAIL_ADDRESS][DOMAIN_NAME]"
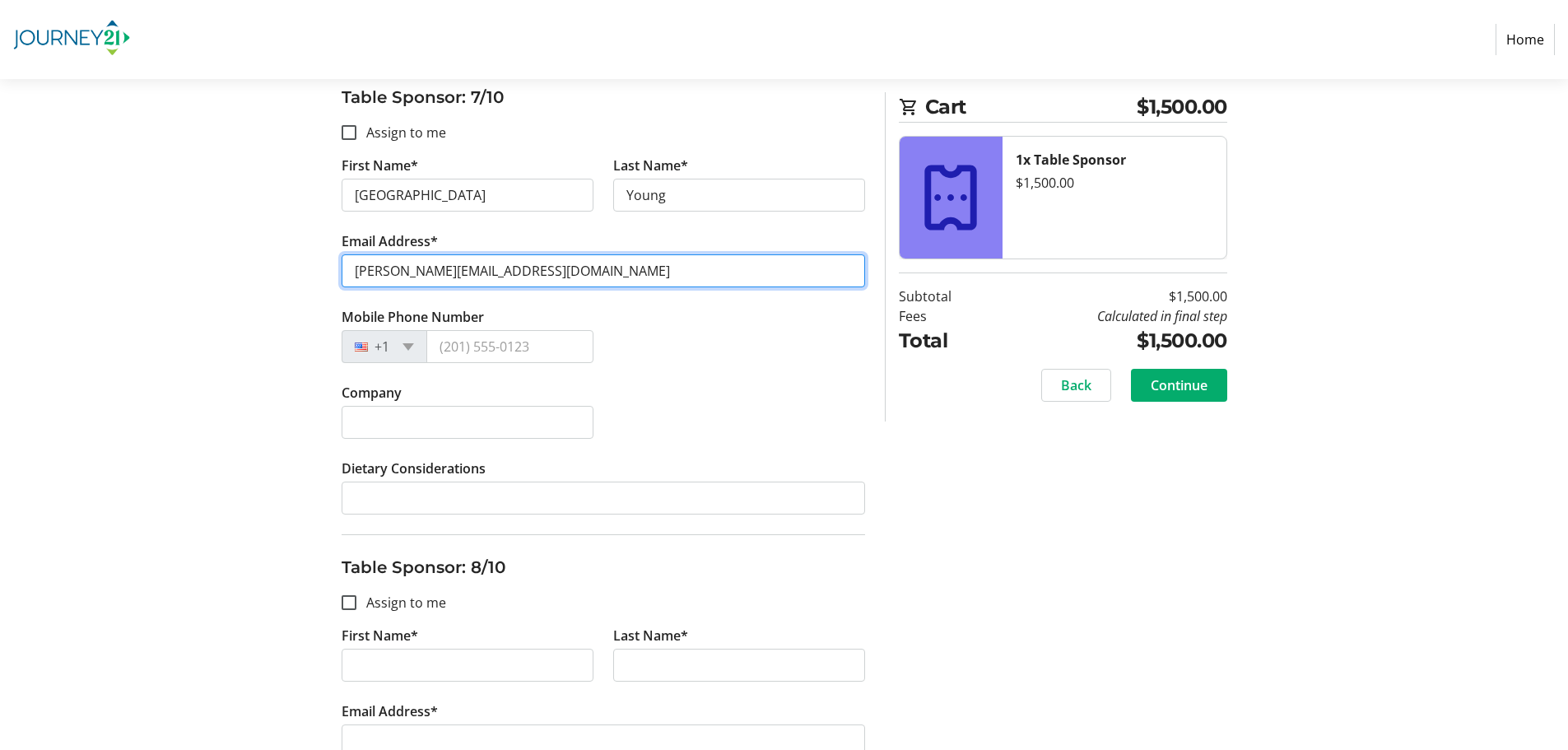
scroll to position [3130, 0]
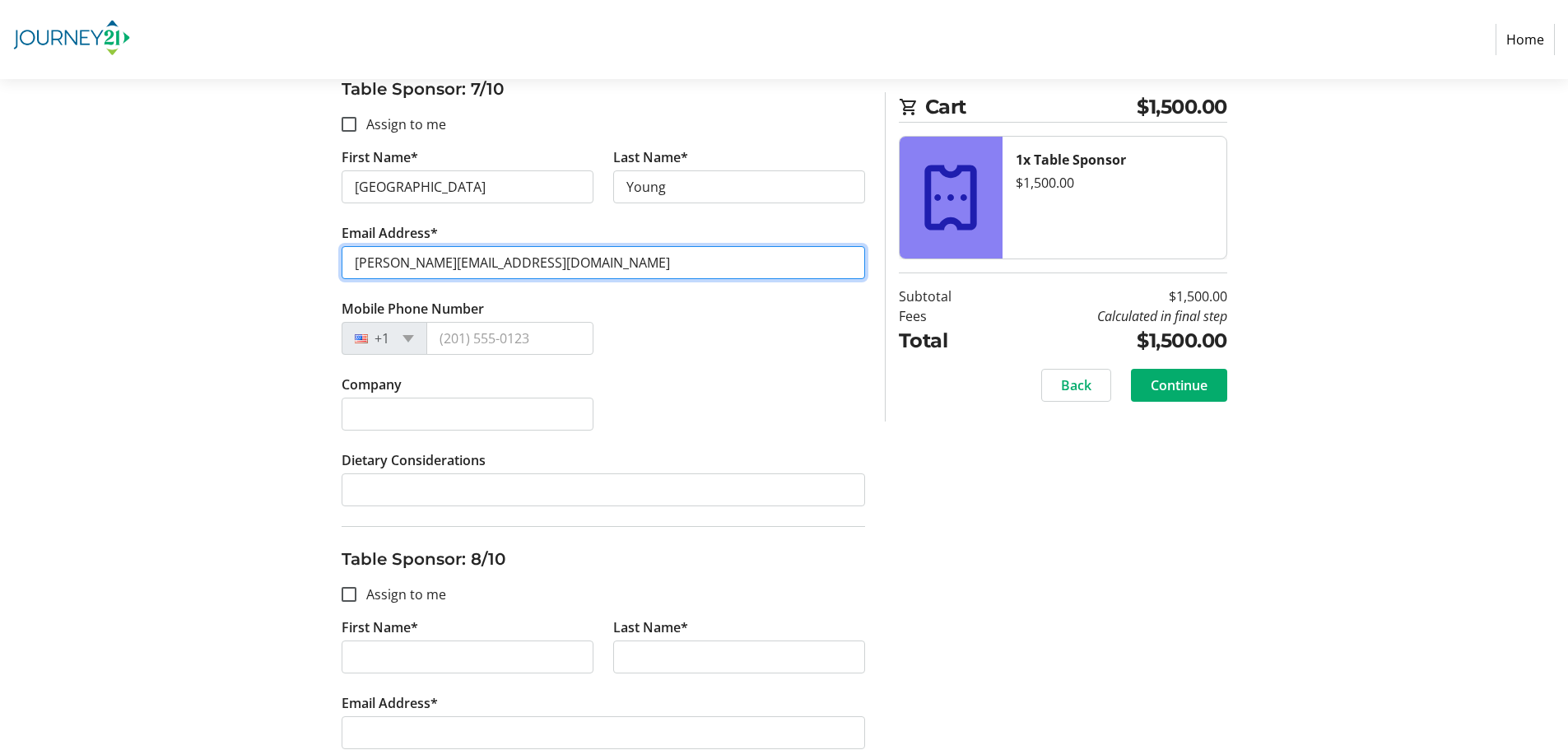
type input "[PERSON_NAME][EMAIL_ADDRESS][DOMAIN_NAME]"
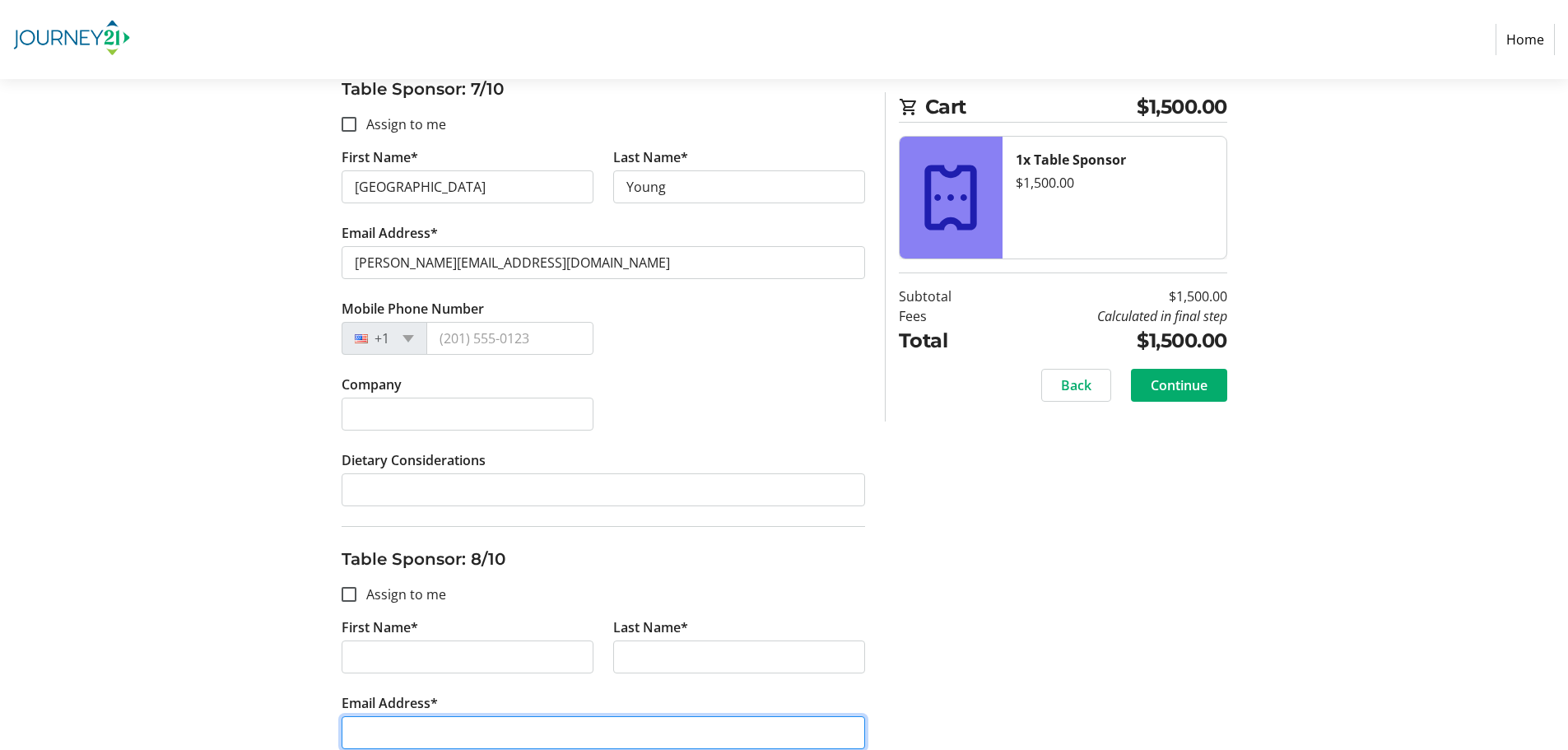
drag, startPoint x: 436, startPoint y: 727, endPoint x: 435, endPoint y: 697, distance: 30.0
click at [436, 722] on input "Email Address*" at bounding box center [604, 733] width 524 height 33
paste input "[PERSON_NAME][EMAIL_ADDRESS][DOMAIN_NAME]"
type input "[PERSON_NAME][EMAIL_ADDRESS][DOMAIN_NAME]"
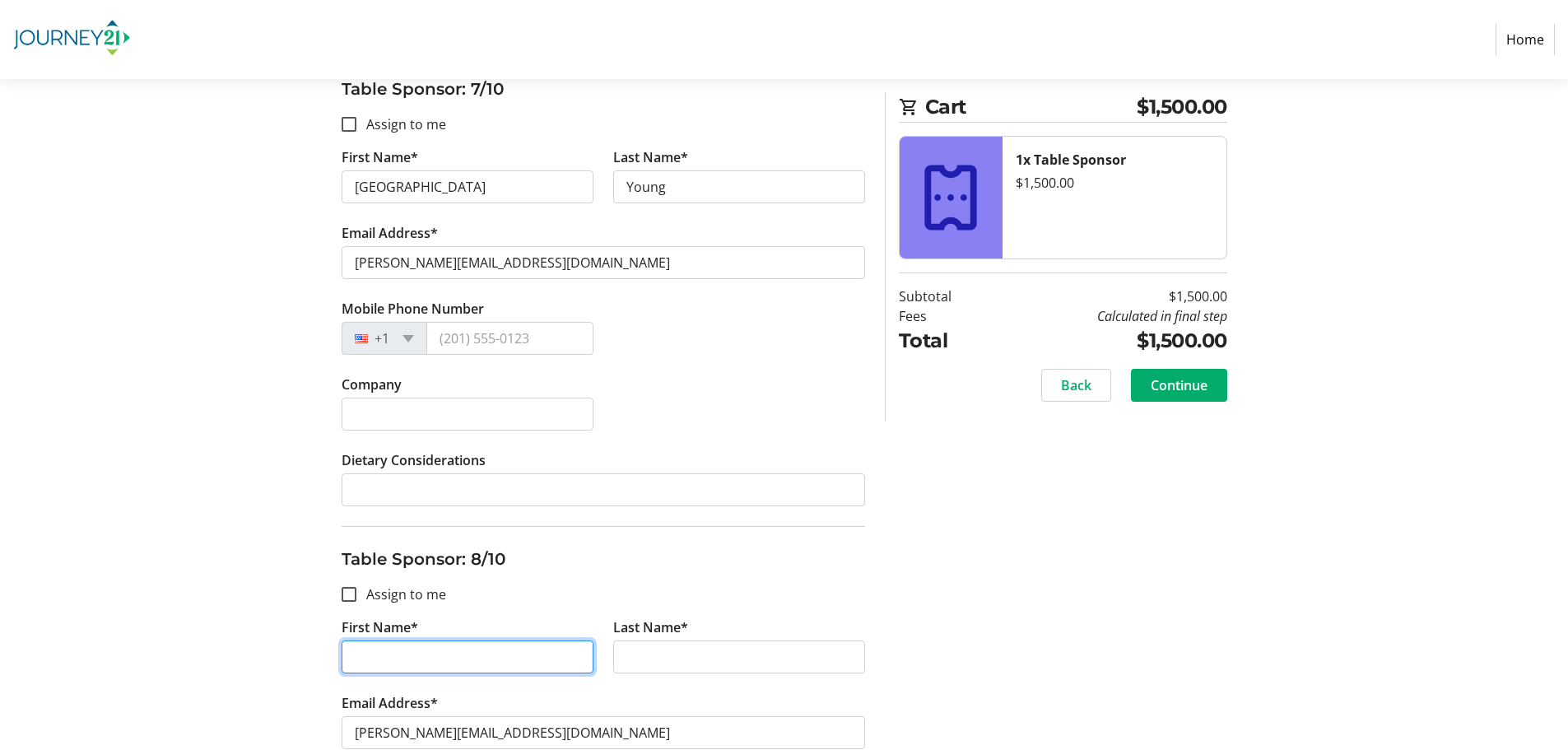
click at [421, 649] on input "First Name*" at bounding box center [468, 657] width 252 height 33
type input "[PERSON_NAME]"
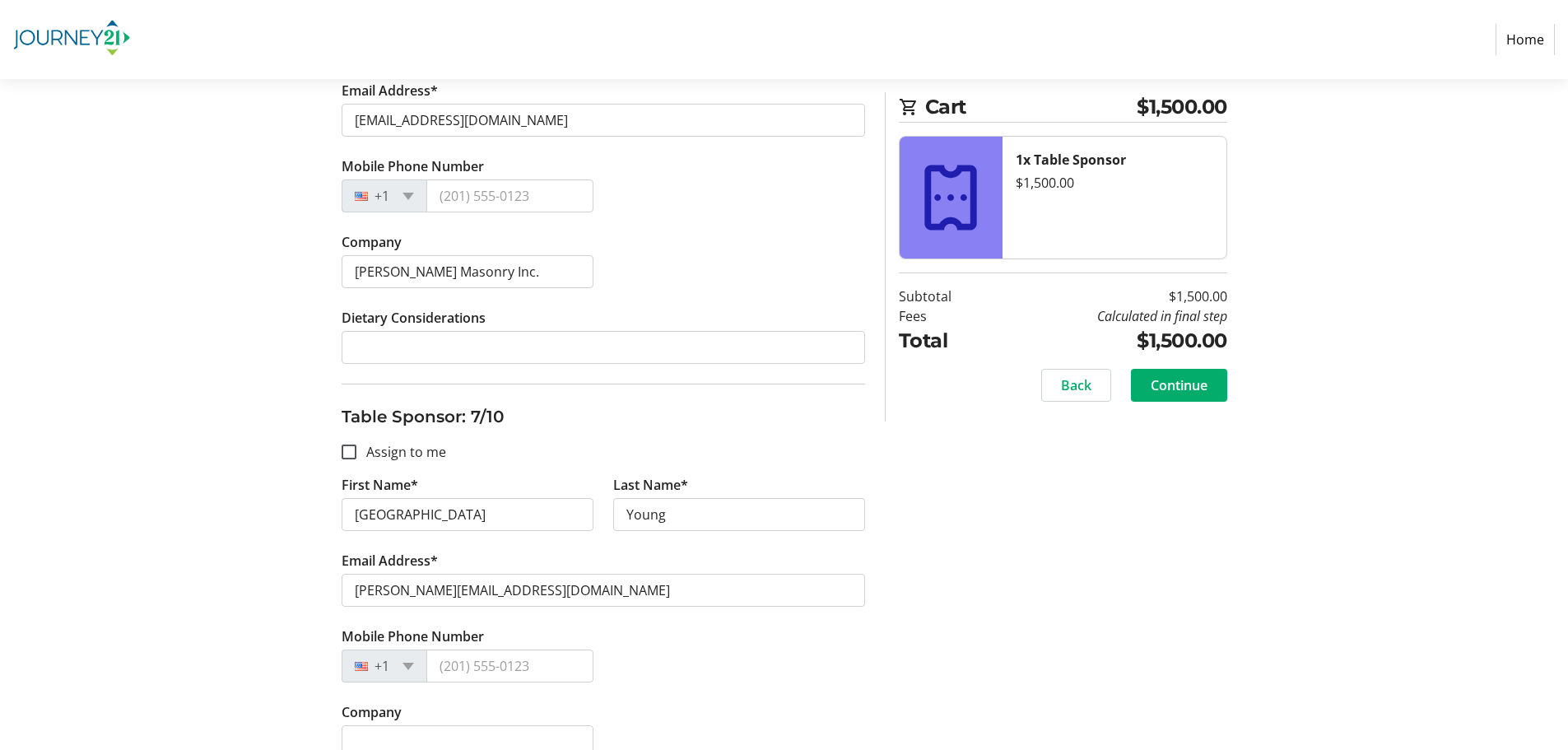
scroll to position [2800, 0]
type input "[GEOGRAPHIC_DATA]"
drag, startPoint x: 494, startPoint y: 285, endPoint x: 331, endPoint y: 289, distance: 163.0
click at [332, 289] on tr-form-field "Company [PERSON_NAME] Masonry Inc." at bounding box center [468, 272] width 272 height 76
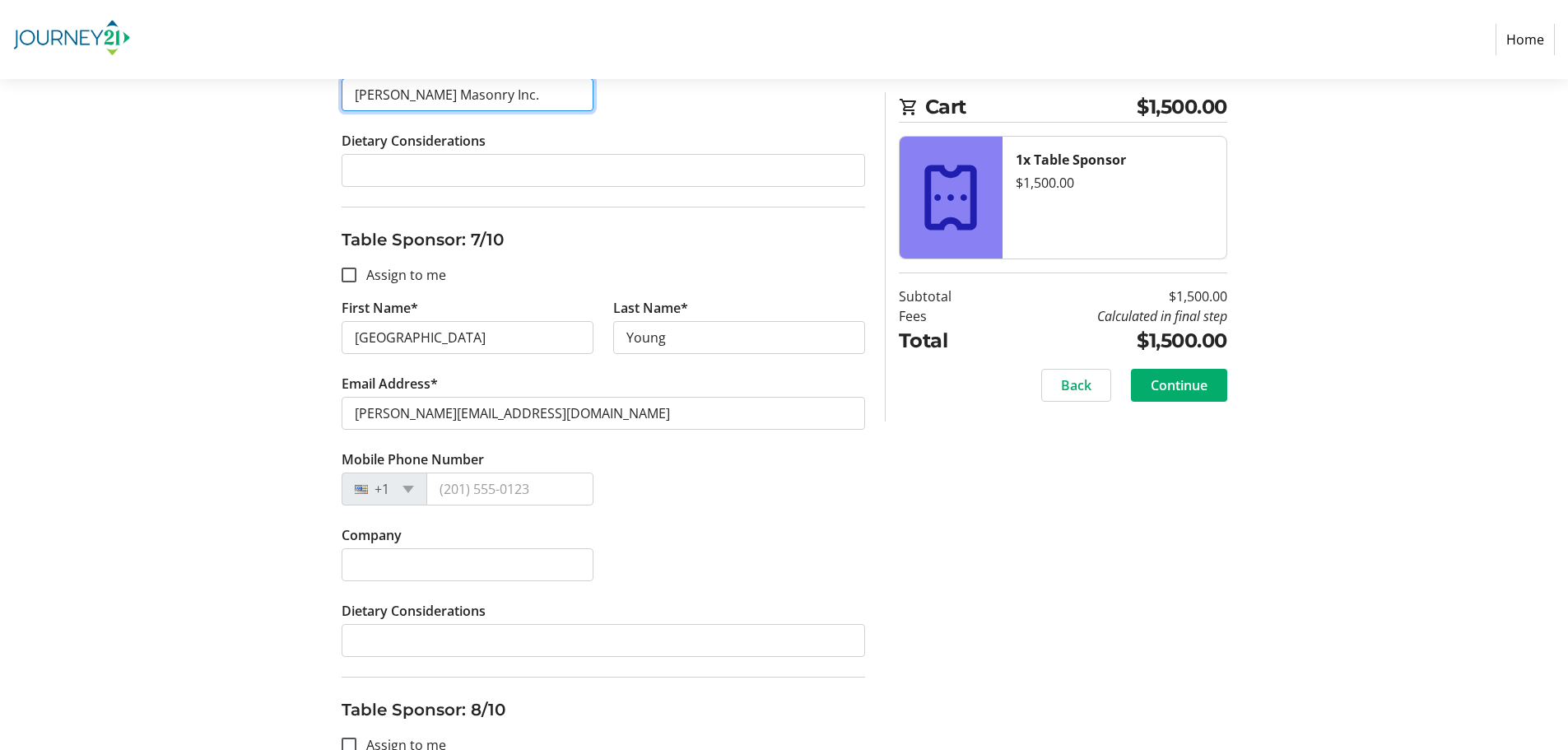
scroll to position [3047, 0]
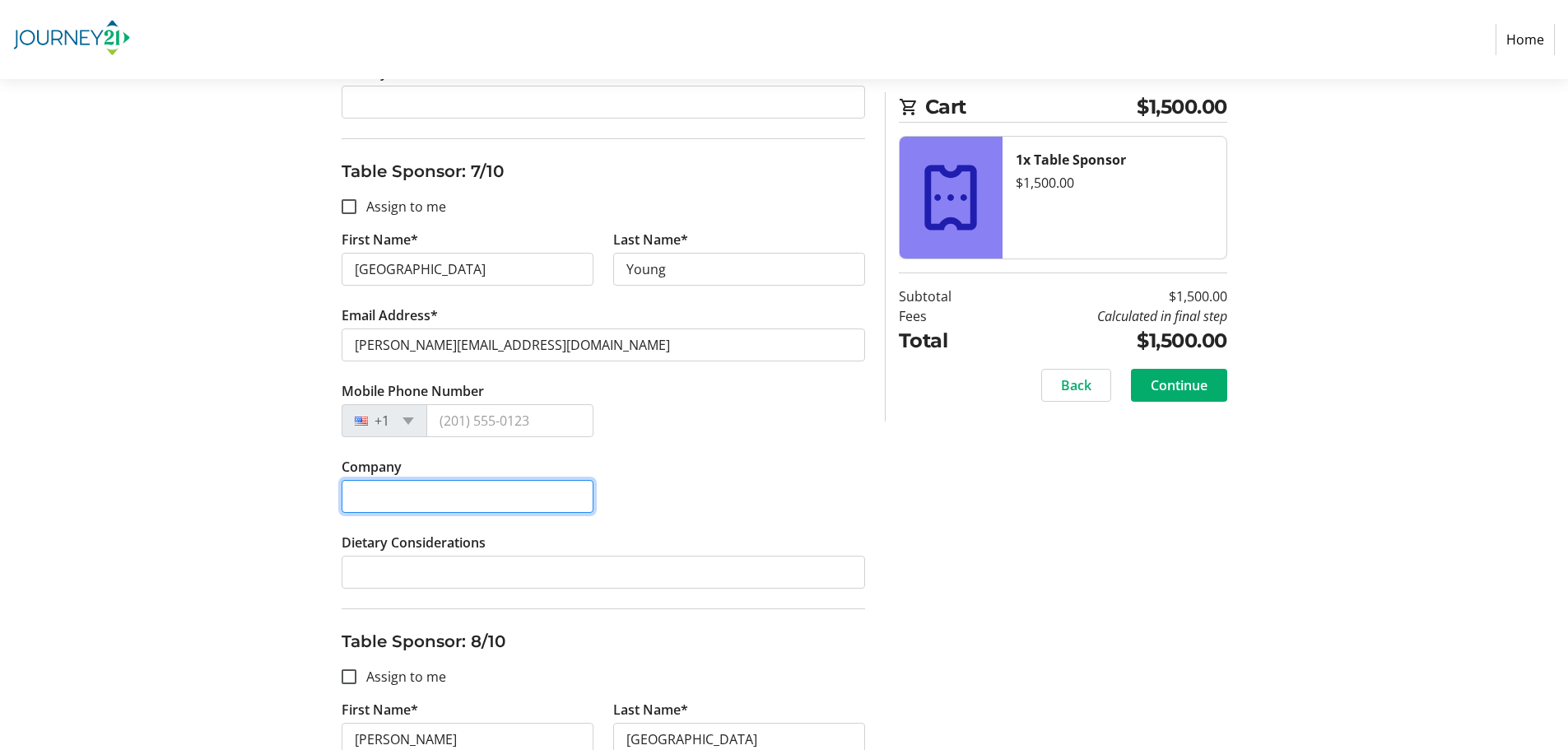
click at [402, 488] on input "Company" at bounding box center [468, 496] width 252 height 33
paste input "[PERSON_NAME] Masonry Inc."
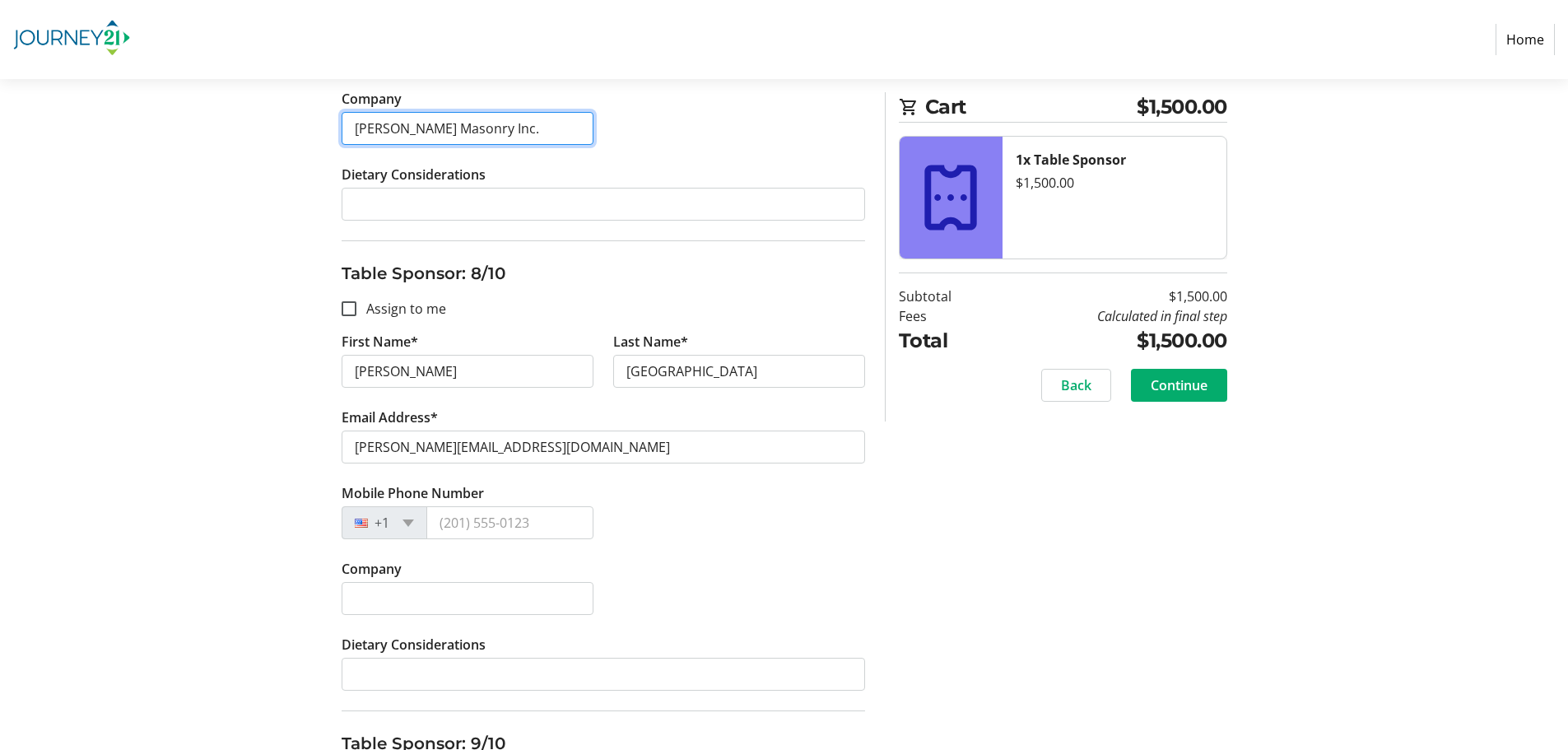
scroll to position [3541, 0]
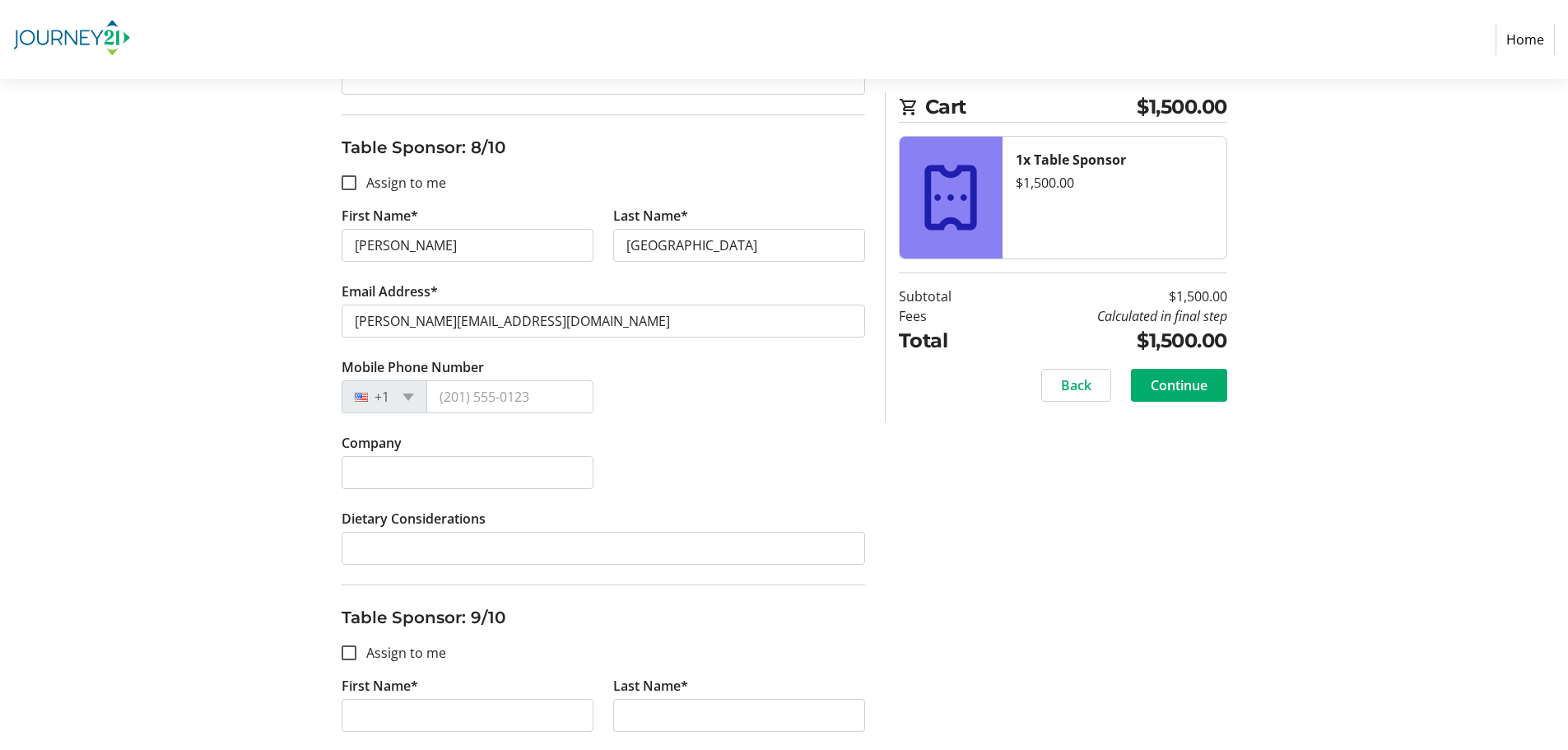
type input "[PERSON_NAME] Masonry Inc."
click at [406, 475] on input "Company" at bounding box center [468, 473] width 252 height 33
paste input "[PERSON_NAME] Masonry Inc."
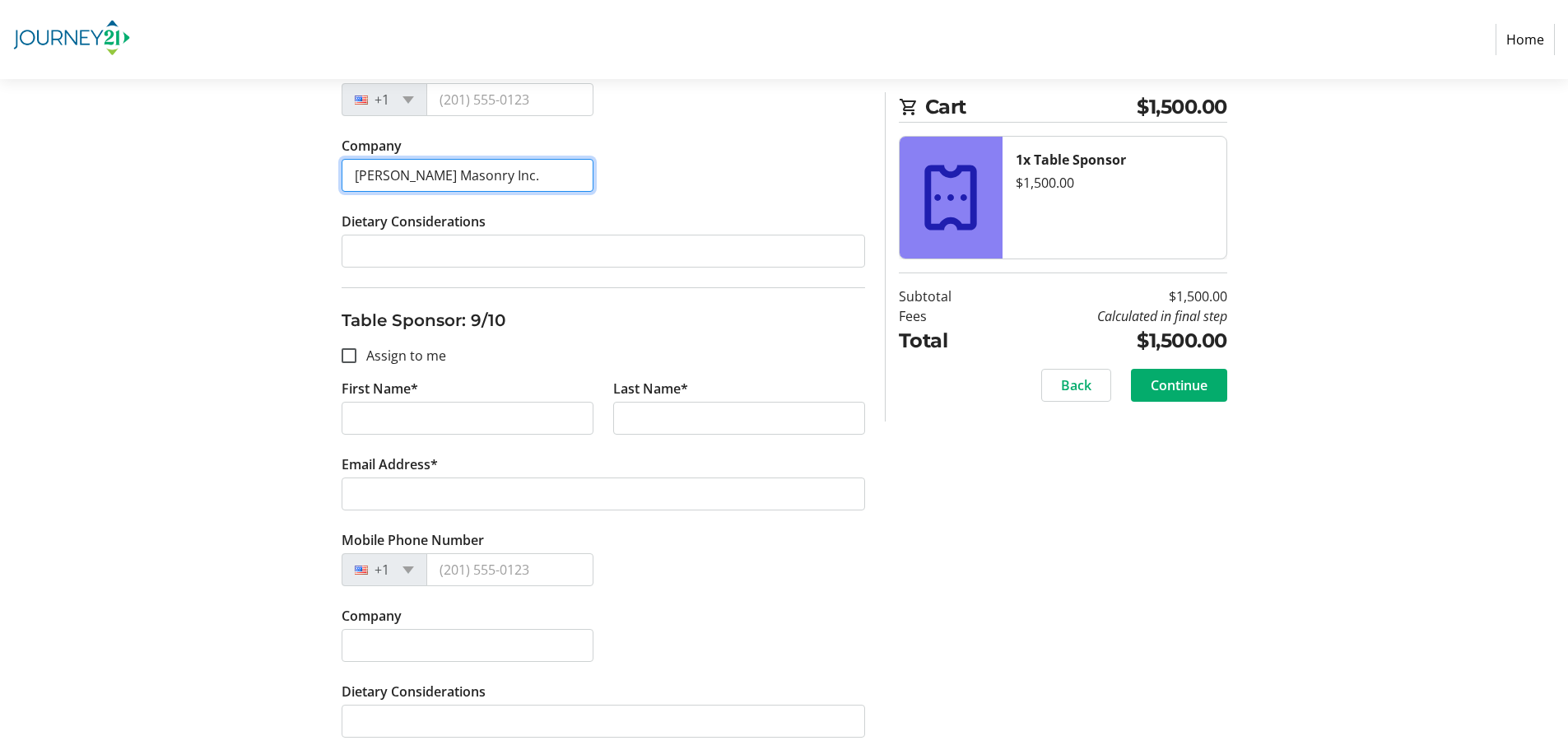
scroll to position [3871, 0]
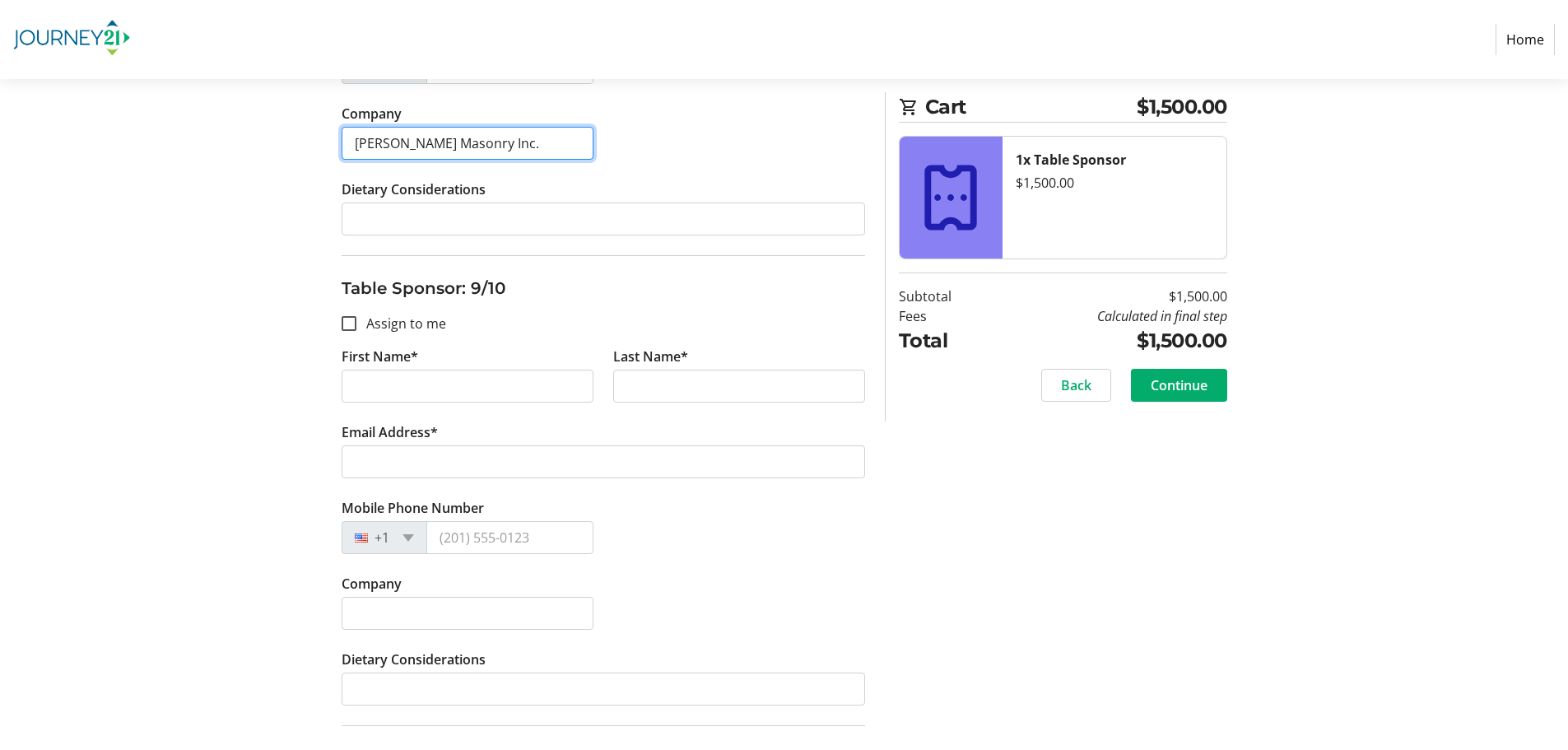
type input "[PERSON_NAME] Masonry Inc."
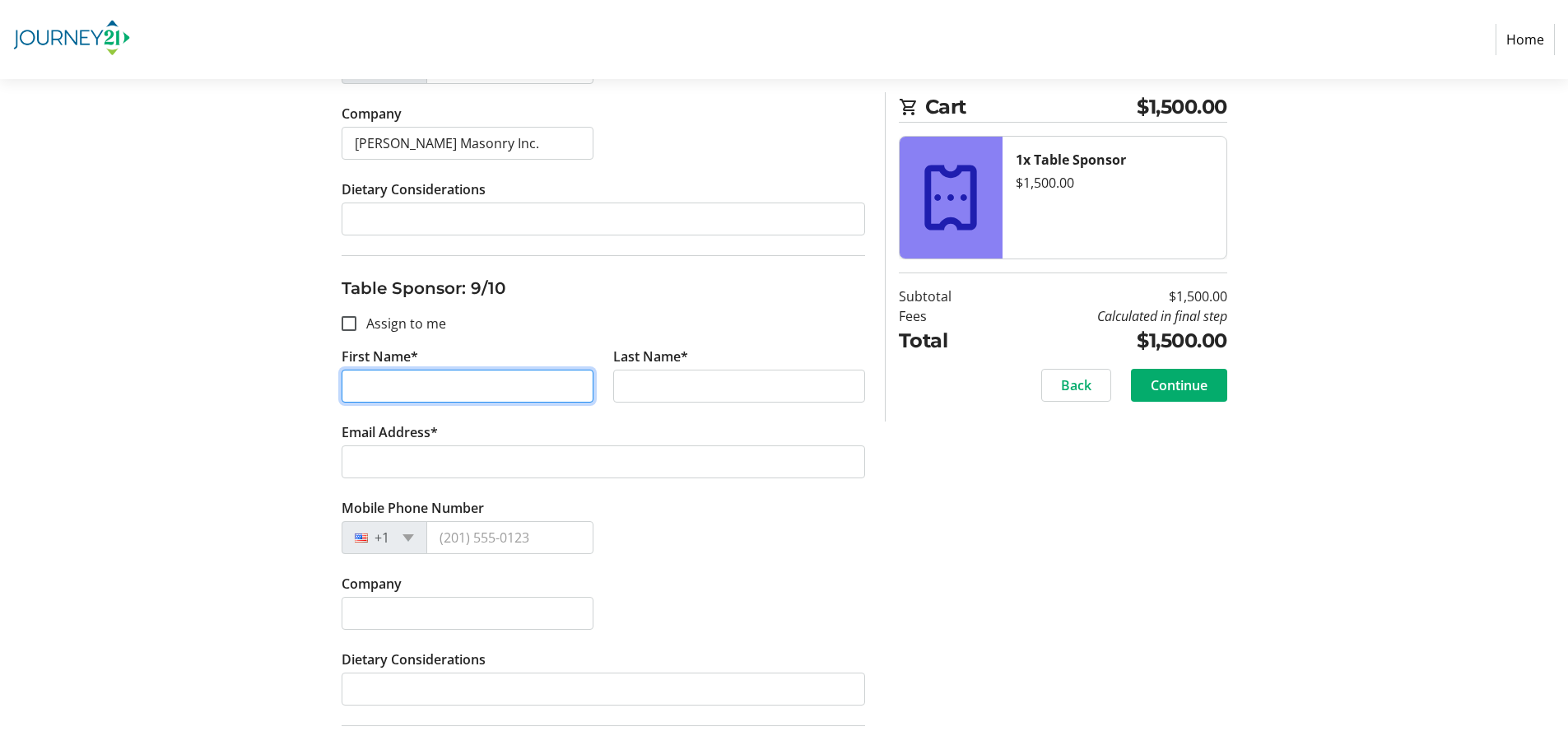
click at [420, 388] on input "First Name*" at bounding box center [468, 386] width 252 height 33
type input "[PERSON_NAME]"
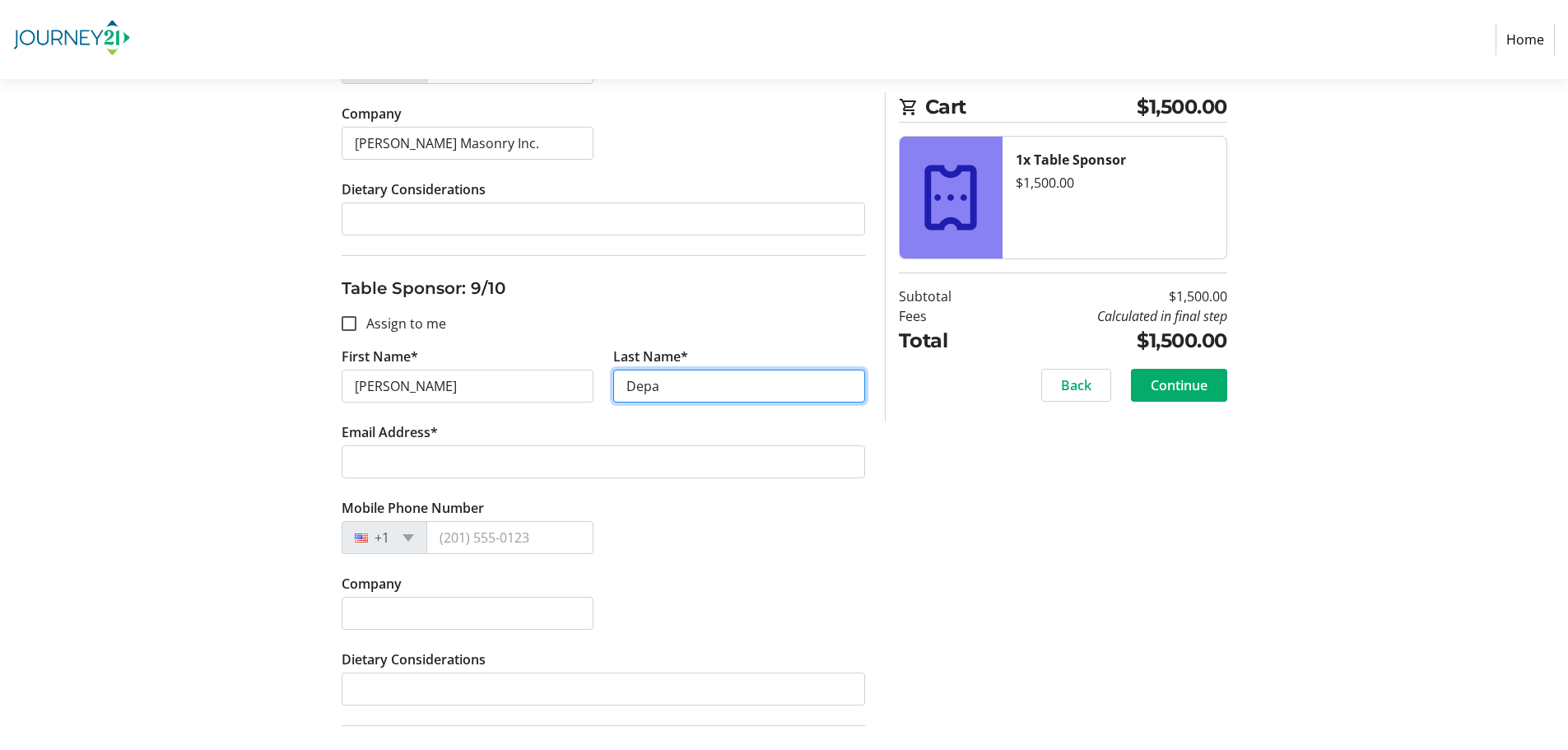
type input "Depa"
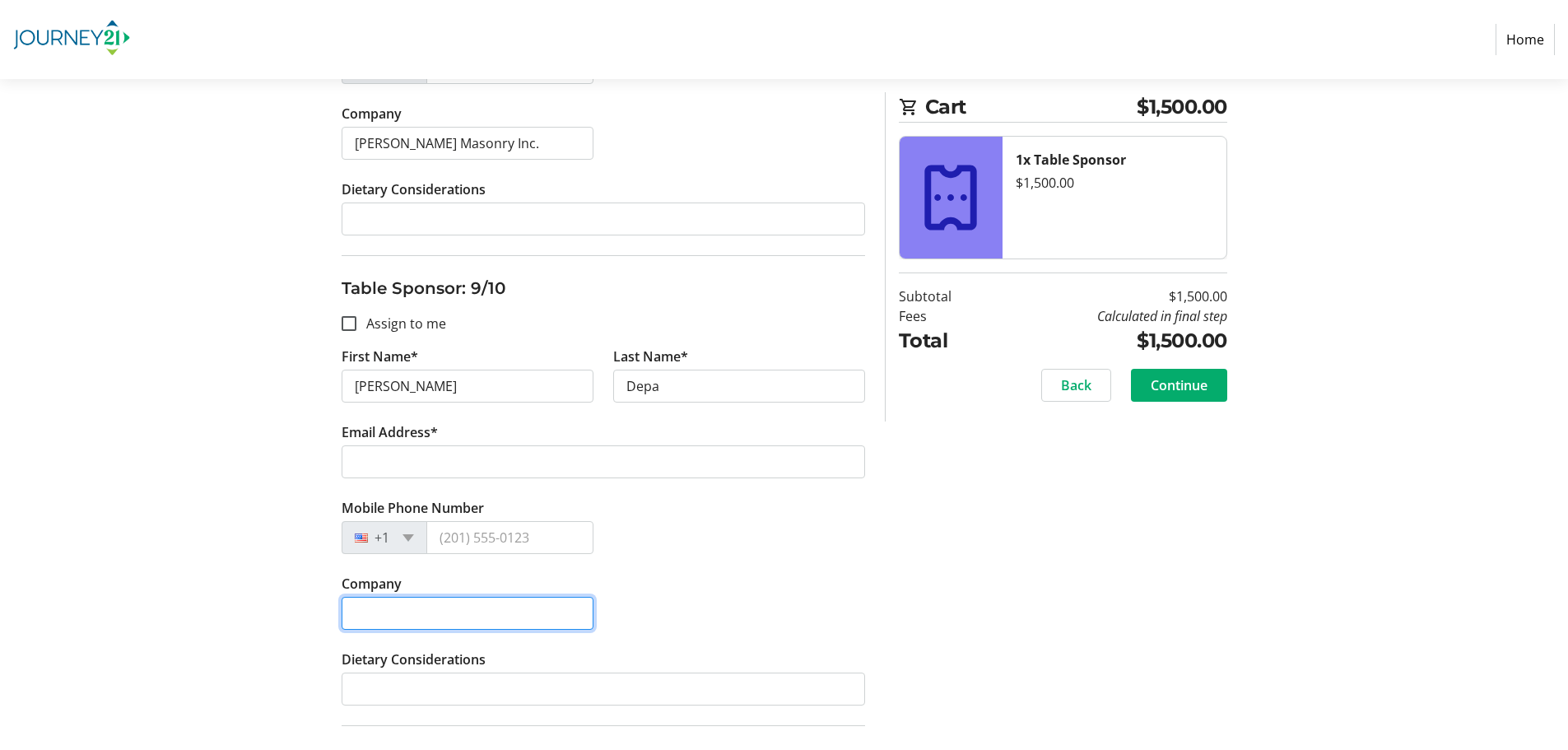
click at [410, 609] on input "Company" at bounding box center [468, 613] width 252 height 33
paste input "[PERSON_NAME] Masonry Inc."
type input "[PERSON_NAME] Masonry Inc."
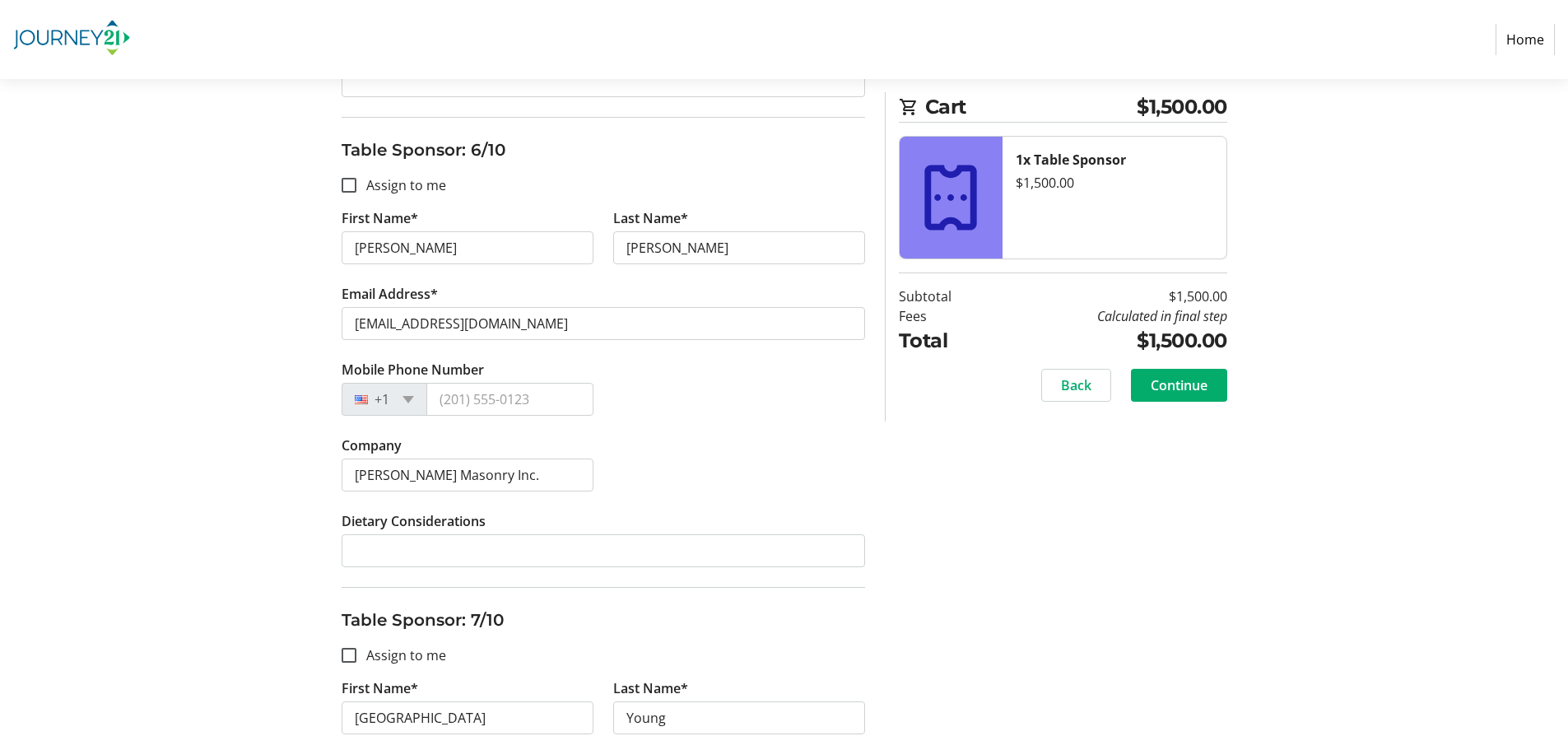
scroll to position [2553, 0]
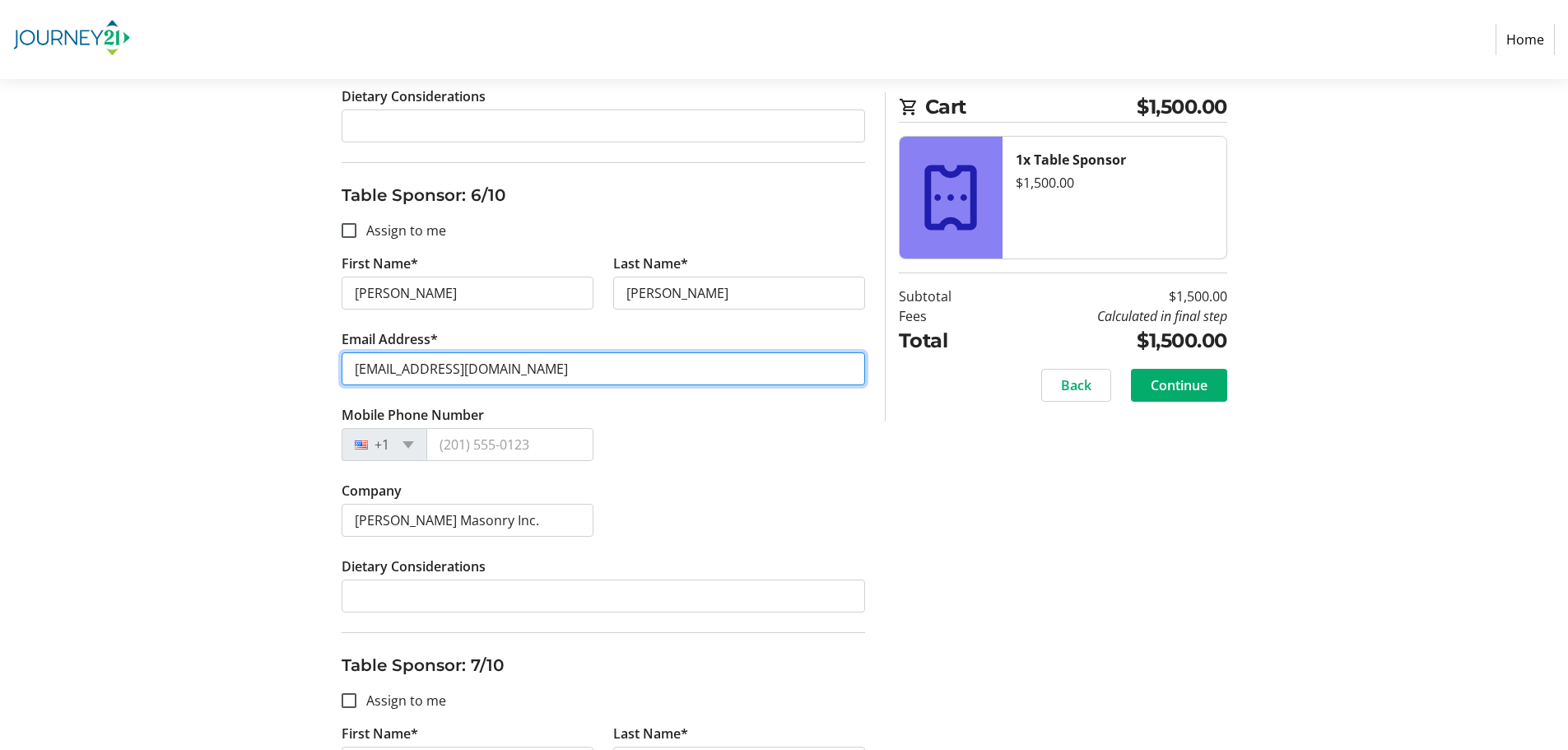
drag, startPoint x: 524, startPoint y: 366, endPoint x: 310, endPoint y: 372, distance: 214.1
click at [310, 372] on div "Assign Tickets Enter details for each attendee so that they receive their ticke…" at bounding box center [784, 88] width 1086 height 4851
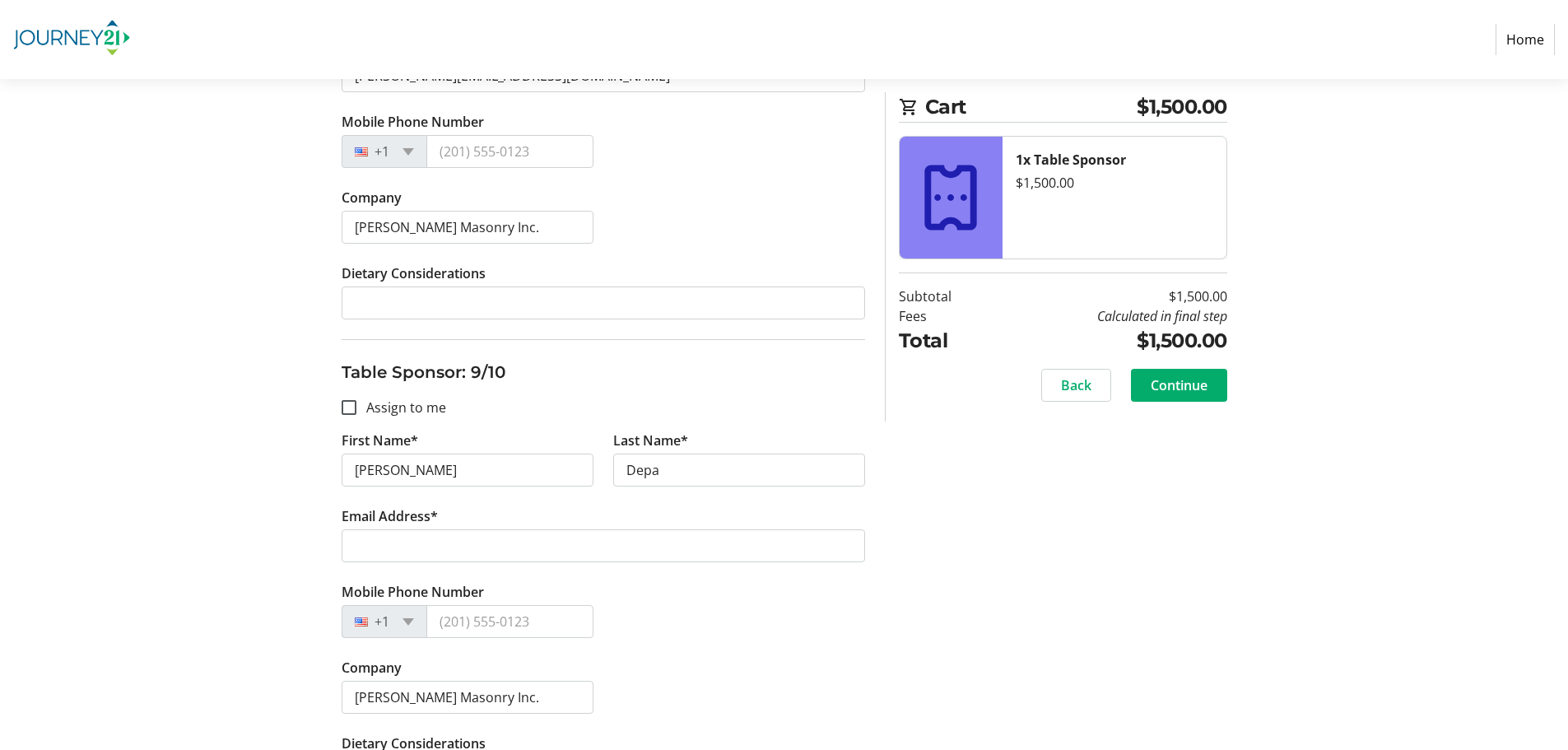
scroll to position [3789, 0]
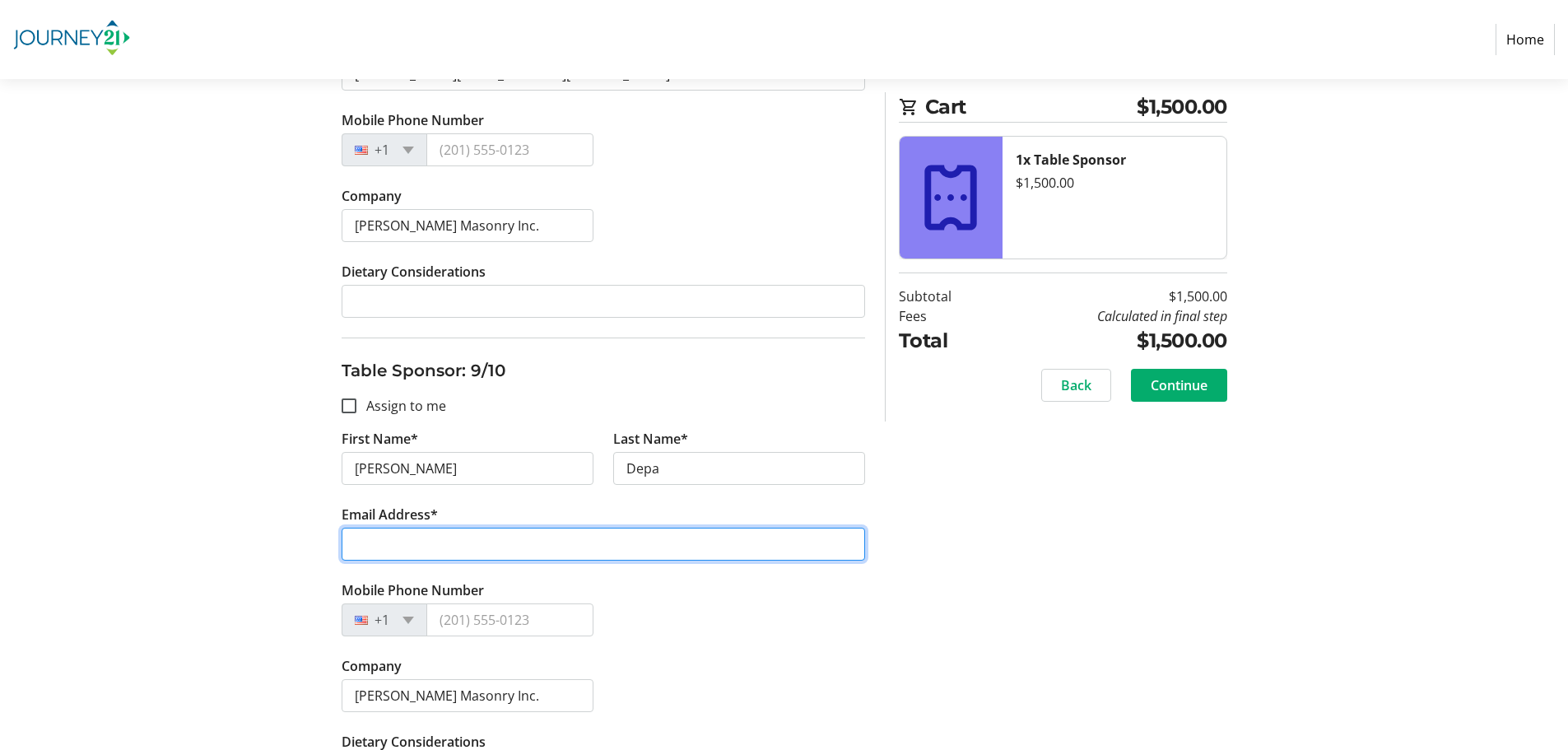
click at [481, 547] on input "Email Address*" at bounding box center [604, 544] width 524 height 33
paste input "[EMAIL_ADDRESS][DOMAIN_NAME]"
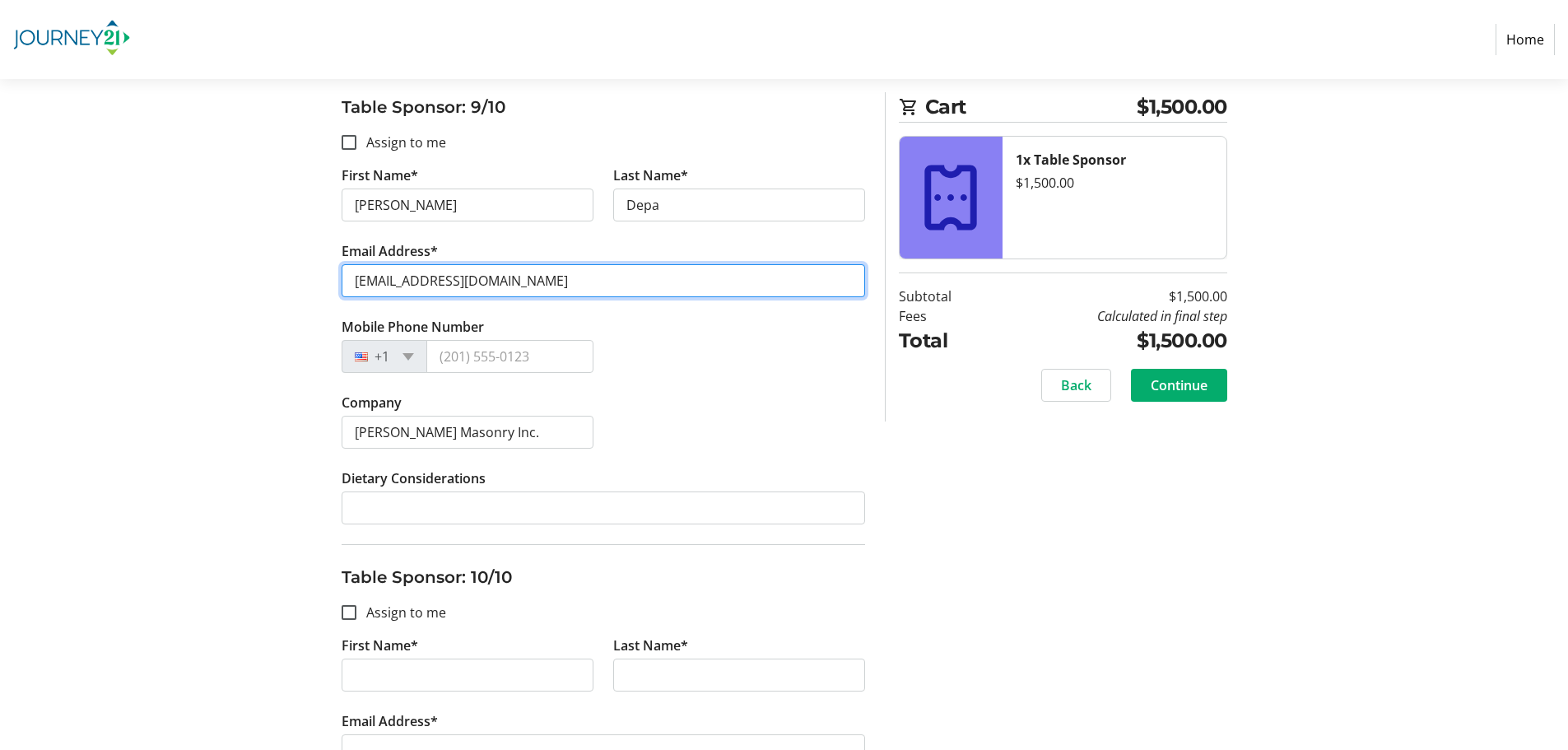
scroll to position [4117, 0]
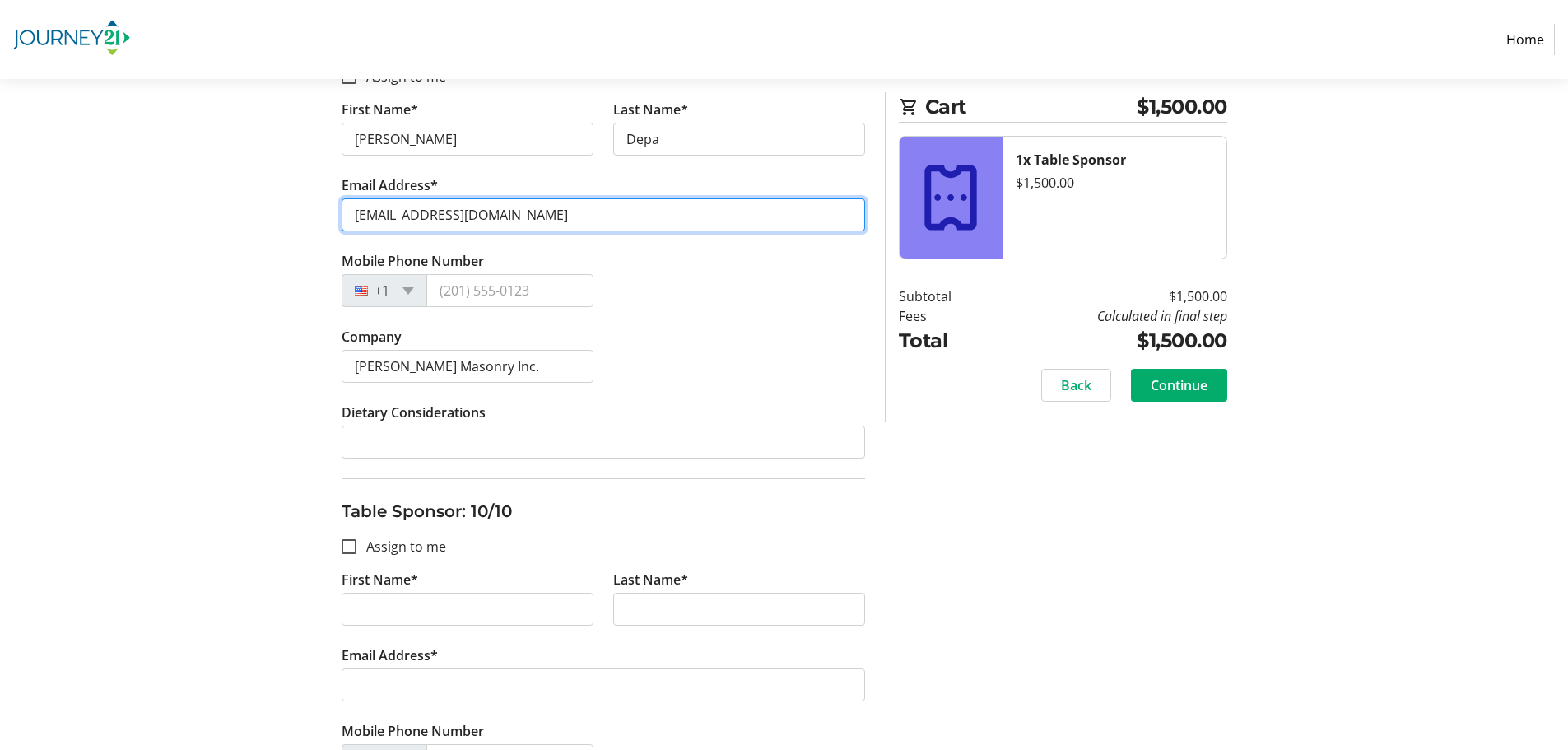
type input "[EMAIL_ADDRESS][DOMAIN_NAME]"
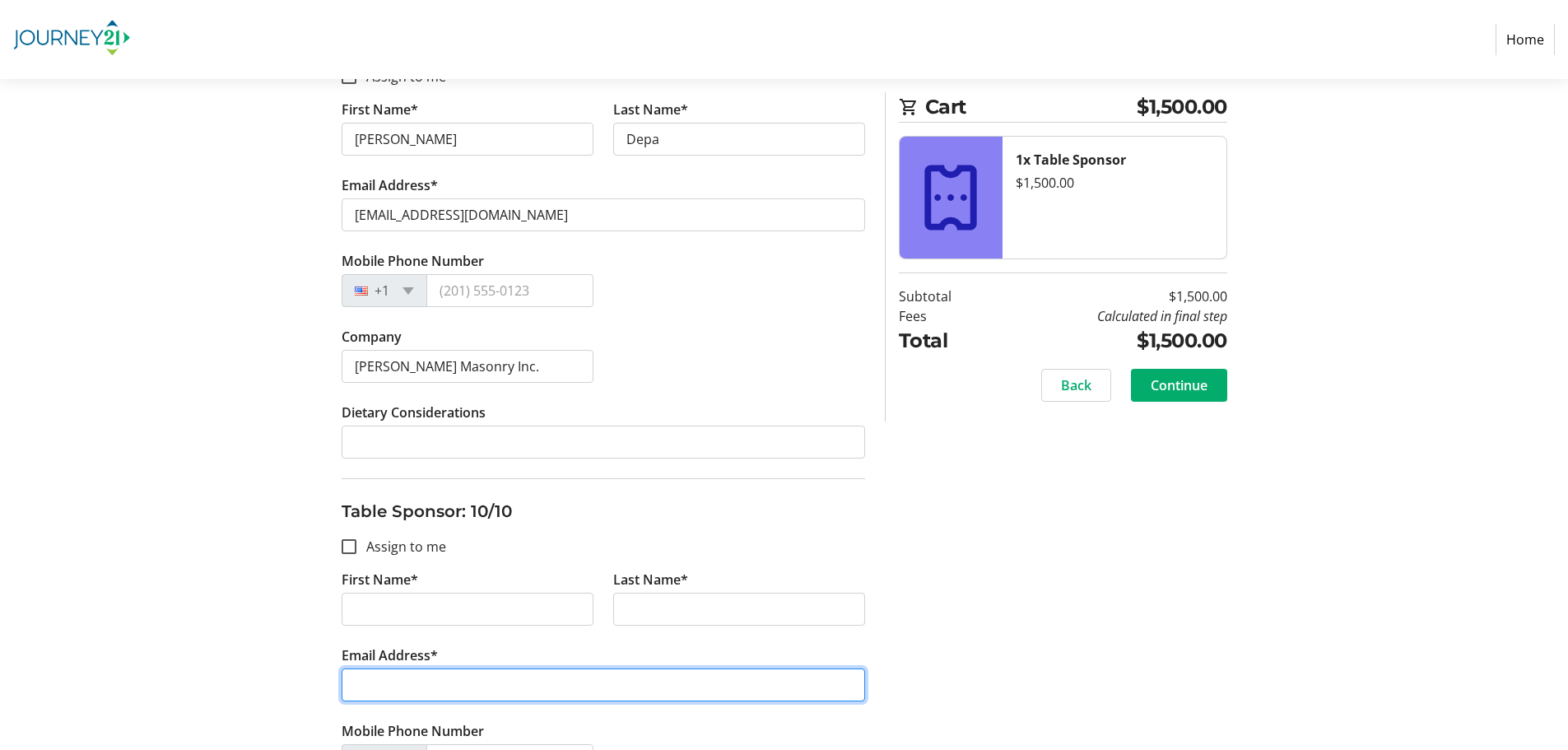
click at [432, 685] on input "Email Address*" at bounding box center [604, 685] width 524 height 33
paste input "[EMAIL_ADDRESS][DOMAIN_NAME]"
type input "[EMAIL_ADDRESS][DOMAIN_NAME]"
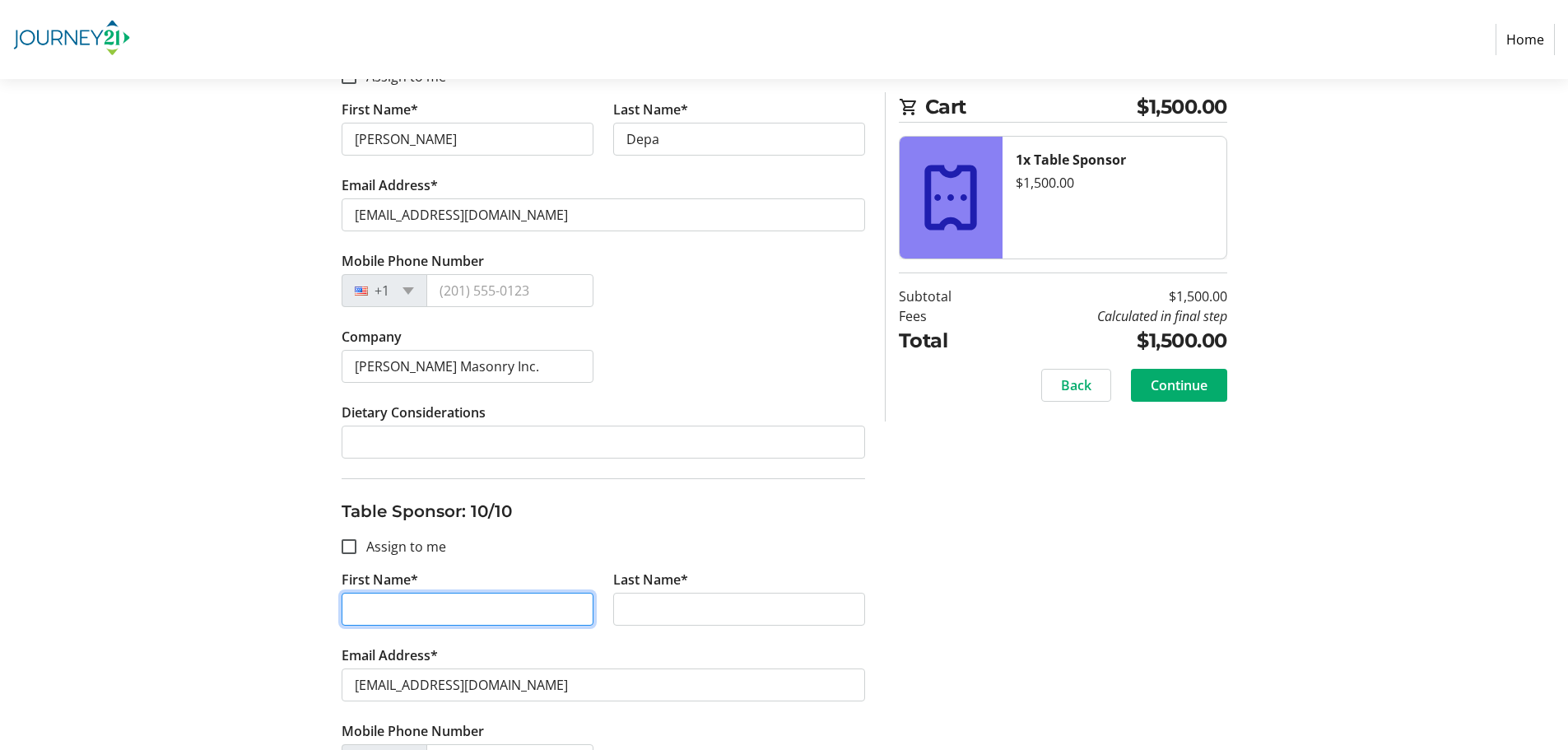
click at [427, 609] on input "First Name*" at bounding box center [468, 610] width 252 height 33
type input "JR"
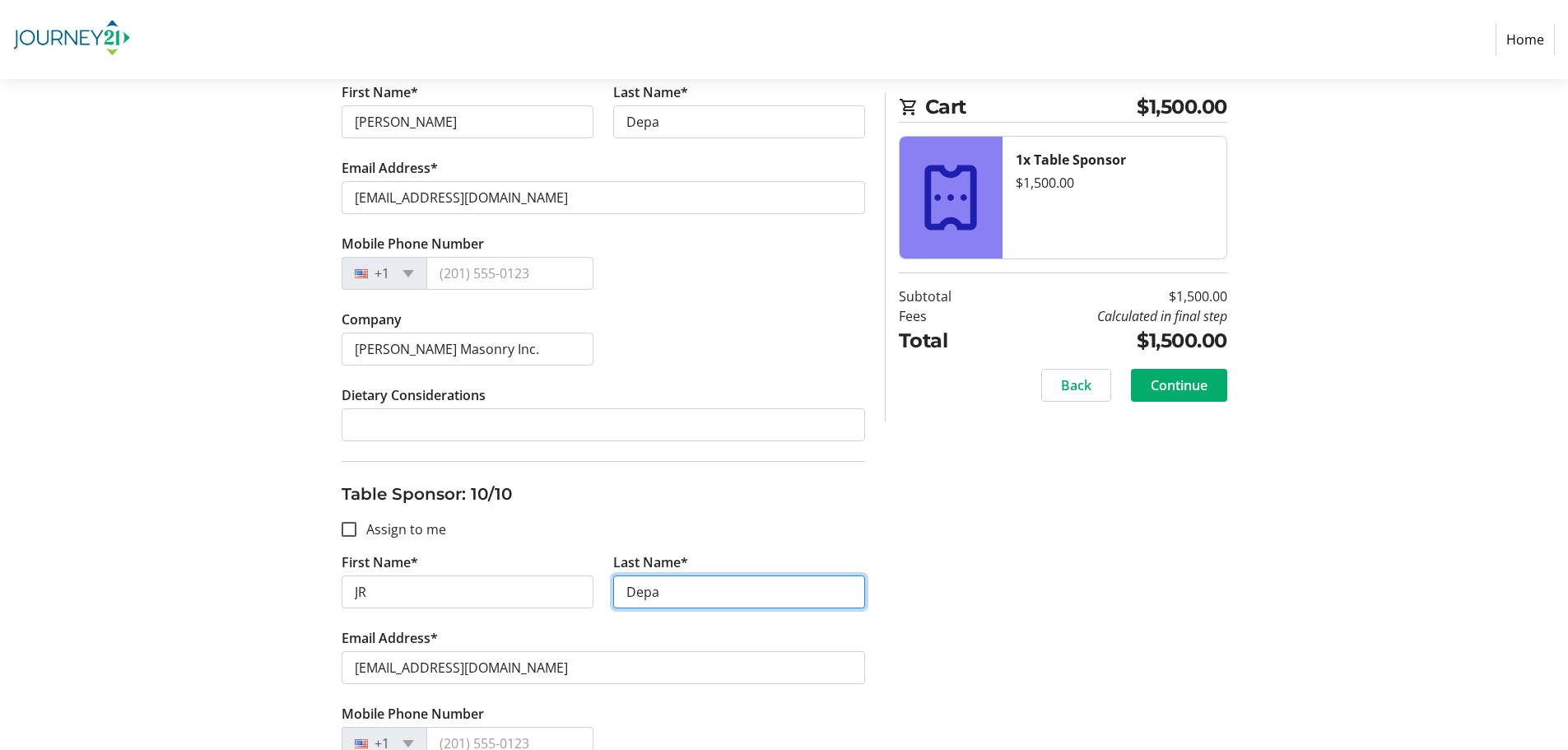
scroll to position [4070, 0]
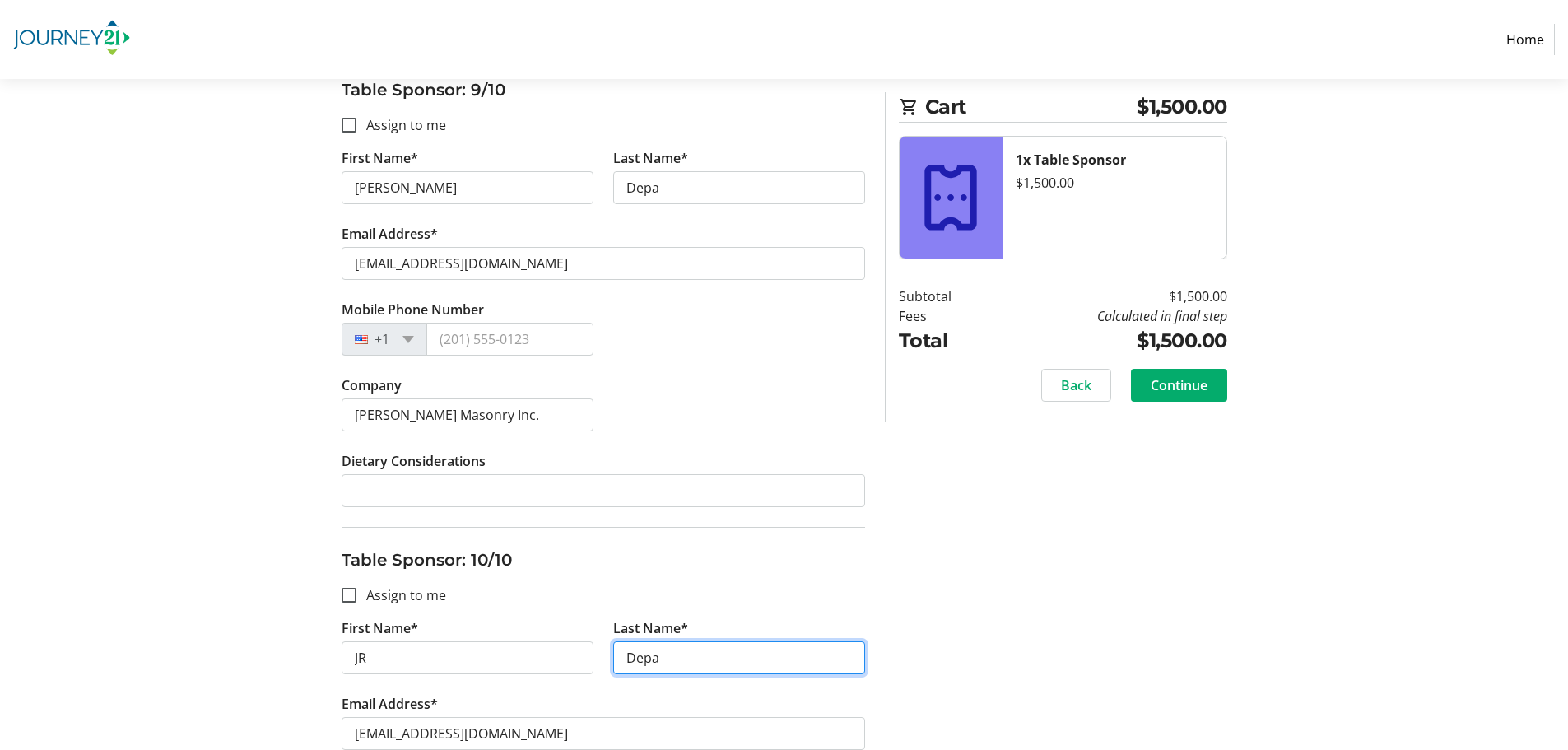
type input "Depa"
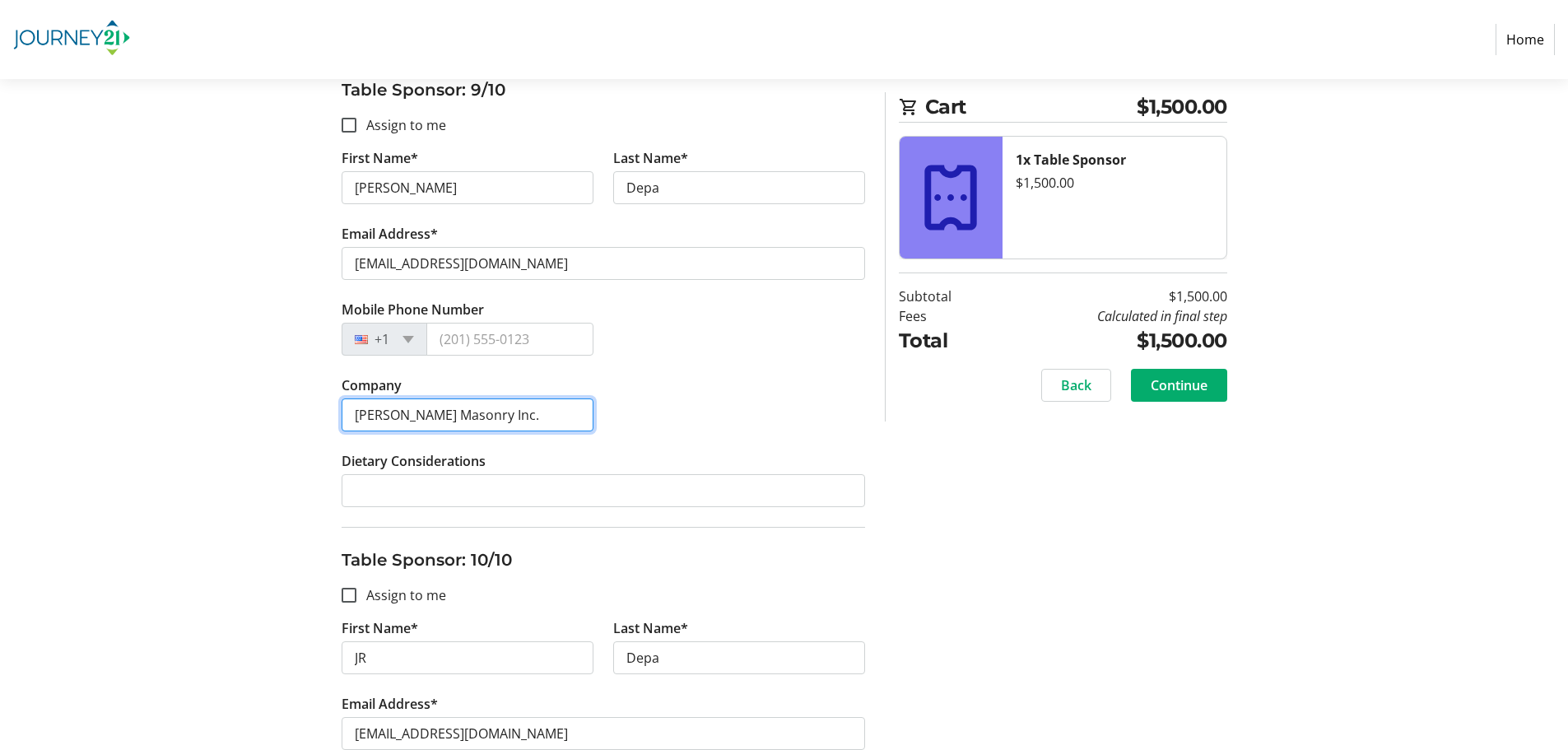
drag, startPoint x: 462, startPoint y: 411, endPoint x: 302, endPoint y: 402, distance: 160.3
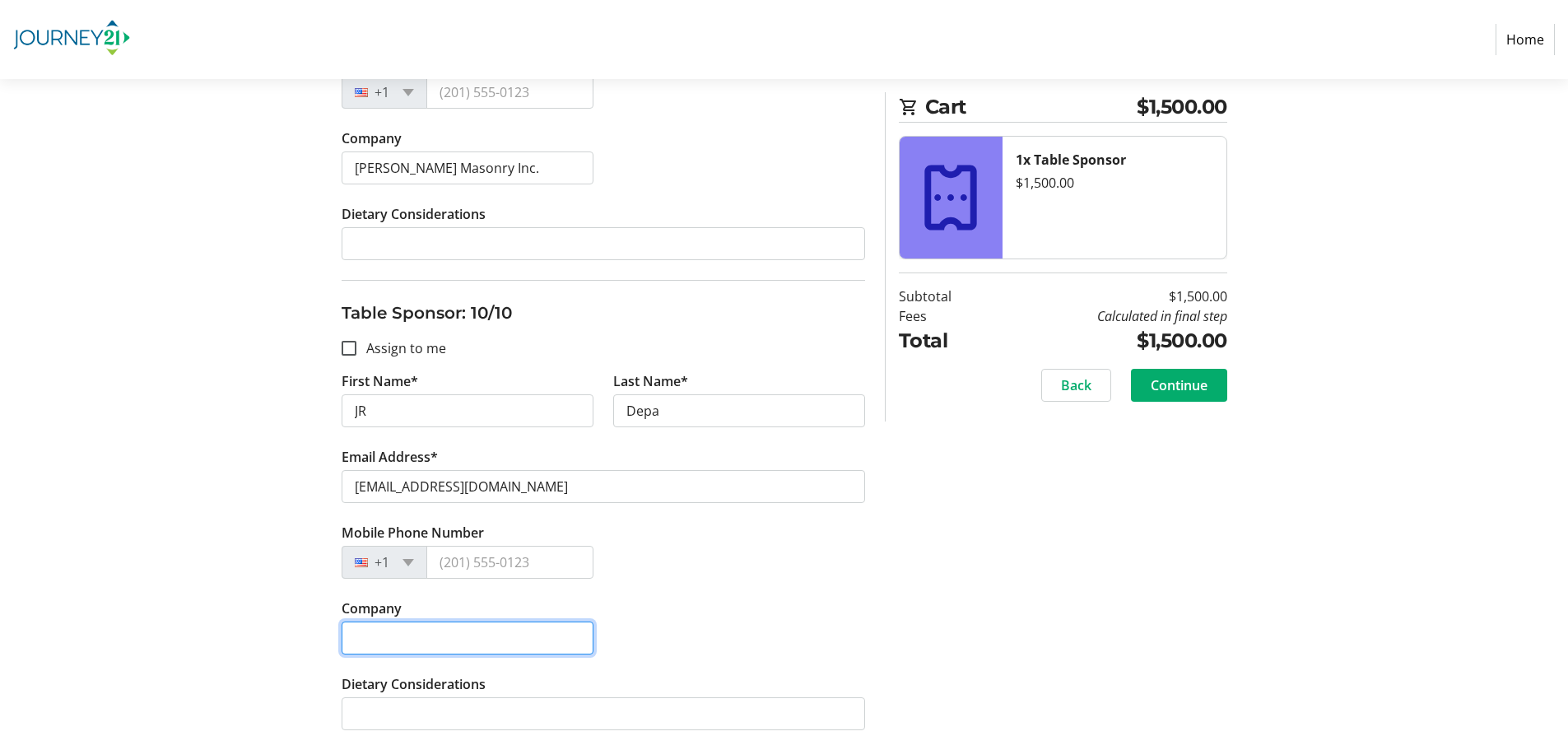
click at [399, 640] on input "Company" at bounding box center [468, 638] width 252 height 33
paste input "[PERSON_NAME] Masonry Inc."
type input "[PERSON_NAME] Masonry Inc."
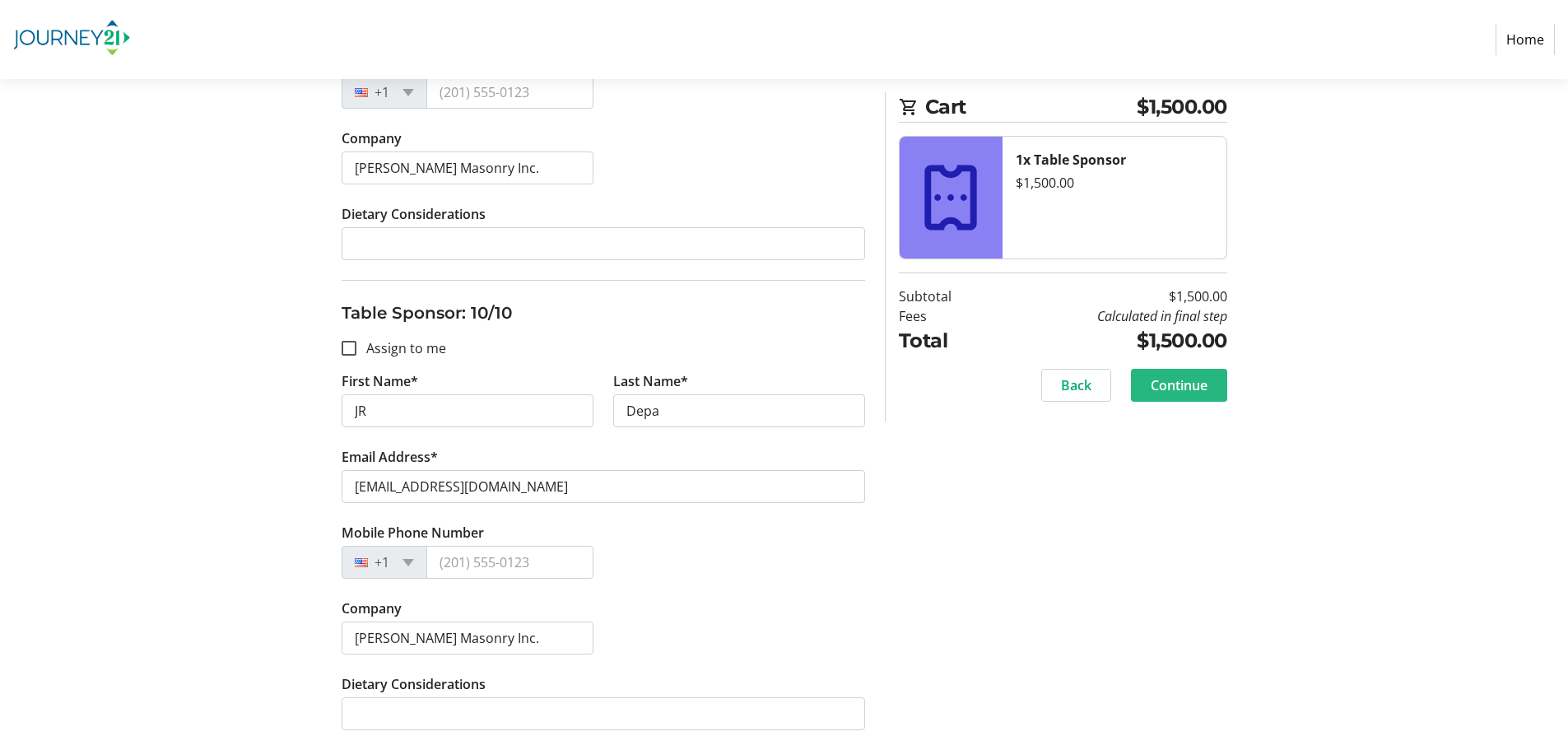
click at [1212, 383] on span at bounding box center [1179, 385] width 96 height 40
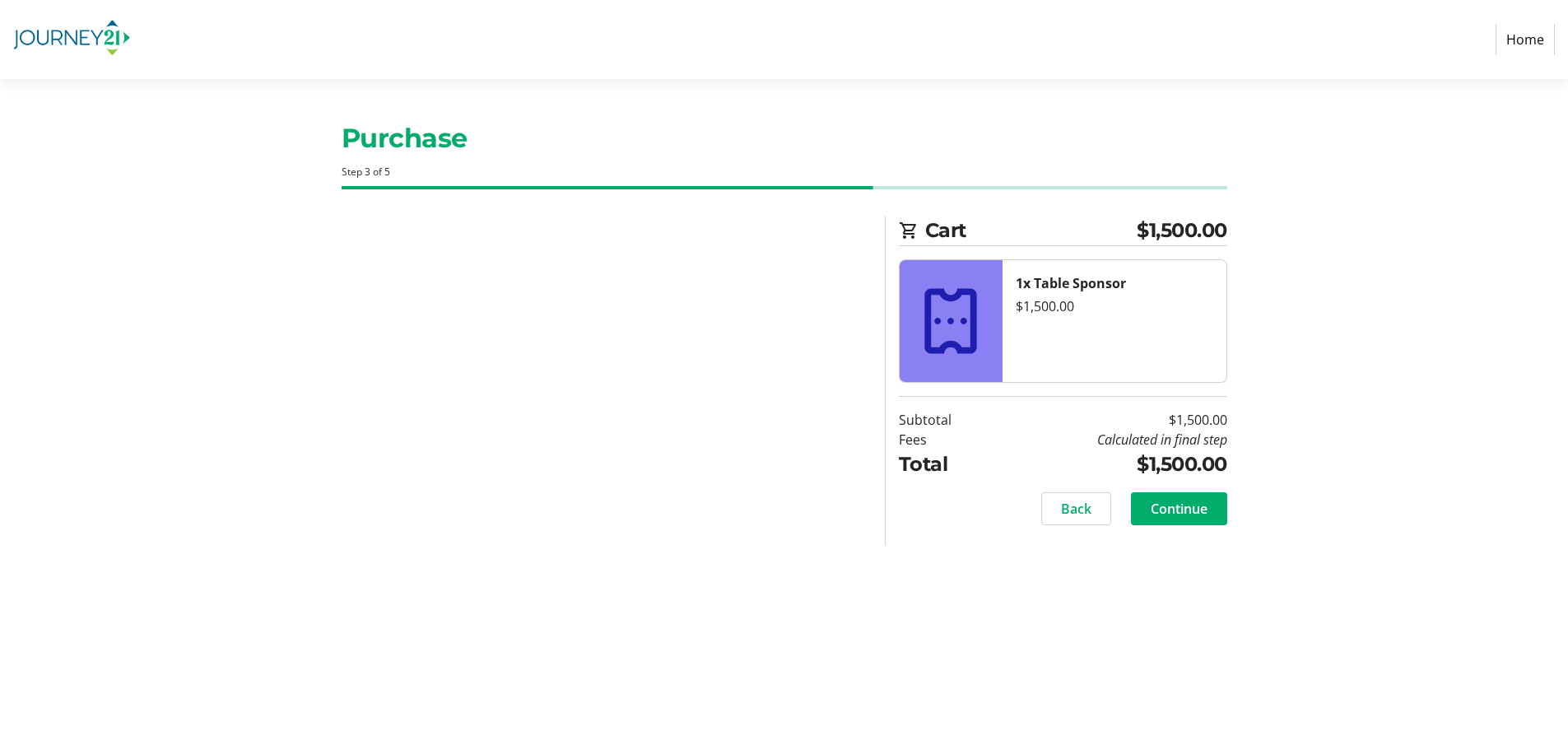
scroll to position [0, 0]
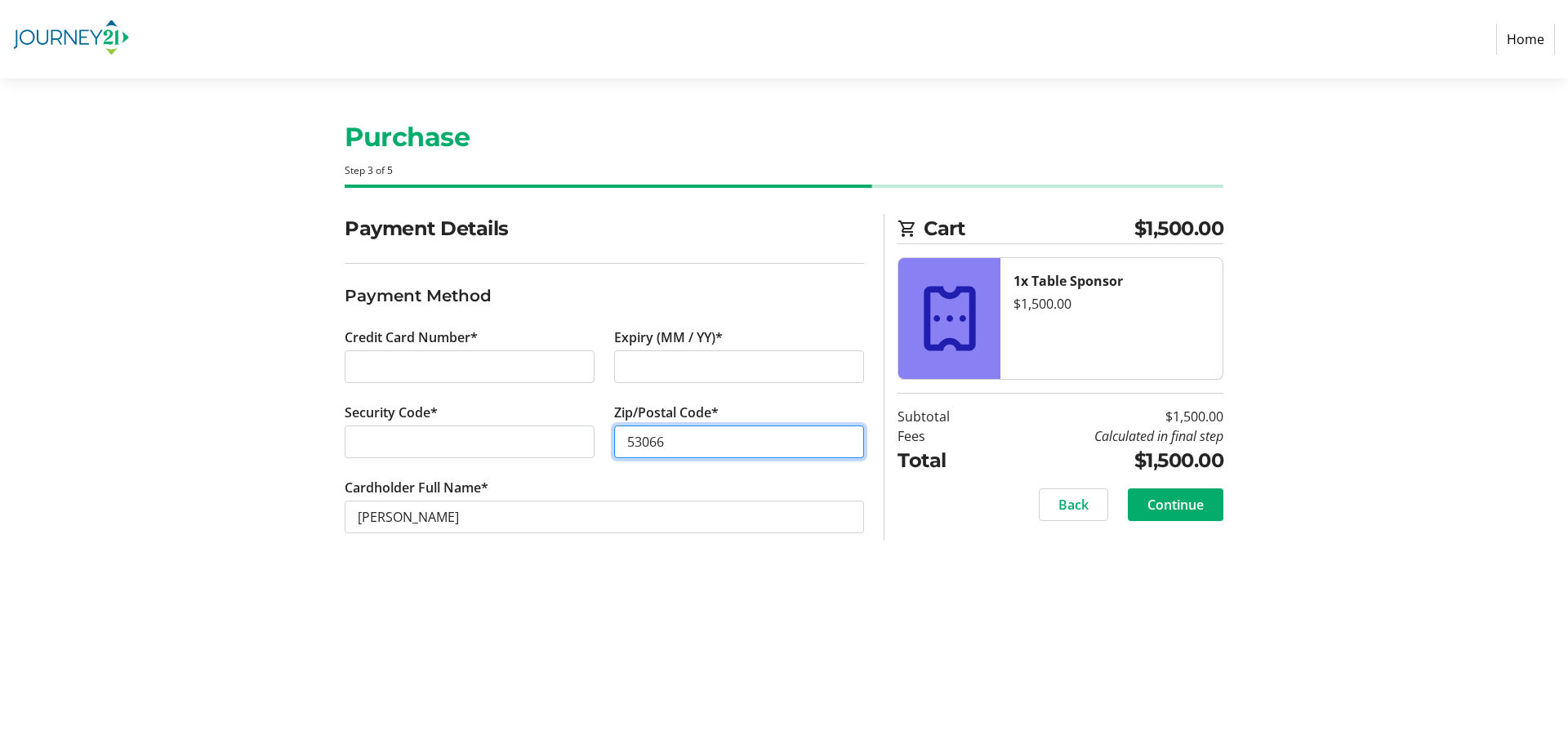
type input "53066"
click at [1157, 498] on span "Continue" at bounding box center [1175, 505] width 56 height 20
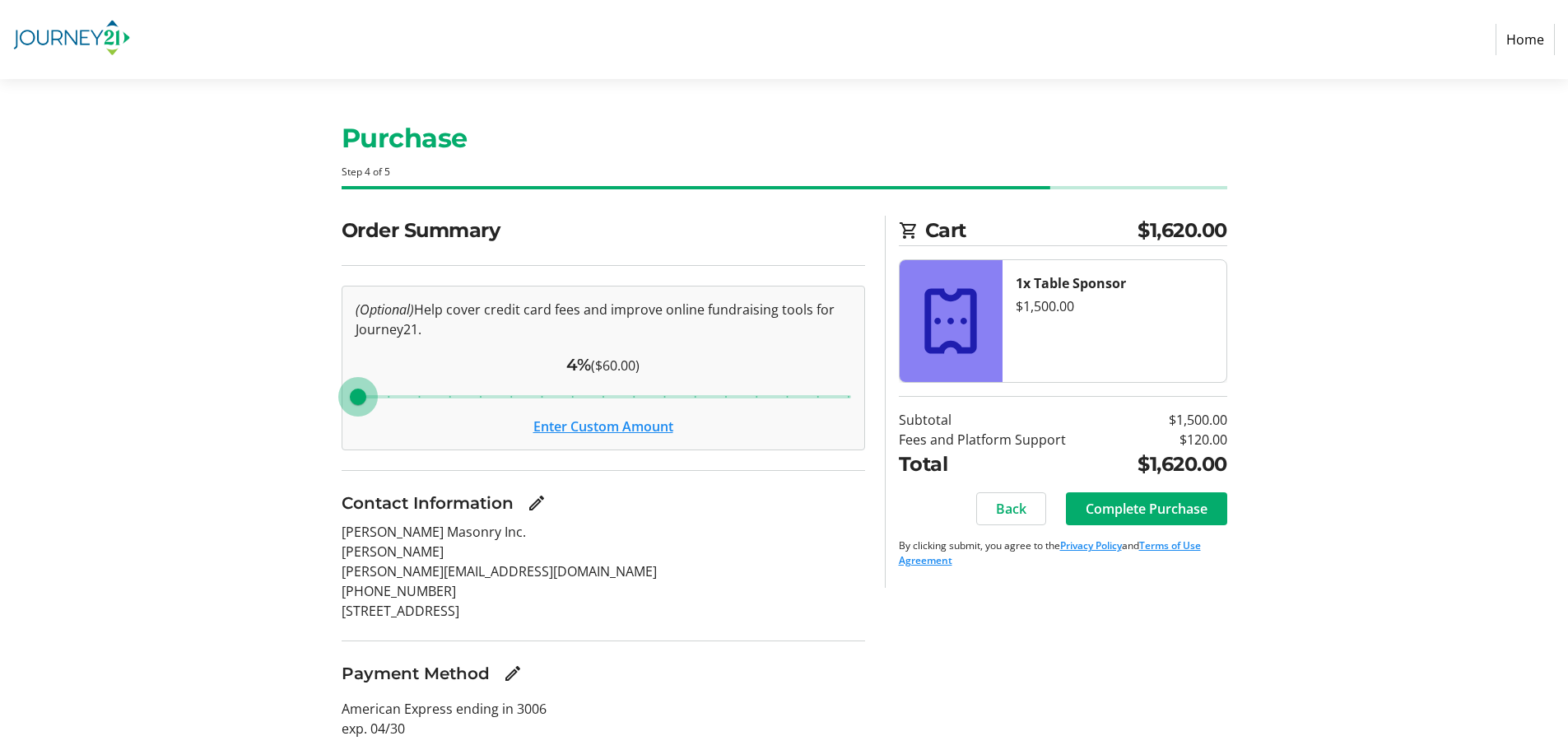
drag, startPoint x: 487, startPoint y: 393, endPoint x: 308, endPoint y: 385, distance: 179.2
type input "4"
click at [338, 385] on input "Cover fees percentage" at bounding box center [603, 397] width 530 height 36
click at [572, 420] on button "Enter Custom Amount" at bounding box center [603, 427] width 140 height 20
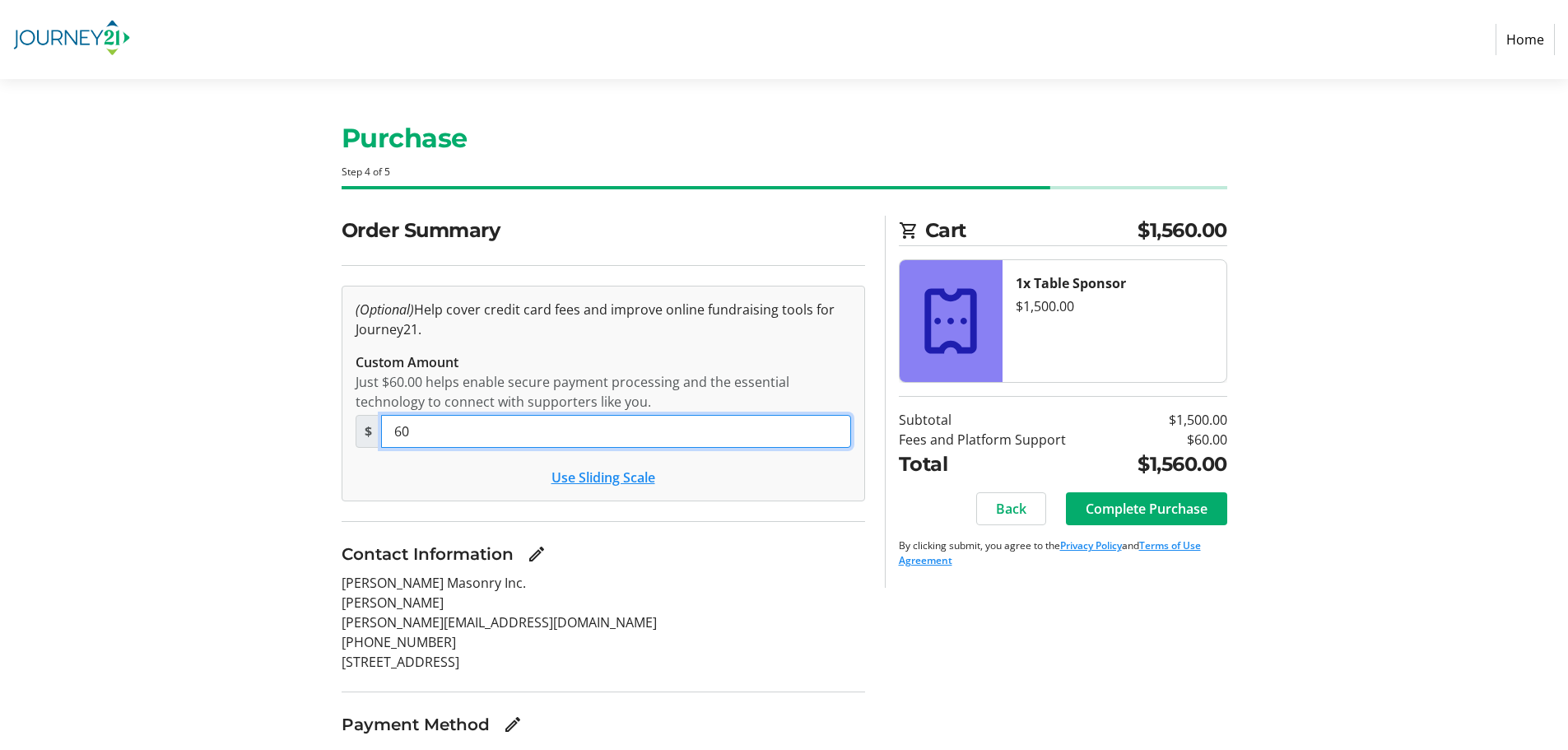
drag, startPoint x: 439, startPoint y: 425, endPoint x: 285, endPoint y: 438, distance: 154.5
click at [285, 437] on div "Order Summary (Optional) Help cover credit card fees and improve online fundrai…" at bounding box center [784, 532] width 1086 height 633
type input "0"
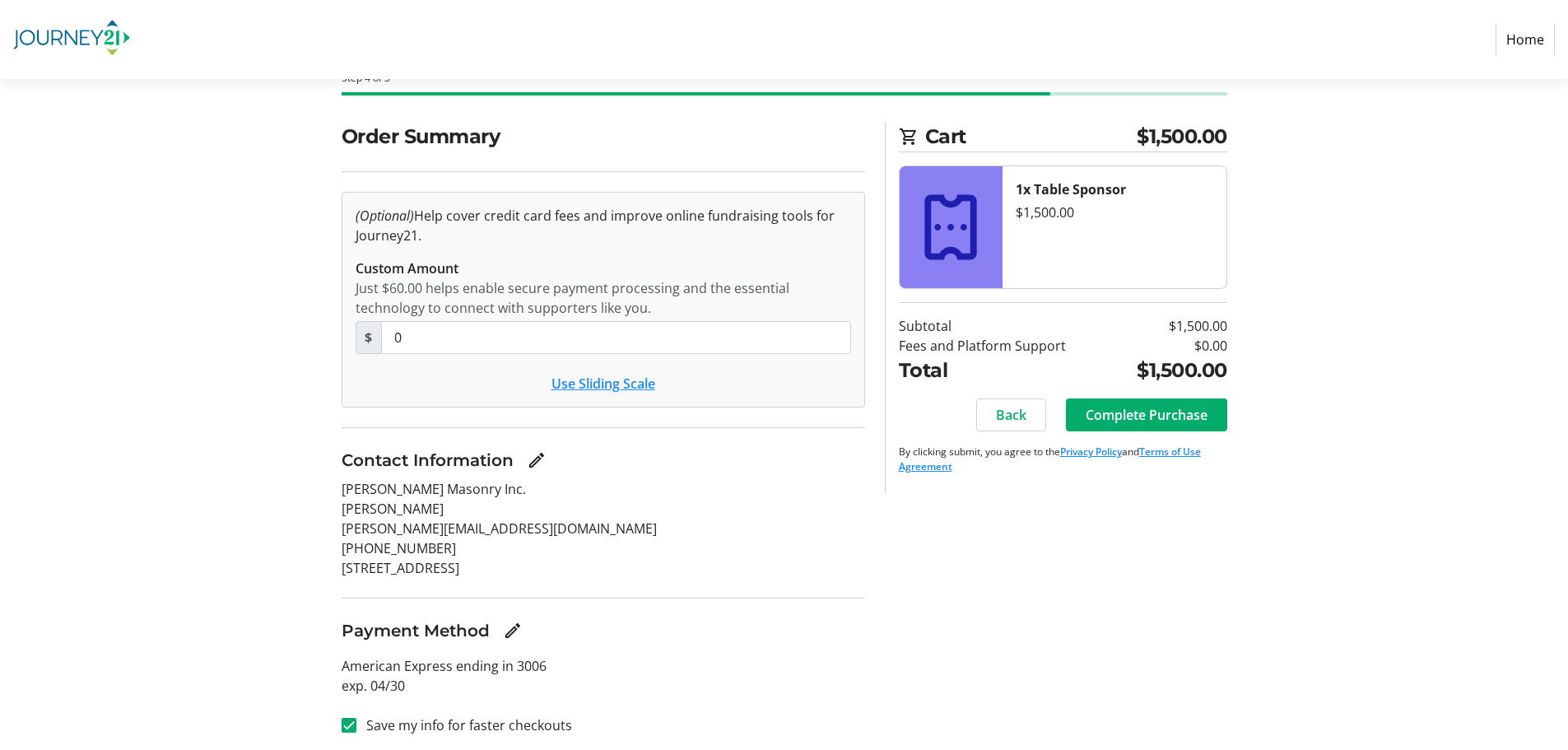
scroll to position [99, 0]
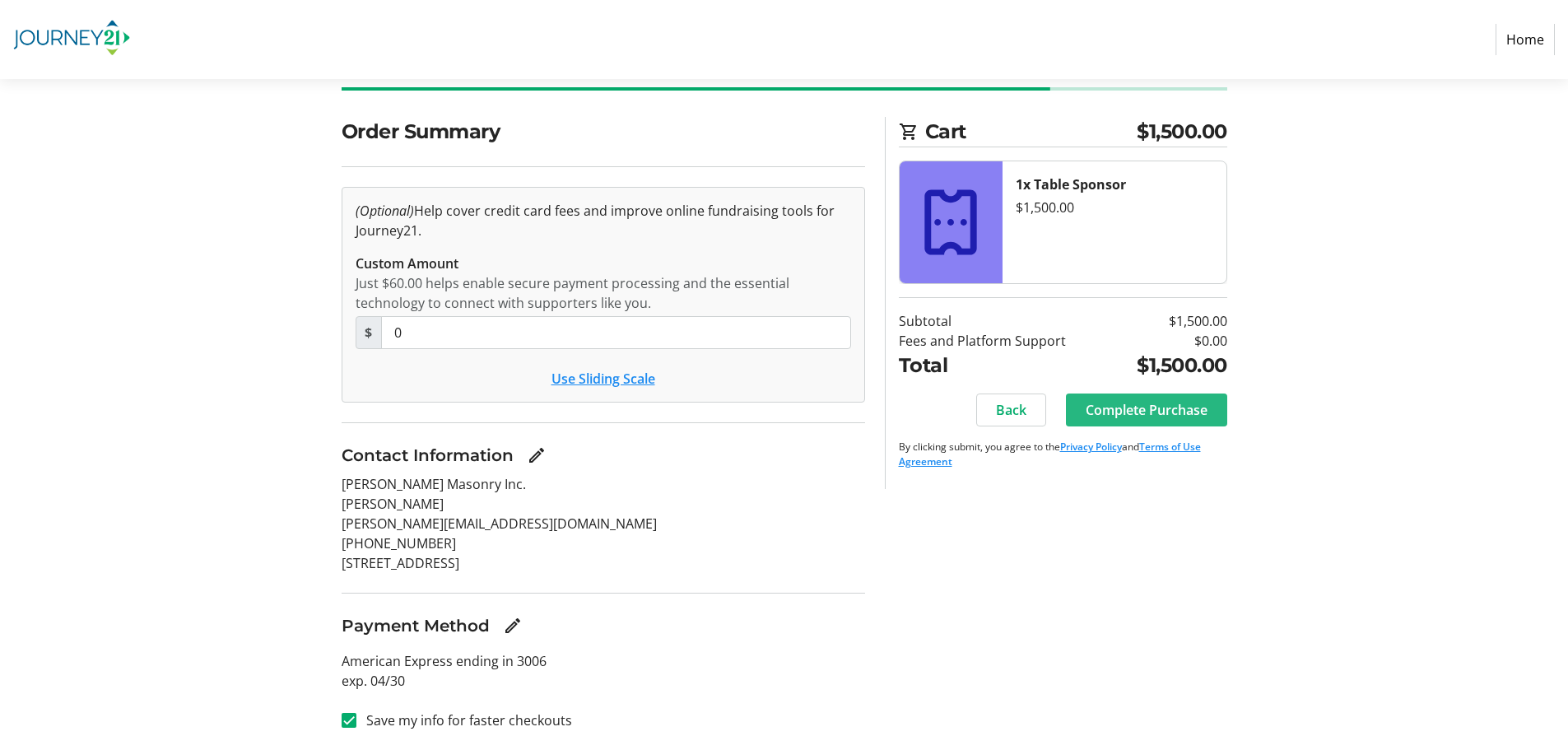
click at [1106, 411] on span "Complete Purchase" at bounding box center [1146, 411] width 122 height 20
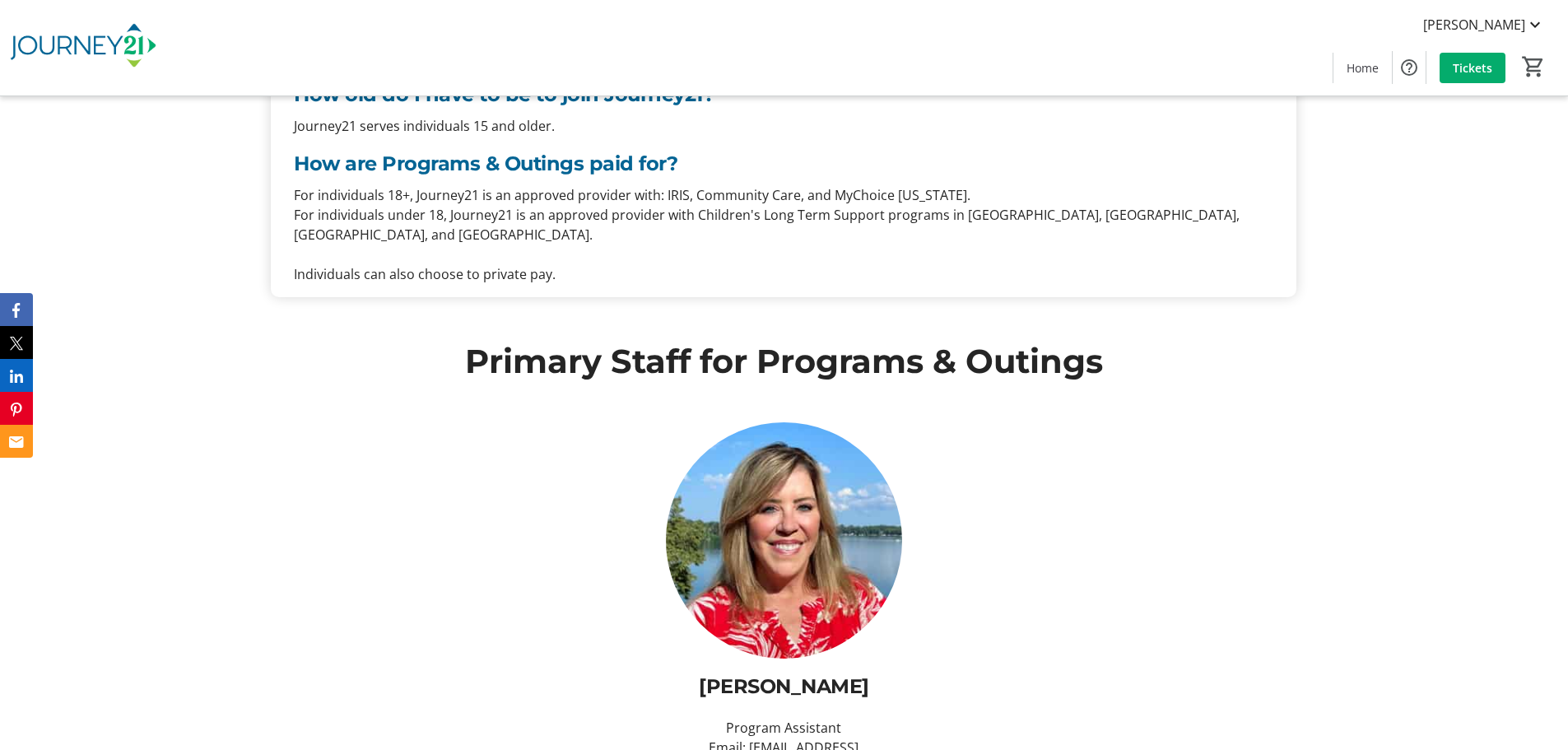
scroll to position [1235, 0]
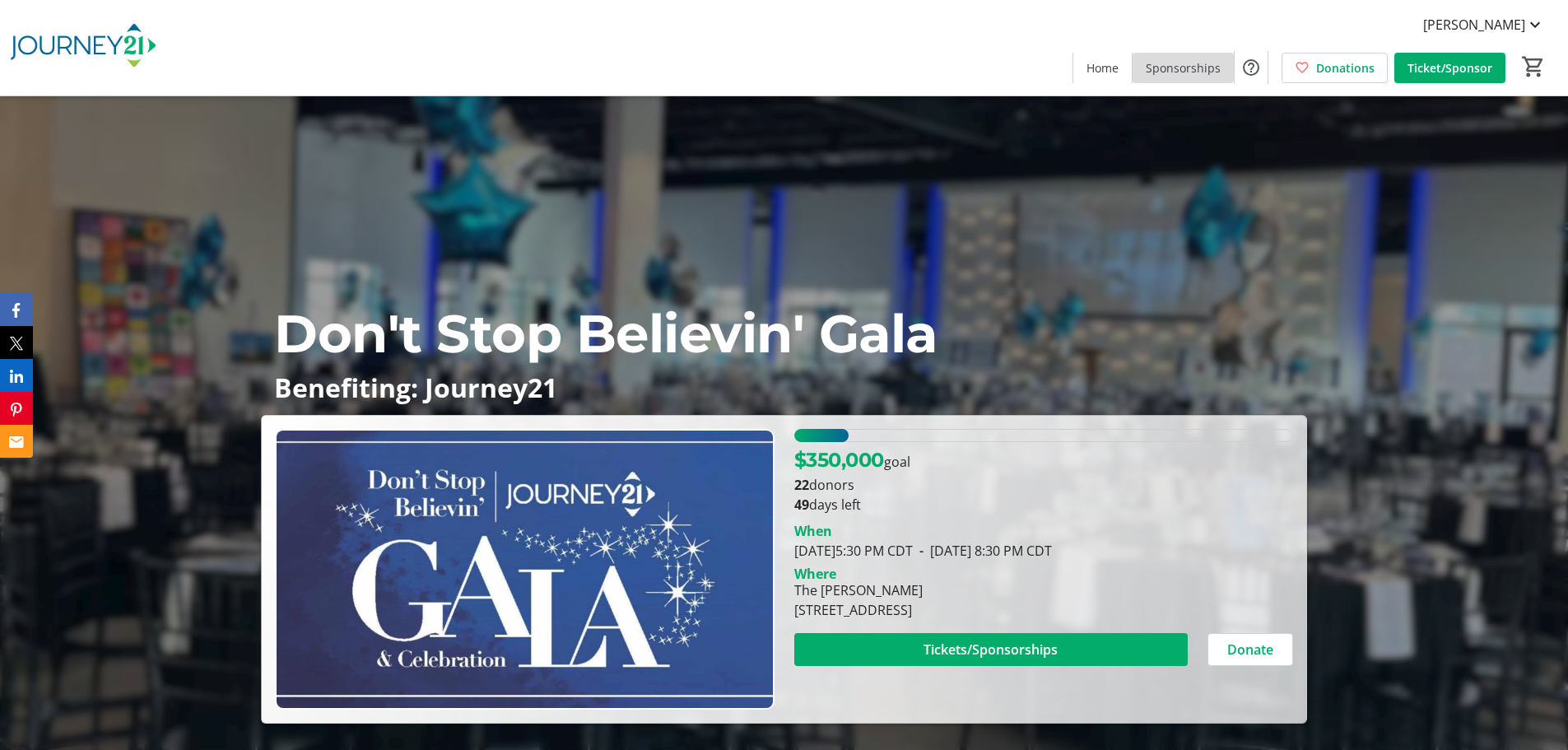
click at [1191, 68] on span "Sponsorships" at bounding box center [1183, 68] width 75 height 17
